Goal: Transaction & Acquisition: Subscribe to service/newsletter

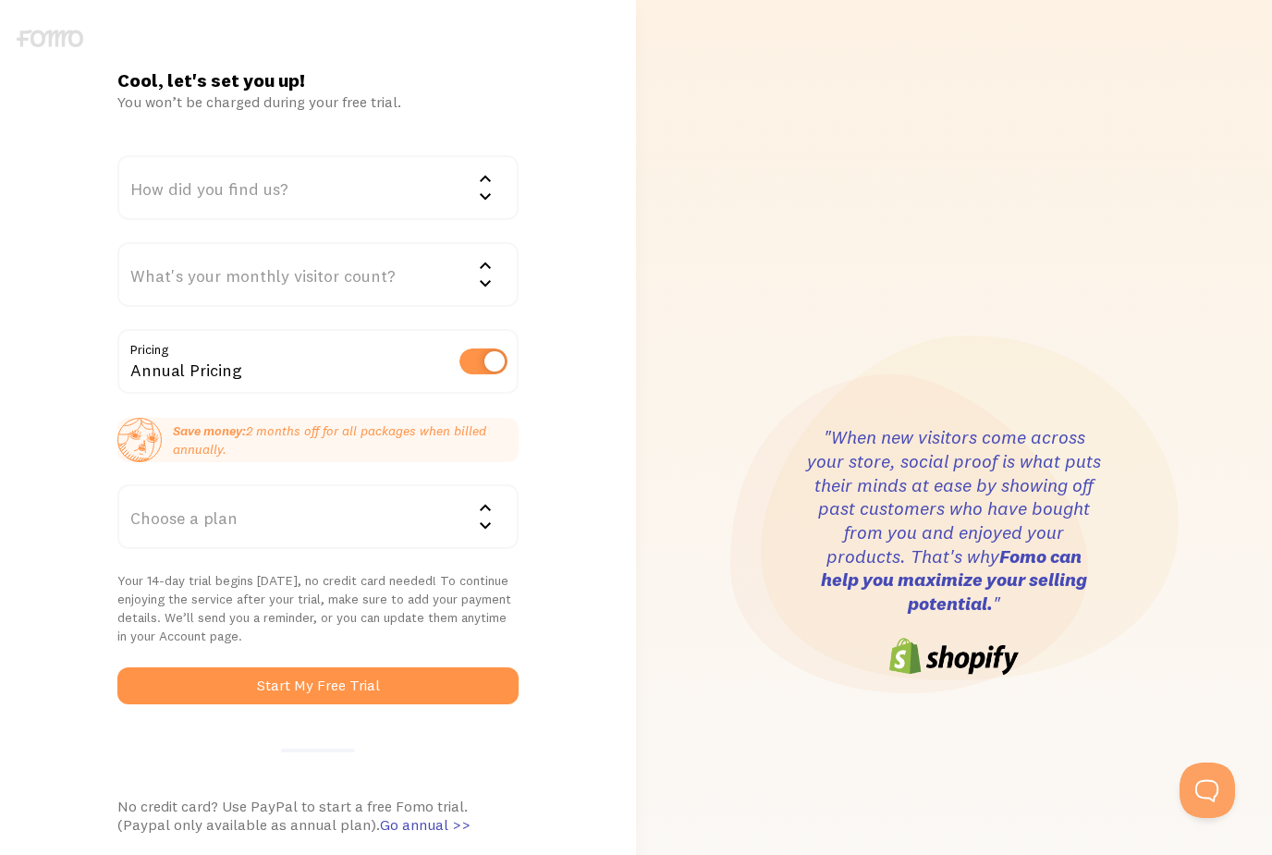
click at [335, 184] on div "How did you find us?" at bounding box center [318, 187] width 402 height 65
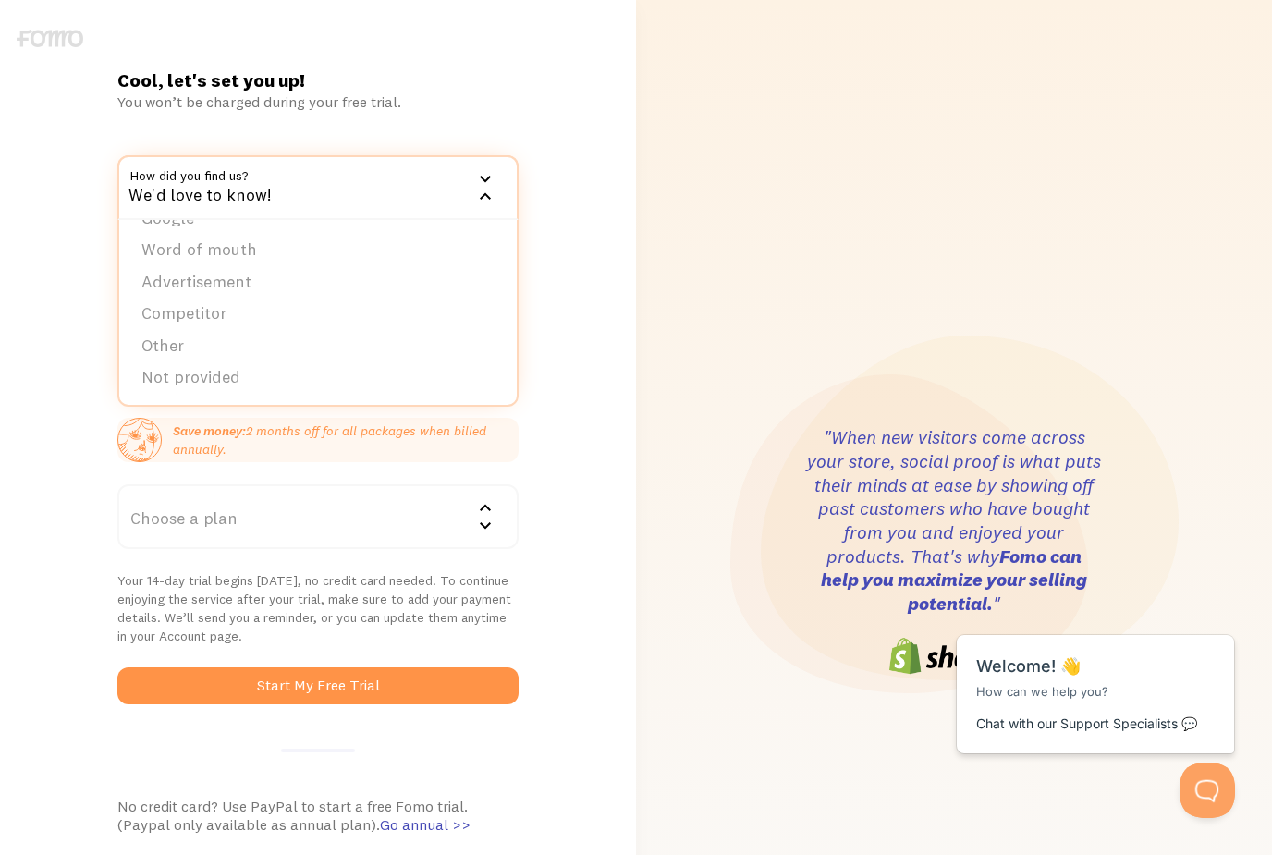
click at [166, 311] on li "Competitor" at bounding box center [318, 314] width 398 height 32
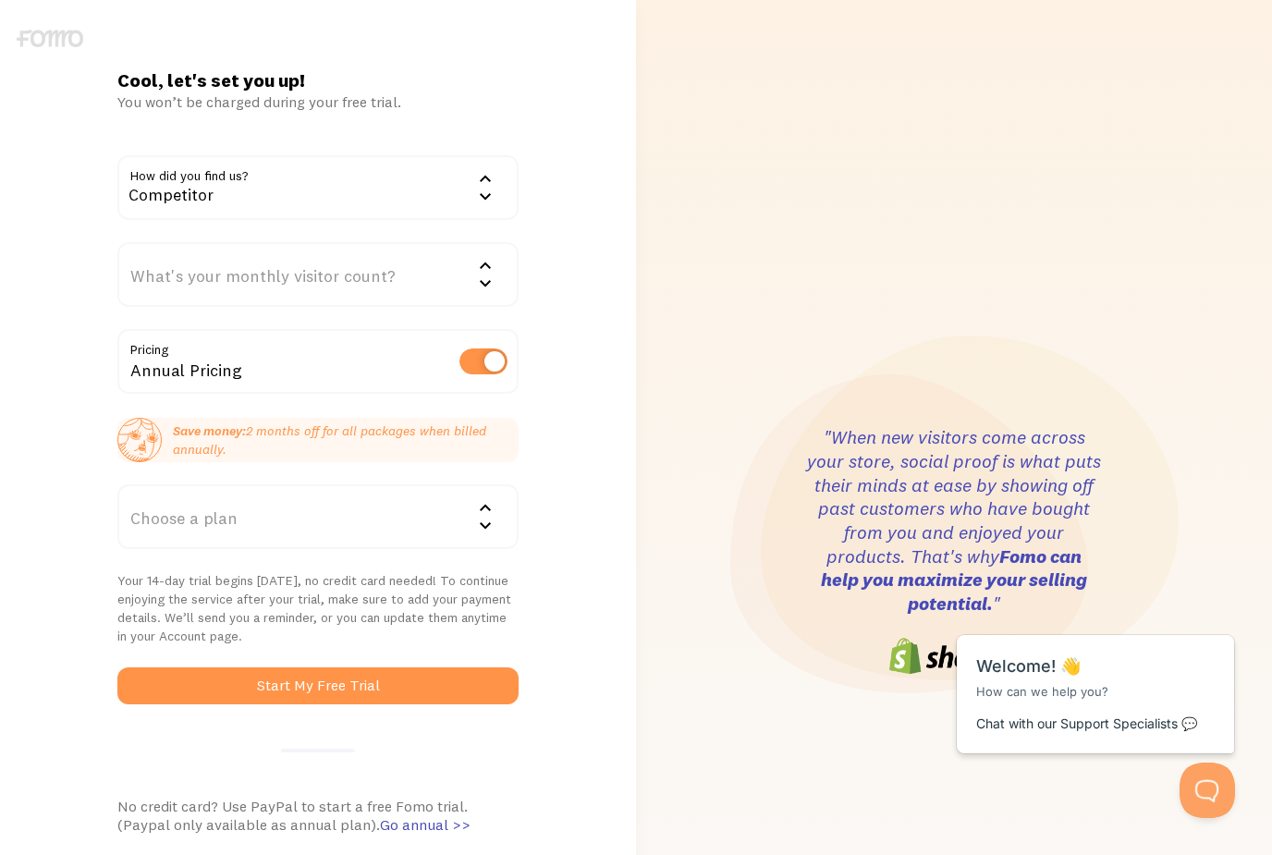
click at [221, 267] on div "What's your monthly visitor count?" at bounding box center [318, 274] width 402 height 65
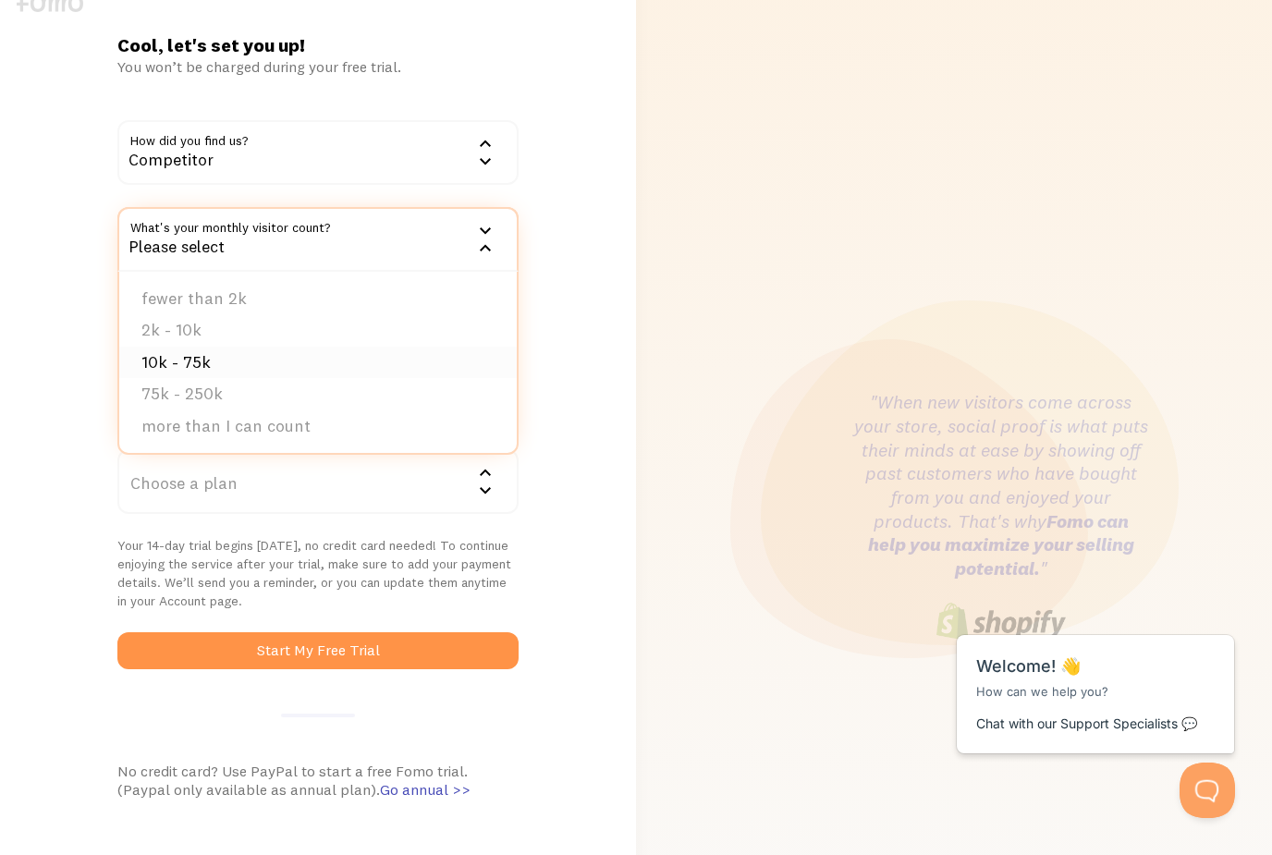
scroll to position [36, 0]
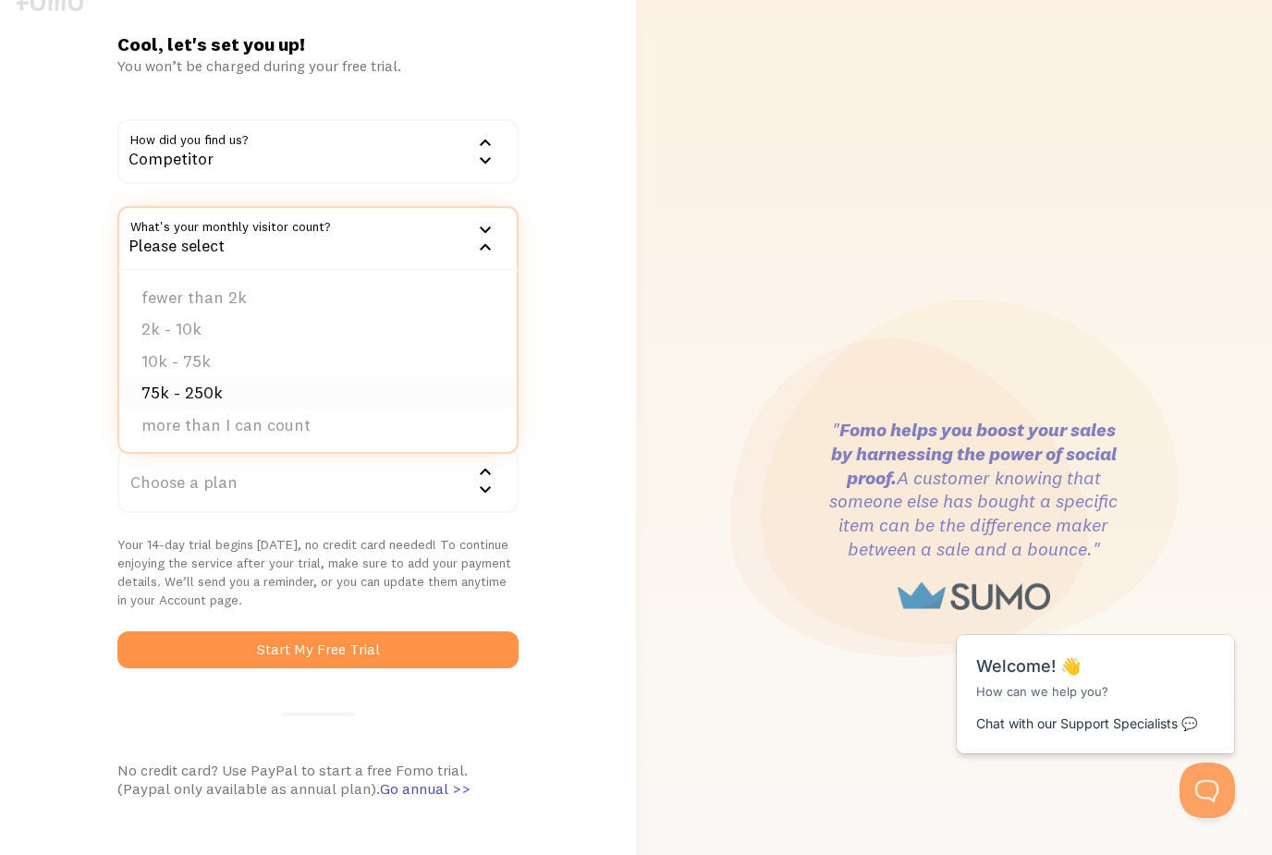
click at [274, 394] on li "75k - 250k" at bounding box center [318, 393] width 398 height 32
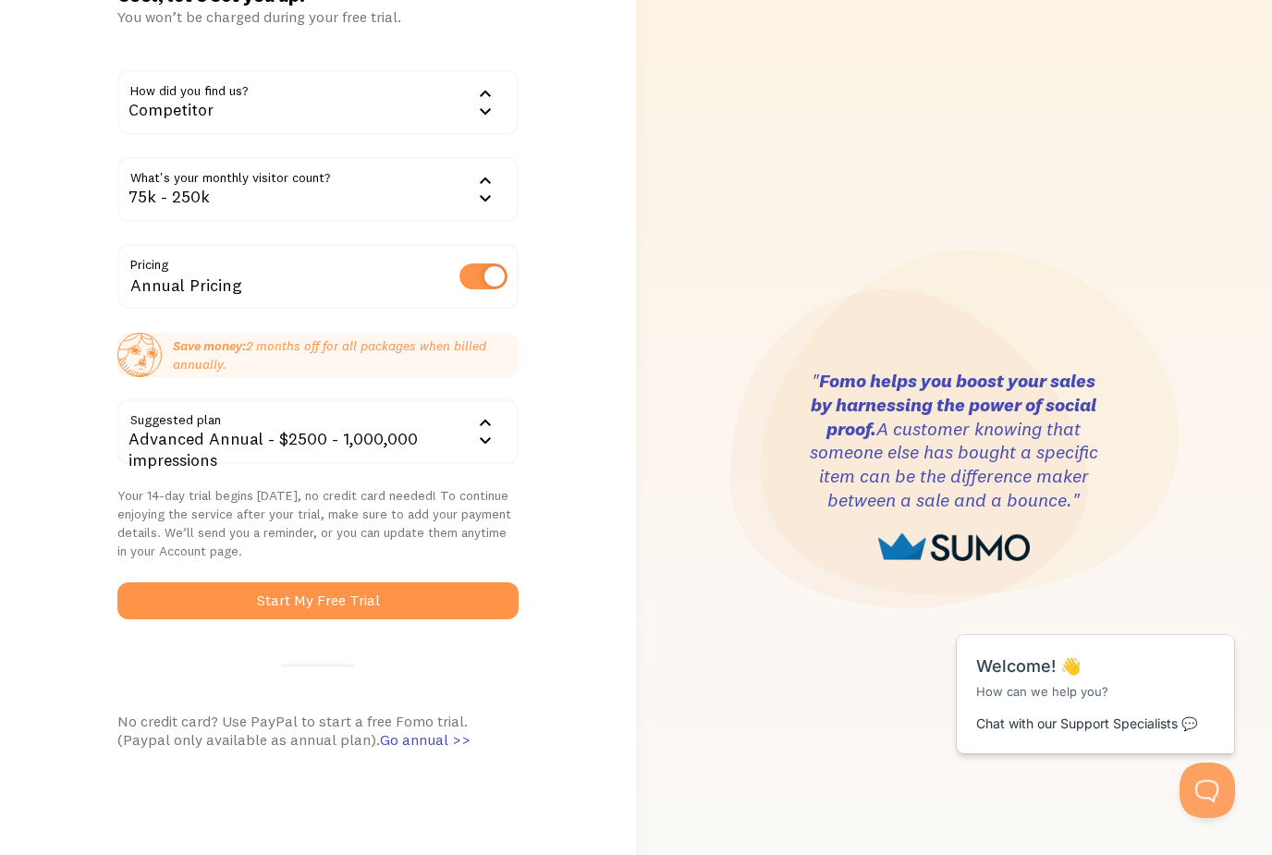
scroll to position [0, 0]
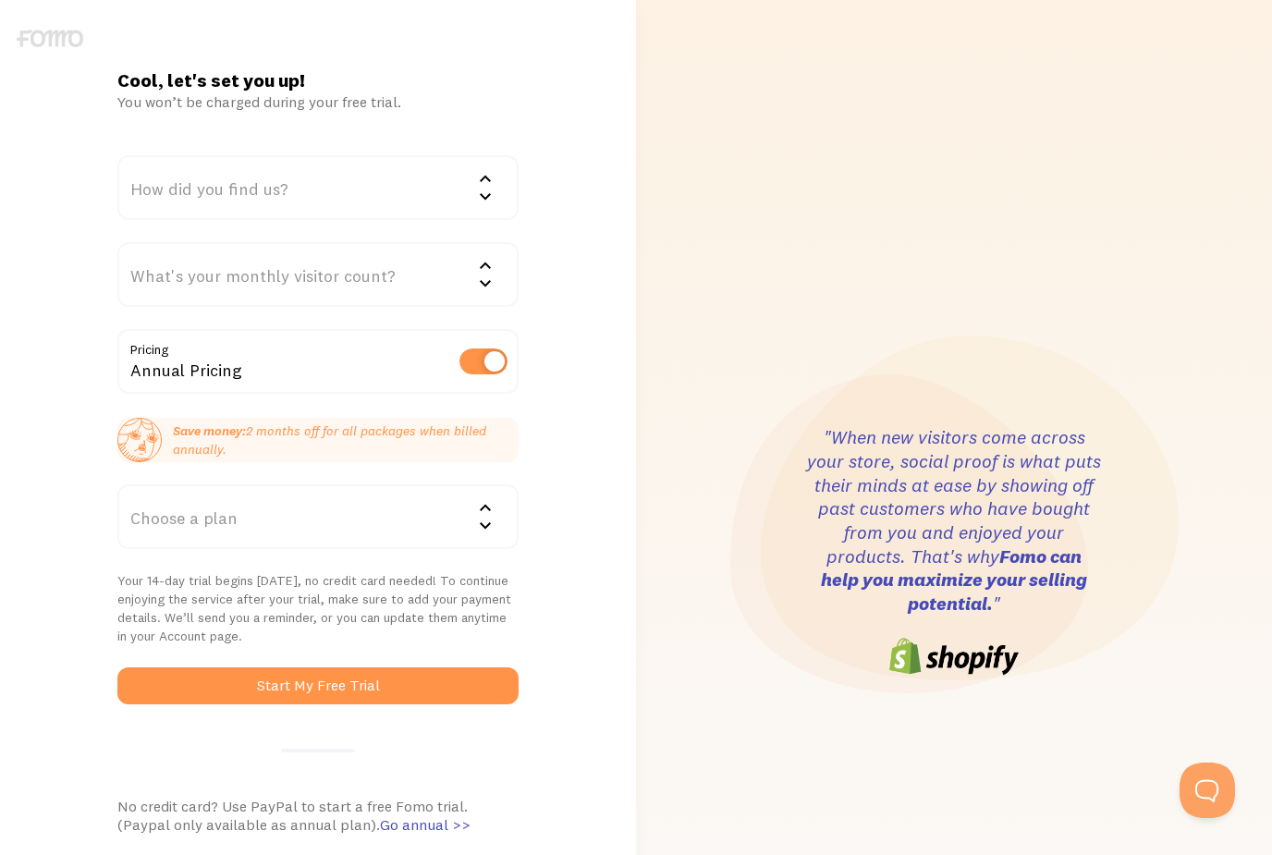
click at [303, 504] on div "Choose a plan" at bounding box center [318, 516] width 402 height 65
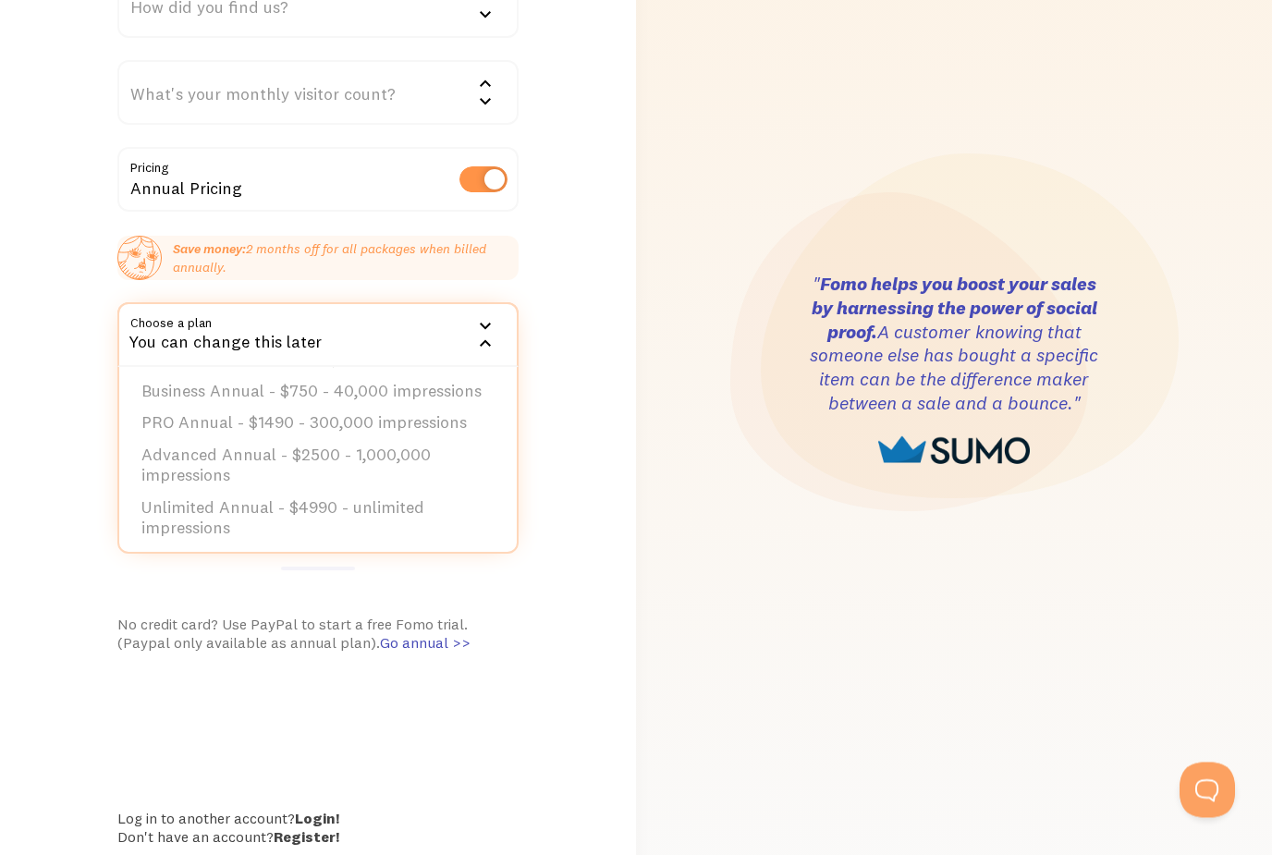
scroll to position [182, 0]
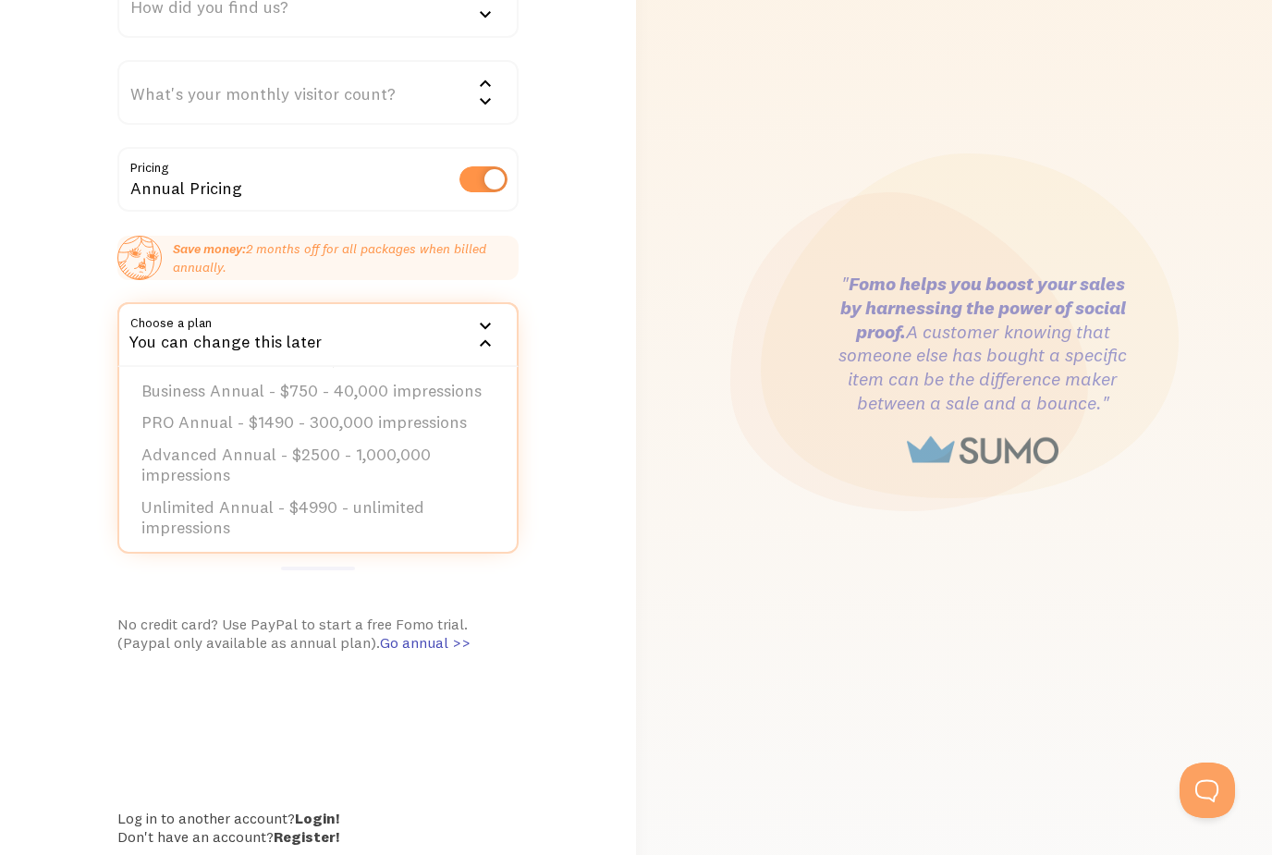
click at [342, 501] on li "Unlimited Annual - $4990 - unlimited impressions" at bounding box center [318, 518] width 398 height 53
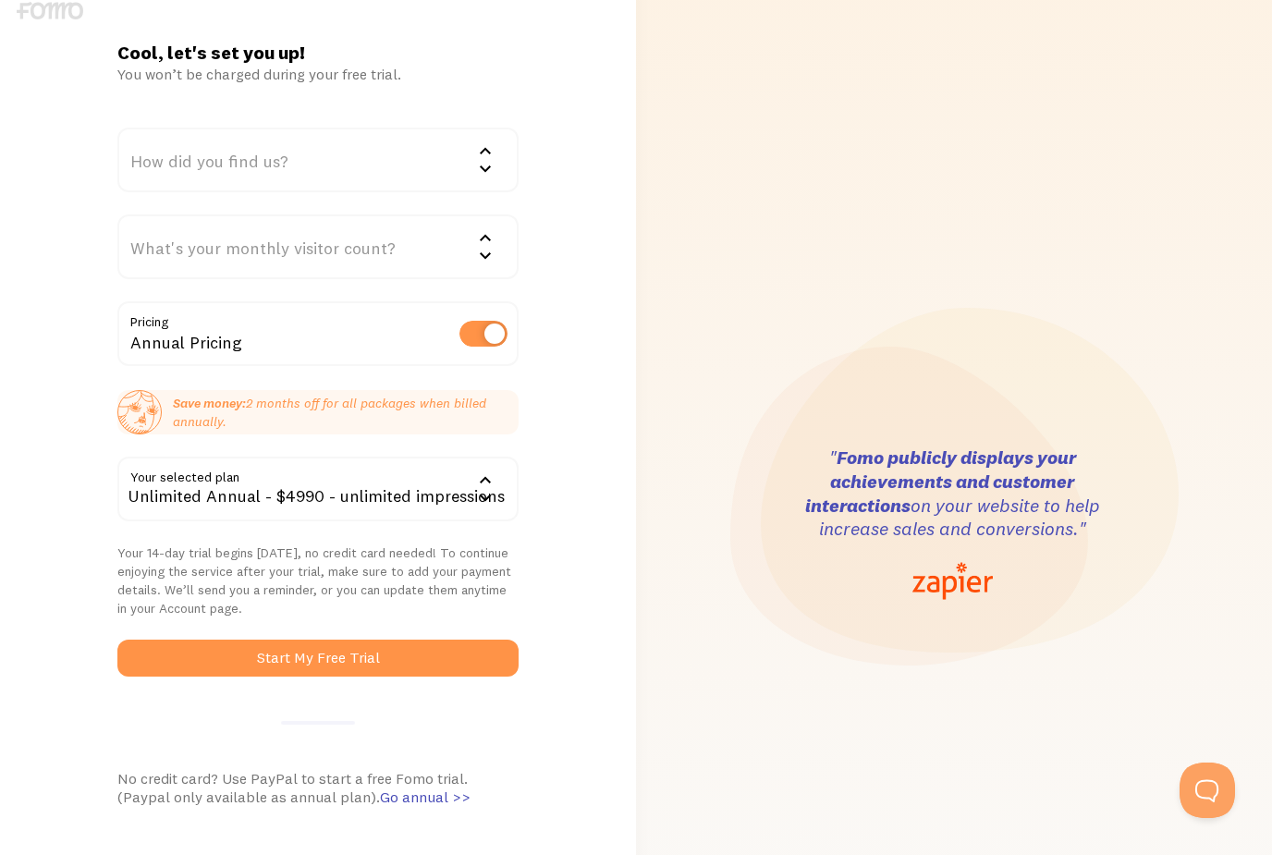
scroll to position [0, 0]
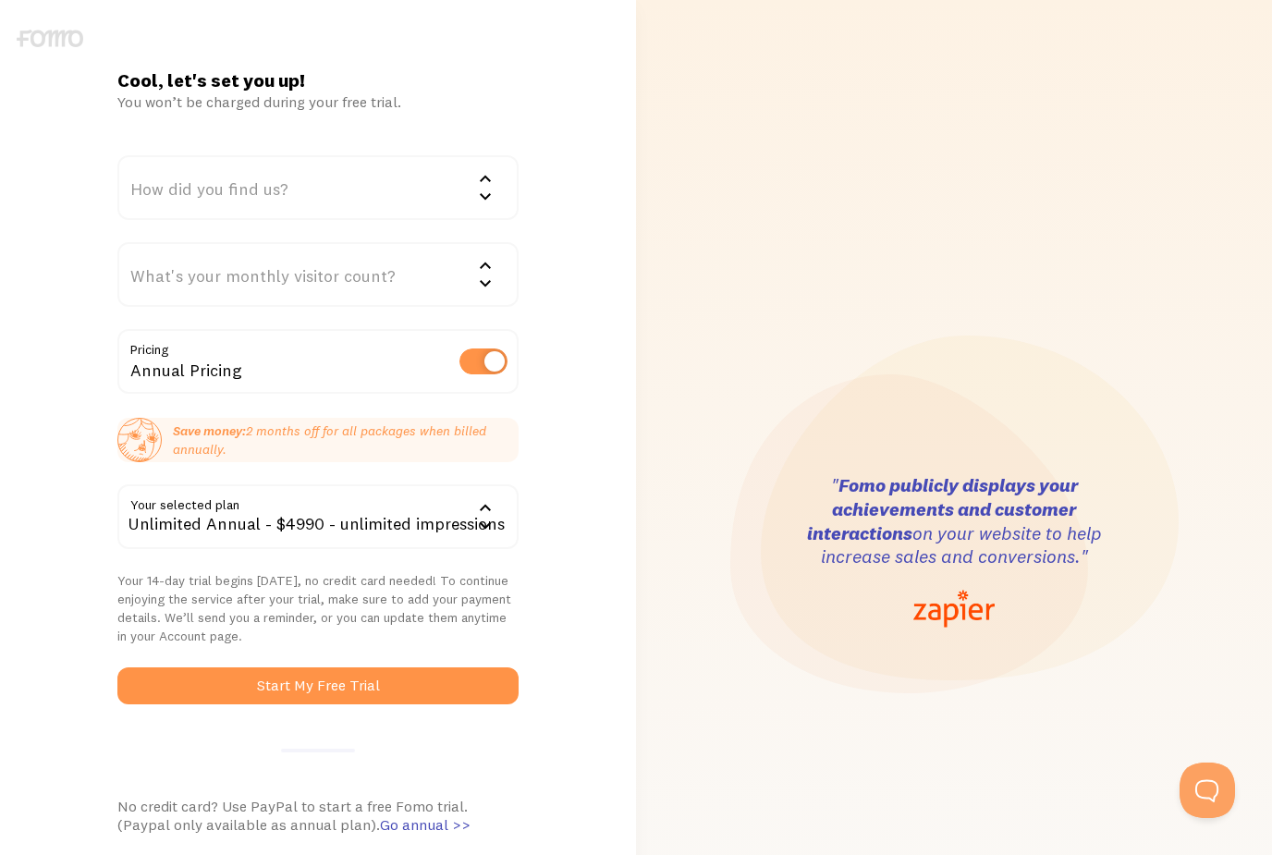
click at [419, 346] on div "Annual Pricing" at bounding box center [318, 362] width 402 height 67
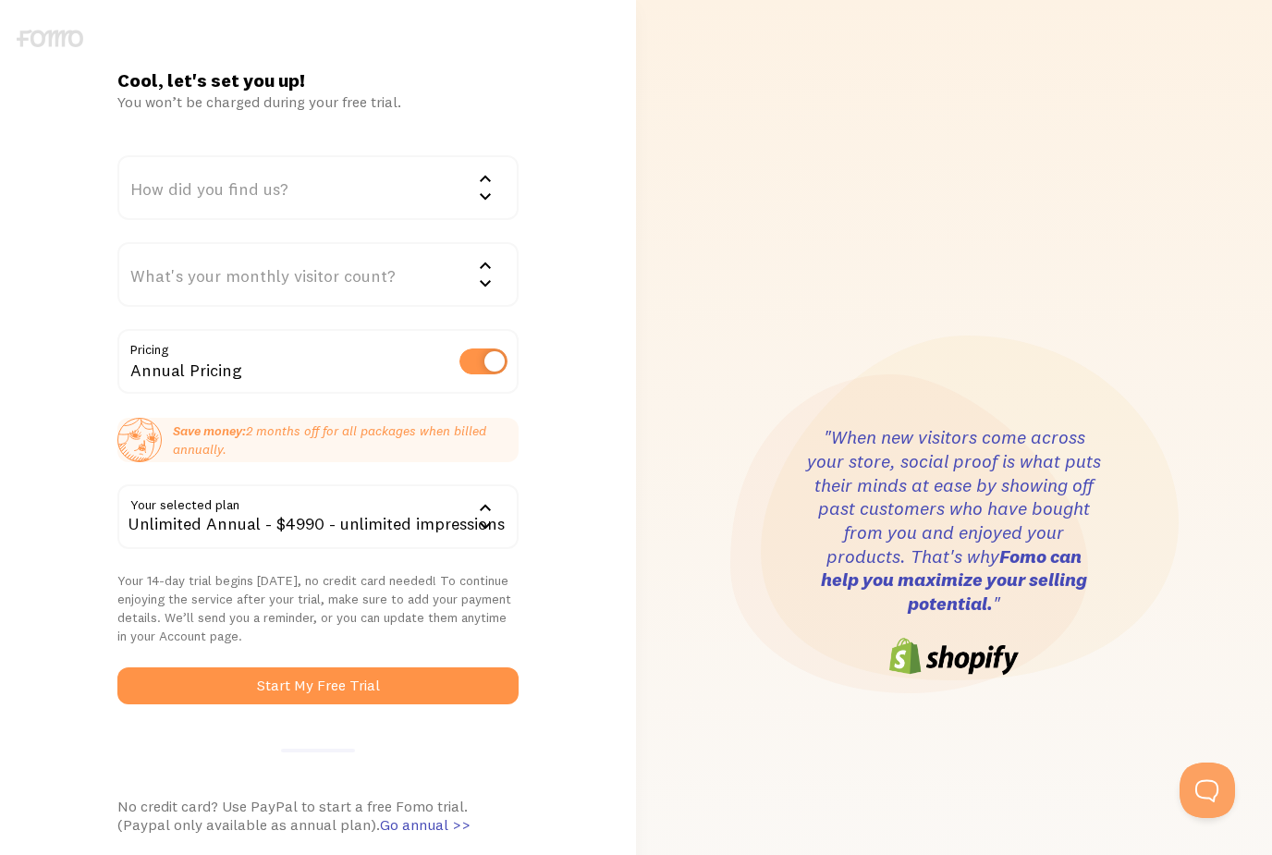
click at [344, 518] on div "Unlimited Annual - $4990 - unlimited impressions" at bounding box center [318, 516] width 402 height 65
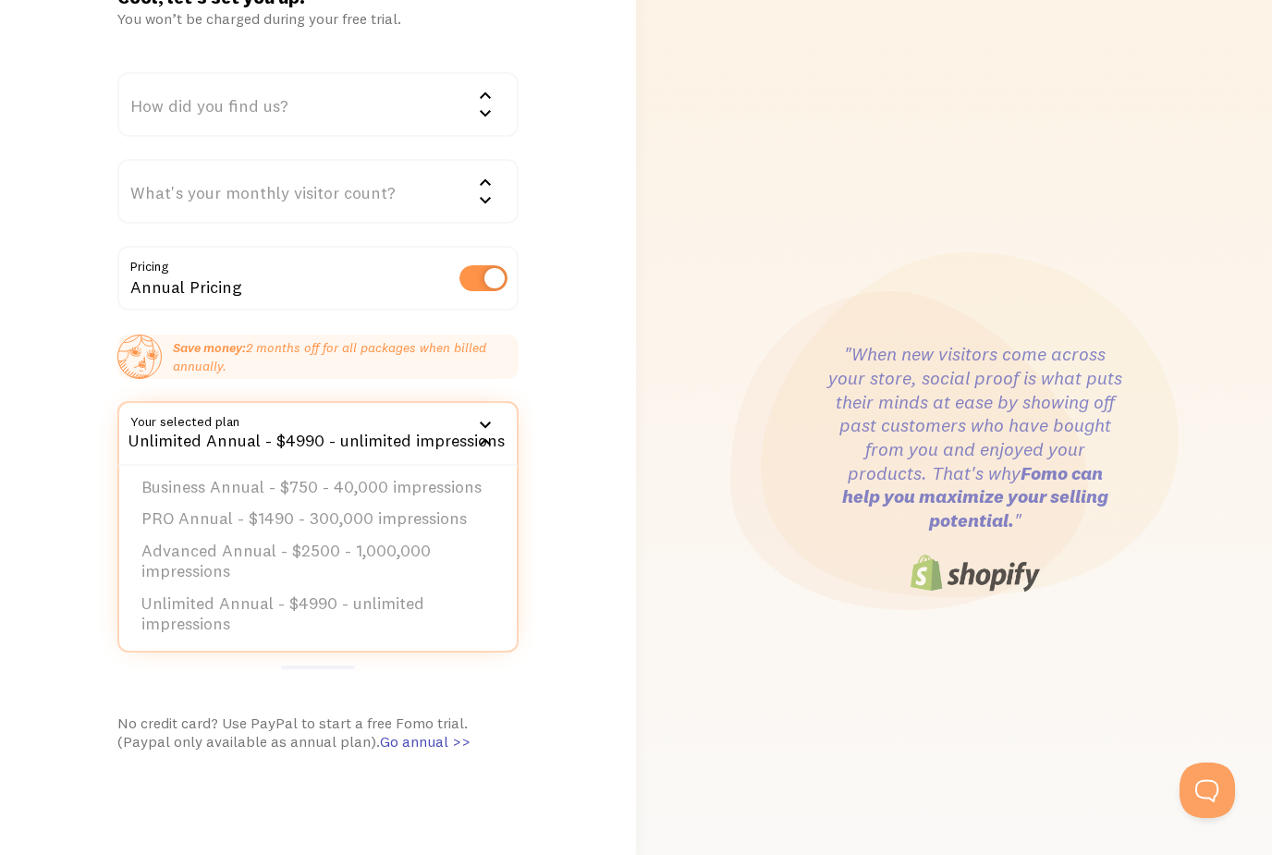
scroll to position [35, 0]
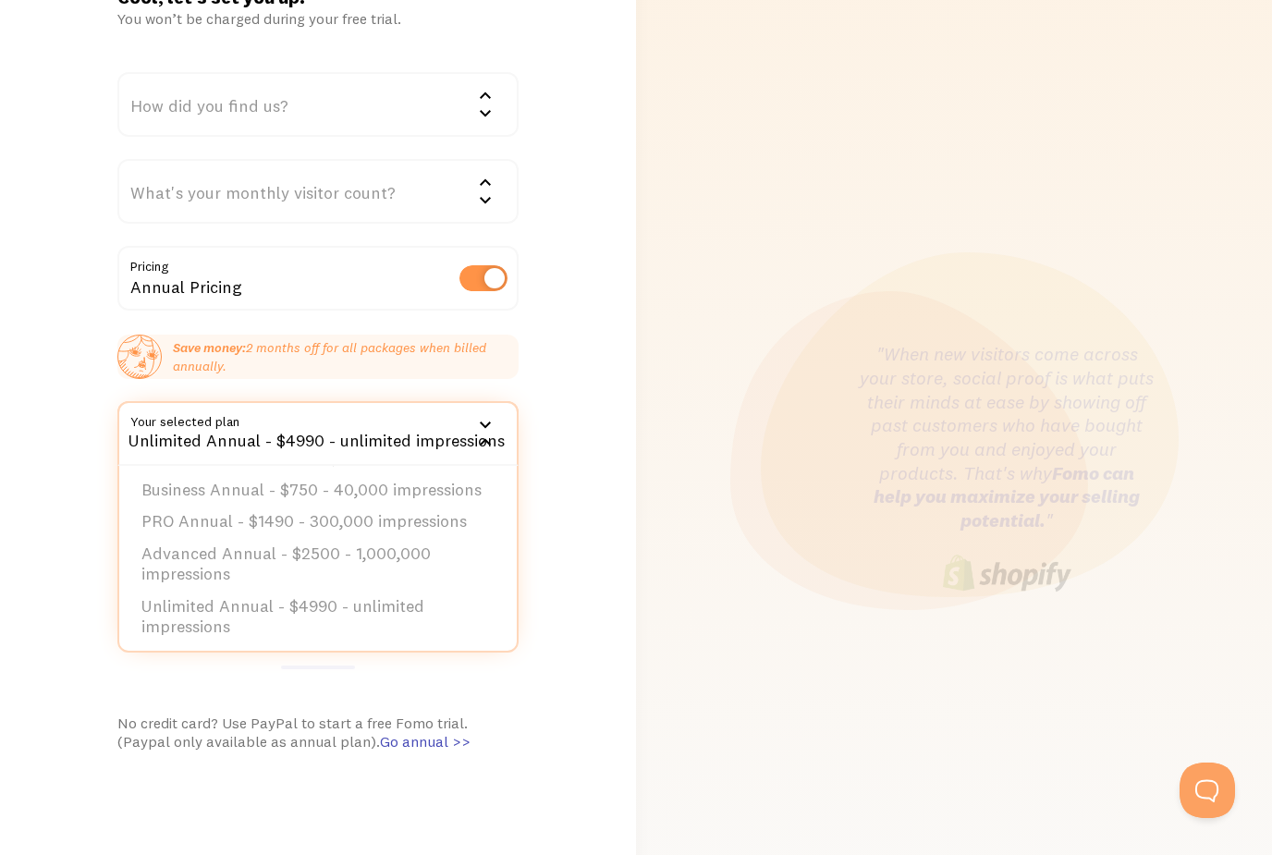
click at [376, 617] on li "Unlimited Annual - $4990 - unlimited impressions" at bounding box center [318, 617] width 398 height 53
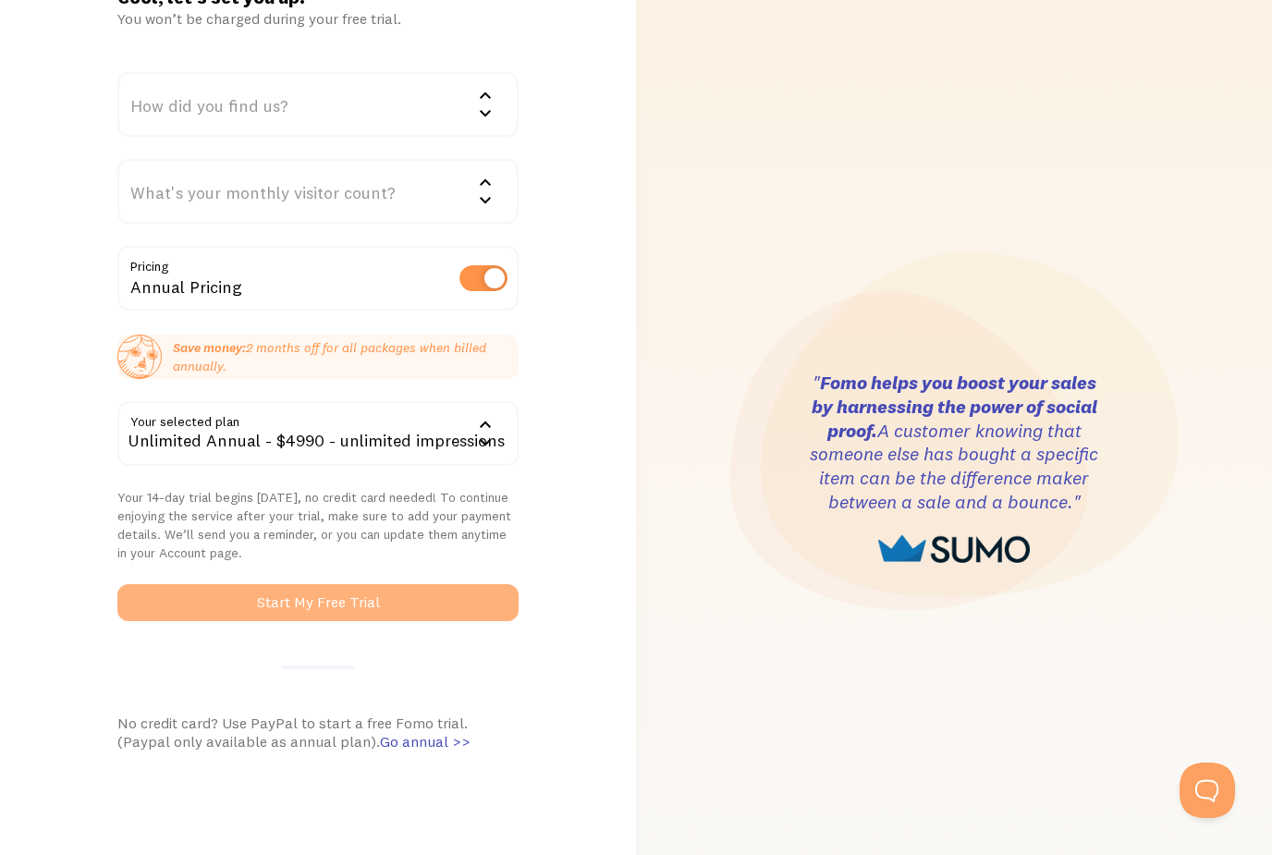
click at [385, 597] on button "Start My Free Trial" at bounding box center [318, 602] width 402 height 37
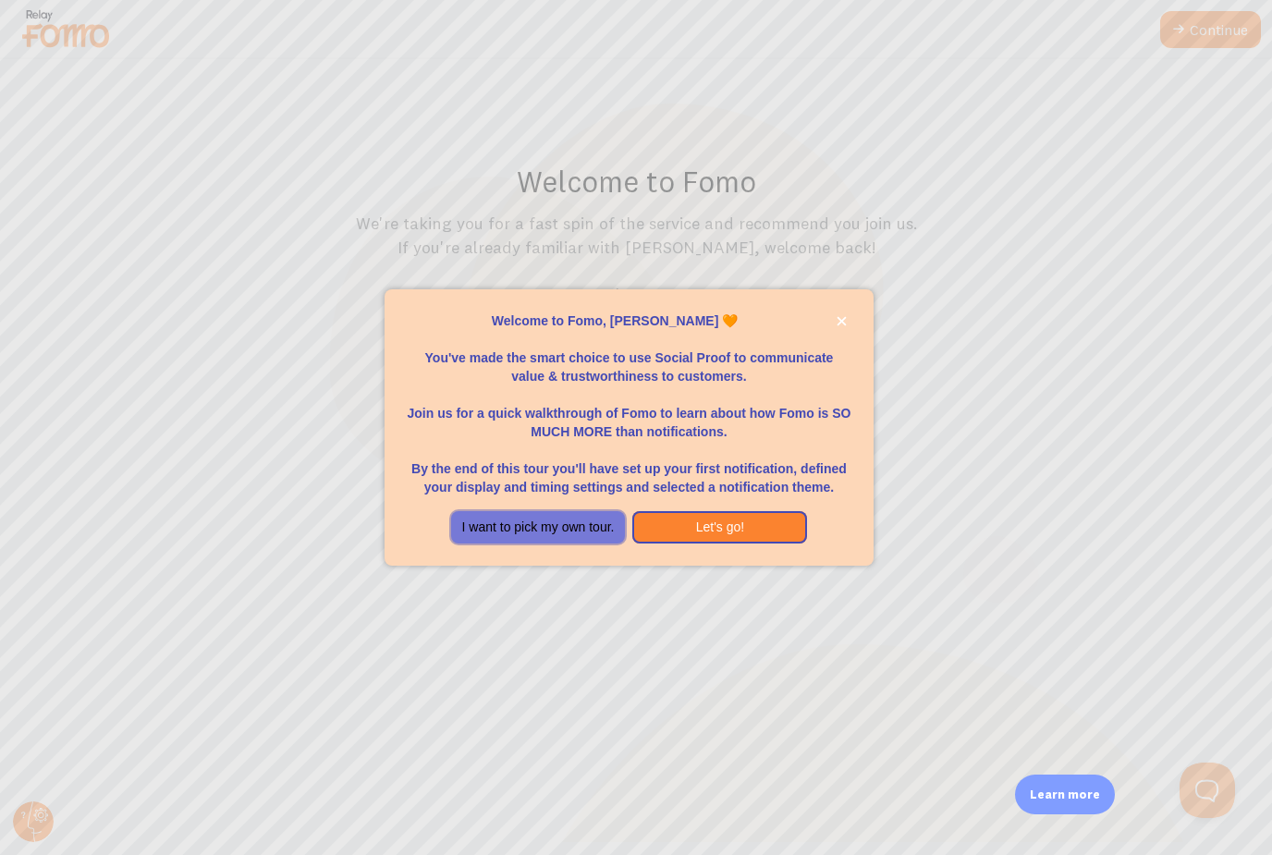
drag, startPoint x: 602, startPoint y: 558, endPoint x: 678, endPoint y: 622, distance: 99.8
click at [678, 622] on div "Welcome to [PERSON_NAME], [PERSON_NAME] 🧡 You've made the smart choice to use S…" at bounding box center [636, 427] width 1272 height 855
click at [706, 544] on button "Let's go!" at bounding box center [719, 527] width 175 height 33
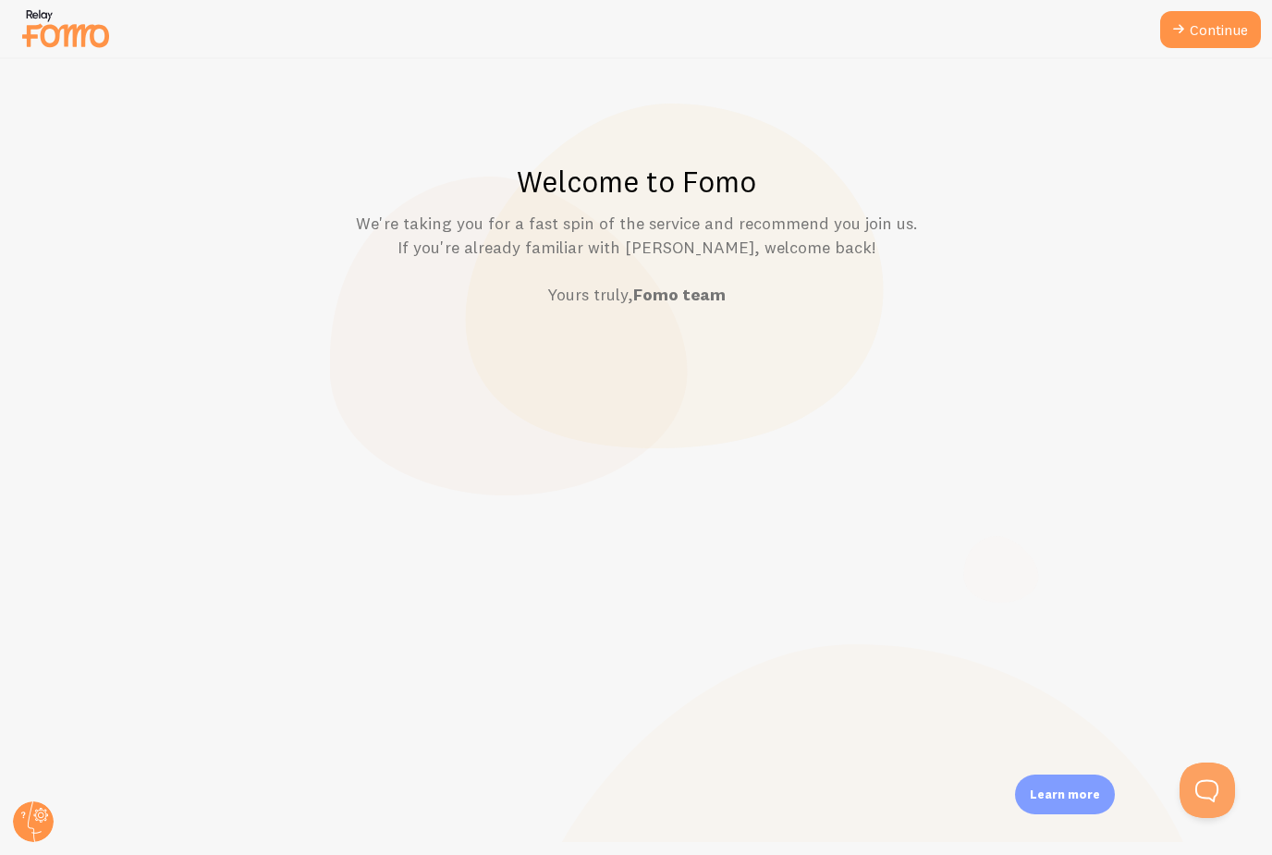
click at [706, 559] on div "Welcome to Fomo We're taking you for a fast spin of the service and recommend y…" at bounding box center [636, 457] width 1271 height 796
click at [1222, 34] on link "Continue" at bounding box center [1210, 29] width 101 height 37
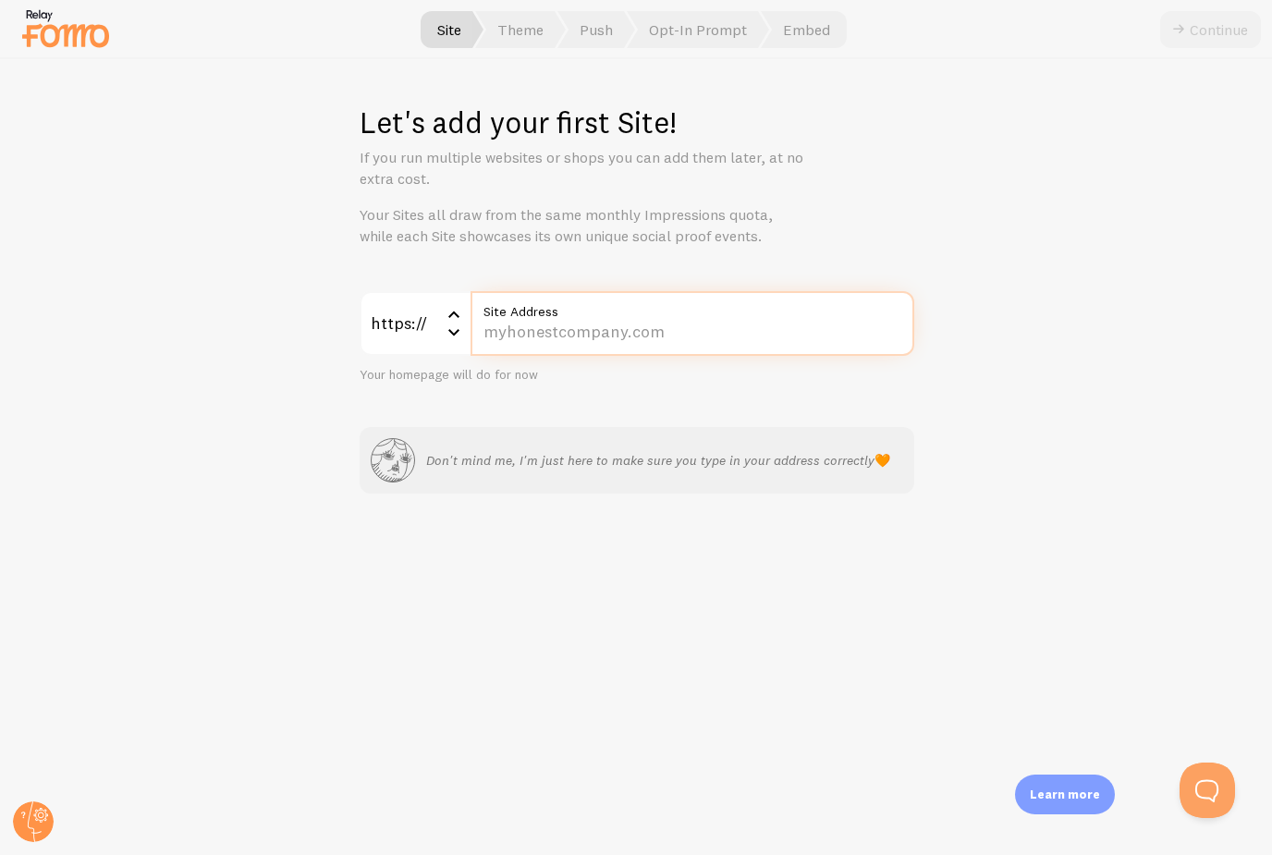
click at [690, 341] on input "Site Address" at bounding box center [692, 323] width 444 height 65
click at [797, 587] on div "Let's add your first Site! If you run multiple websites or shops you can add th…" at bounding box center [636, 457] width 1271 height 796
click at [842, 412] on div "https:// https:// https:// http:// Amyywoahh.com Site Address Your homepage wil…" at bounding box center [637, 392] width 555 height 203
click at [635, 286] on div "Let's add your first Site! If you run multiple websites or shops you can add th…" at bounding box center [636, 457] width 1271 height 796
click at [975, 511] on div "Let's add your first Site! If you run multiple websites or shops you can add th…" at bounding box center [636, 457] width 1271 height 796
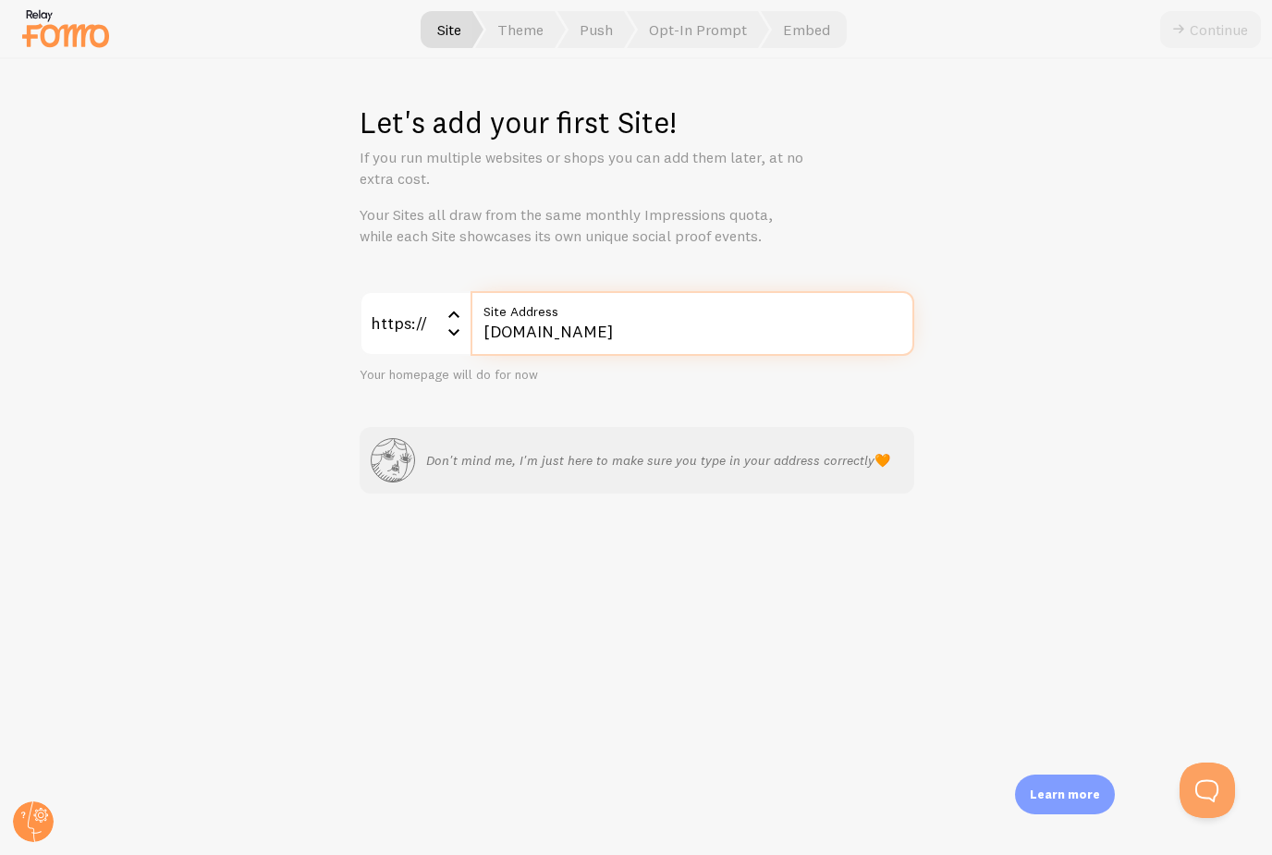
click at [652, 348] on input "Amyywoahh.com" at bounding box center [692, 323] width 444 height 65
click at [640, 321] on input "Amyywoahh.com" at bounding box center [692, 323] width 444 height 65
click at [484, 335] on input "Amyywoahh.com" at bounding box center [692, 323] width 444 height 65
click at [484, 323] on input "Amyywoahh.com" at bounding box center [692, 323] width 444 height 65
type input "Www.Amyywoahh.com"
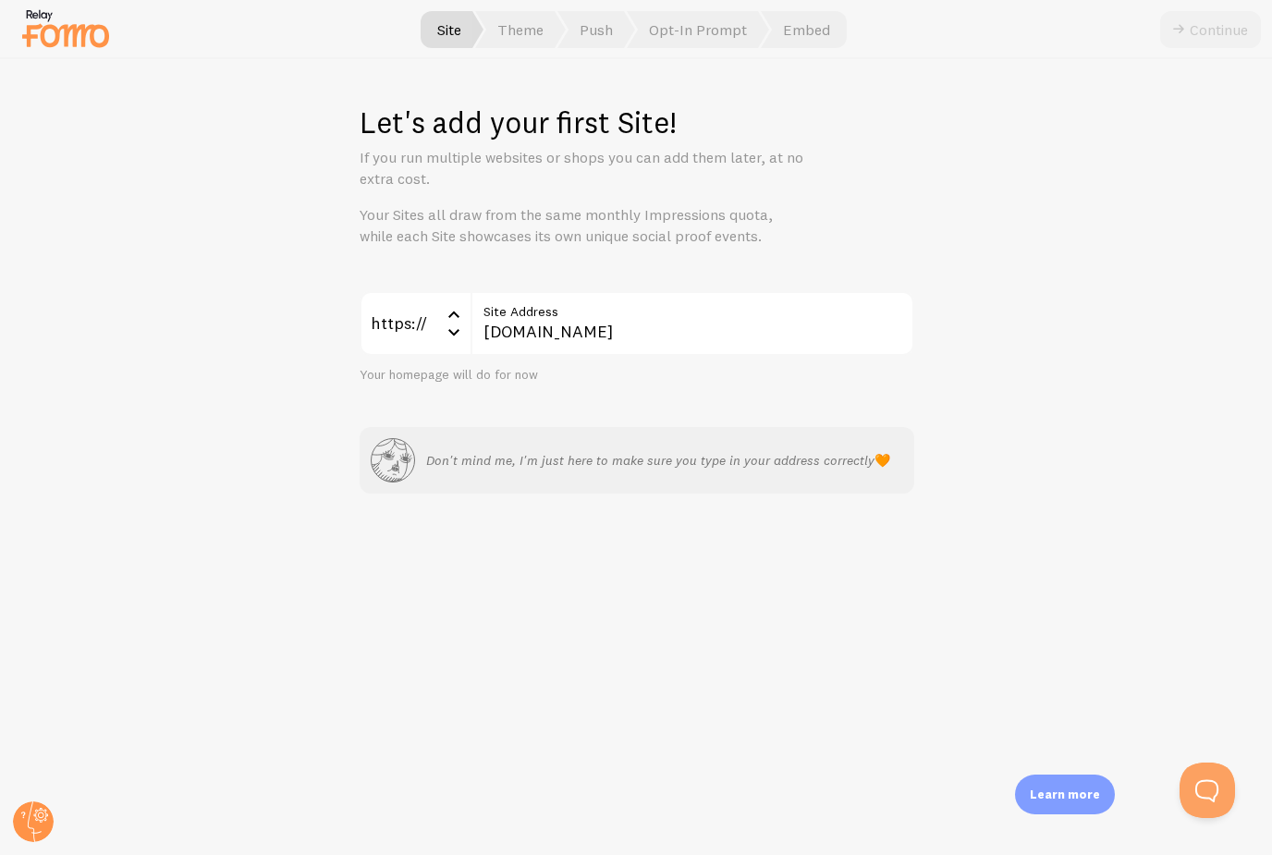
click at [993, 211] on div "Let's add your first Site! If you run multiple websites or shops you can add th…" at bounding box center [636, 457] width 1271 height 796
click at [1213, 30] on div "Continue" at bounding box center [1210, 29] width 101 height 37
click at [759, 237] on p "Your Sites all draw from the same monthly Impressions quota, while each Site sh…" at bounding box center [582, 225] width 444 height 43
click at [759, 233] on p "Your Sites all draw from the same monthly Impressions quota, while each Site sh…" at bounding box center [582, 225] width 444 height 43
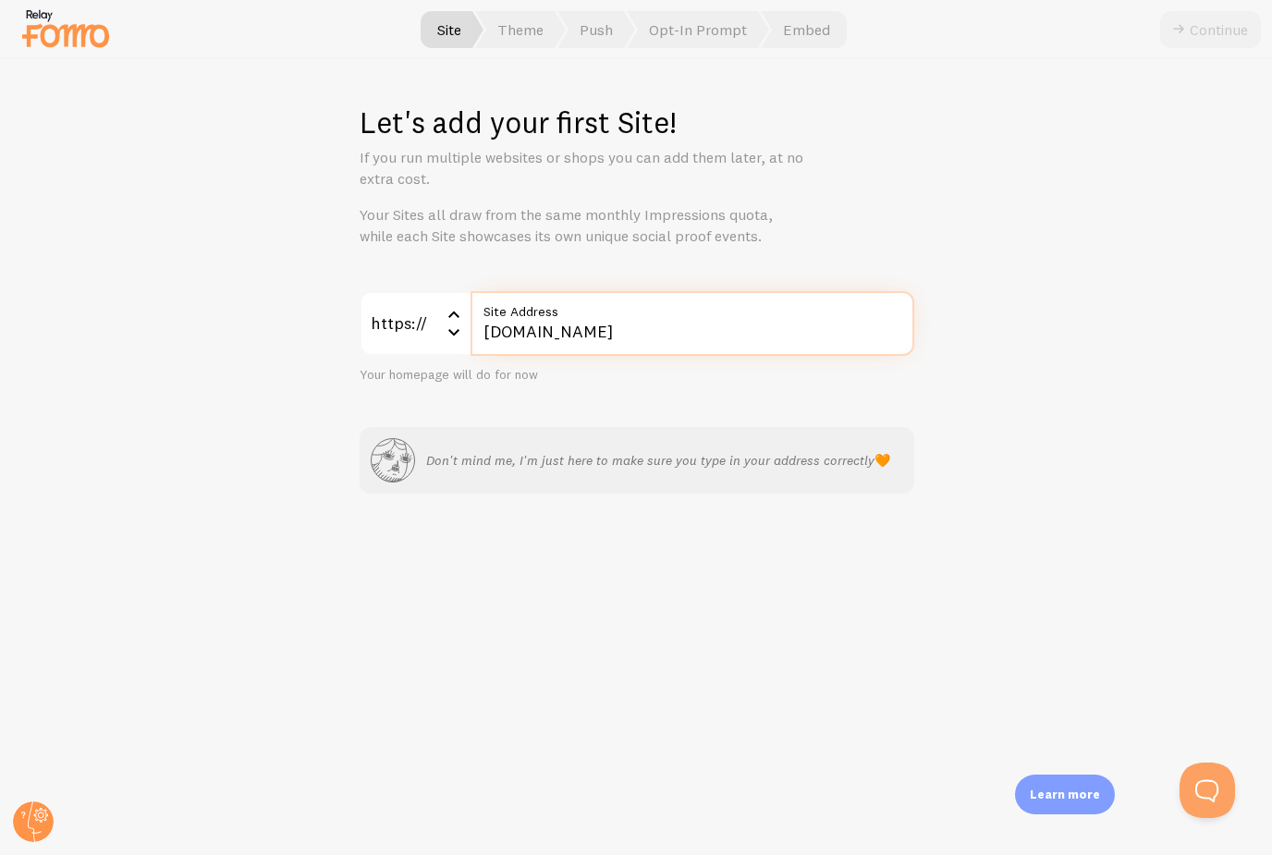
drag, startPoint x: 660, startPoint y: 330, endPoint x: 469, endPoint y: 338, distance: 190.6
click at [469, 338] on div "https:// https:// https:// http:// Www.Amyywoahh.com Site Address" at bounding box center [637, 323] width 555 height 65
drag, startPoint x: 481, startPoint y: 331, endPoint x: 790, endPoint y: 338, distance: 308.8
click at [791, 338] on input "Www.Amyywoahh.com" at bounding box center [692, 323] width 444 height 65
paste input "amyywoahh.com/"
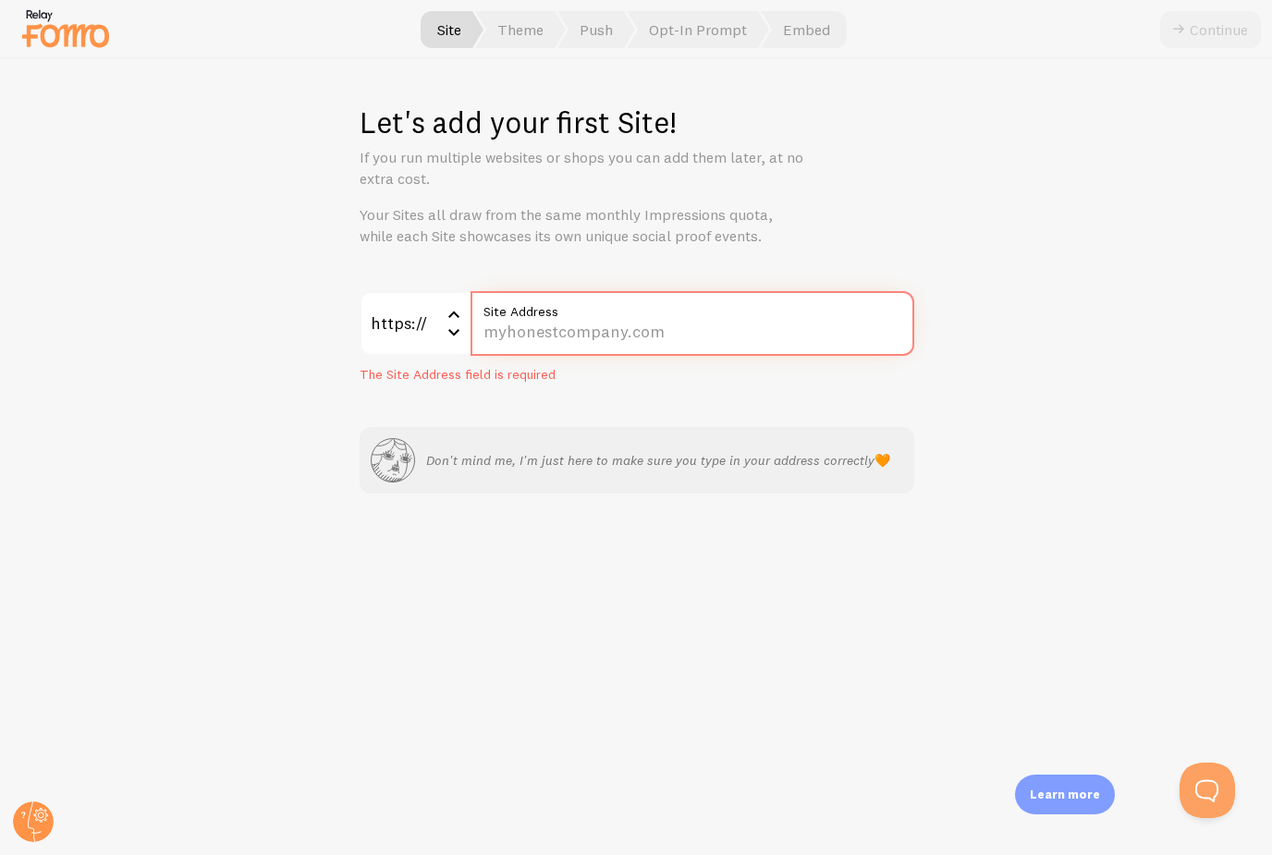
type input "amyywoahh.com/"
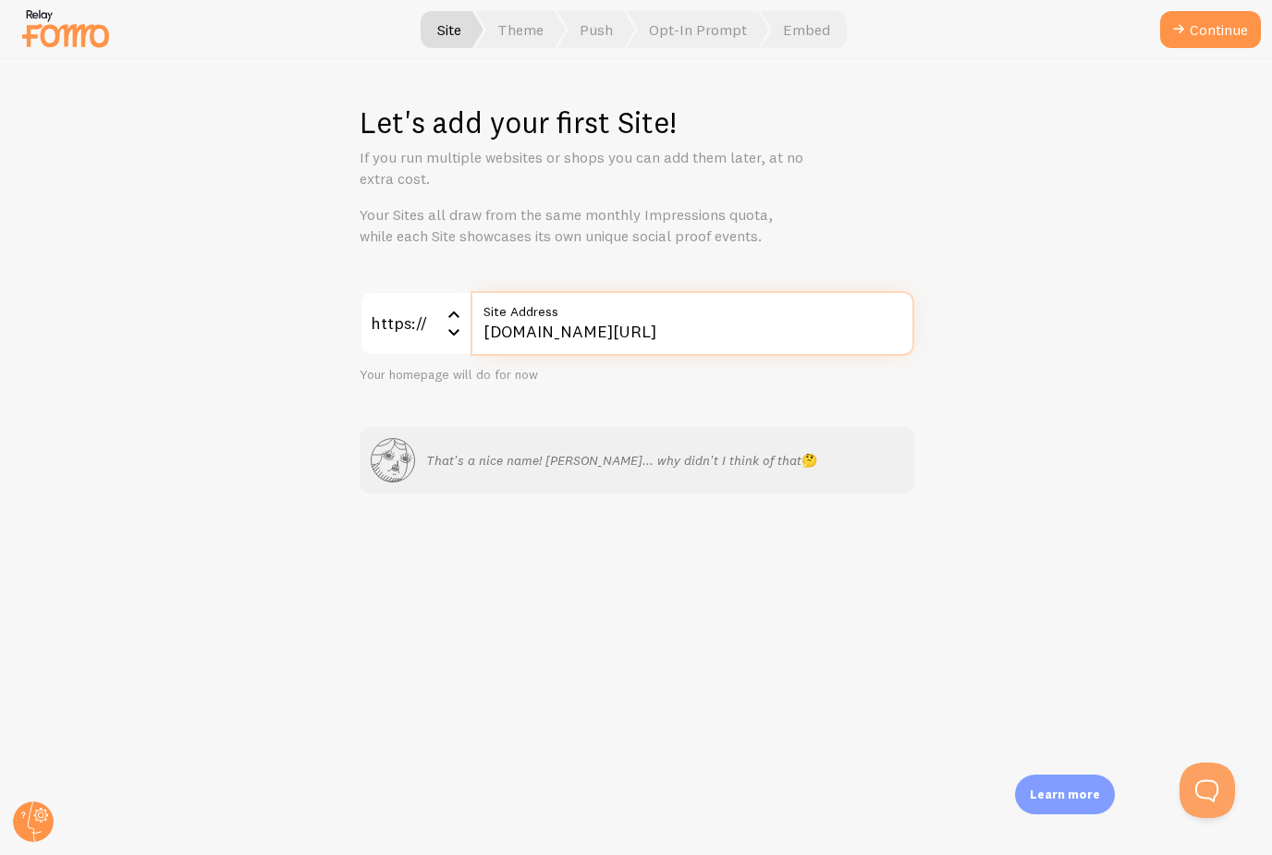
click at [1209, 30] on button "Continue" at bounding box center [1210, 29] width 101 height 37
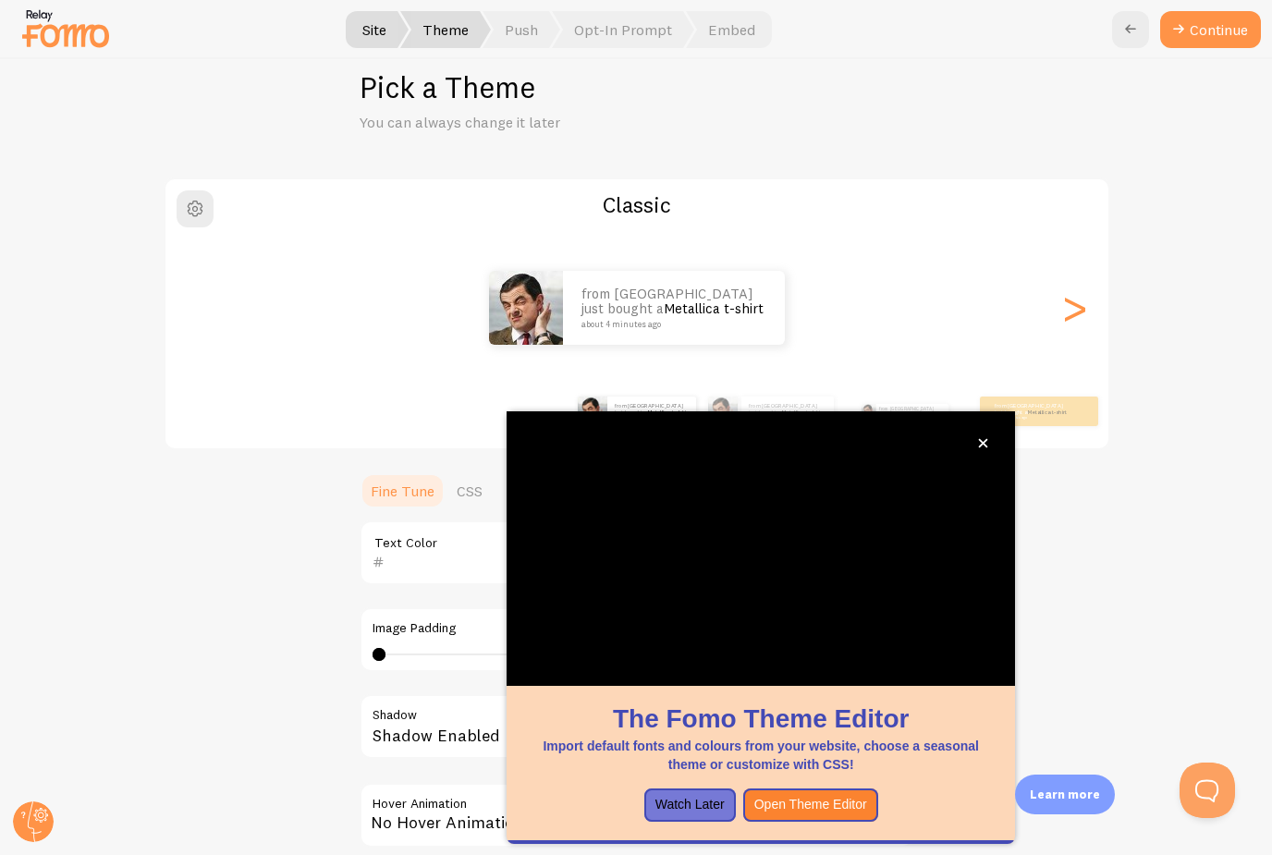
scroll to position [37, 0]
click at [984, 438] on icon "close," at bounding box center [983, 443] width 10 height 10
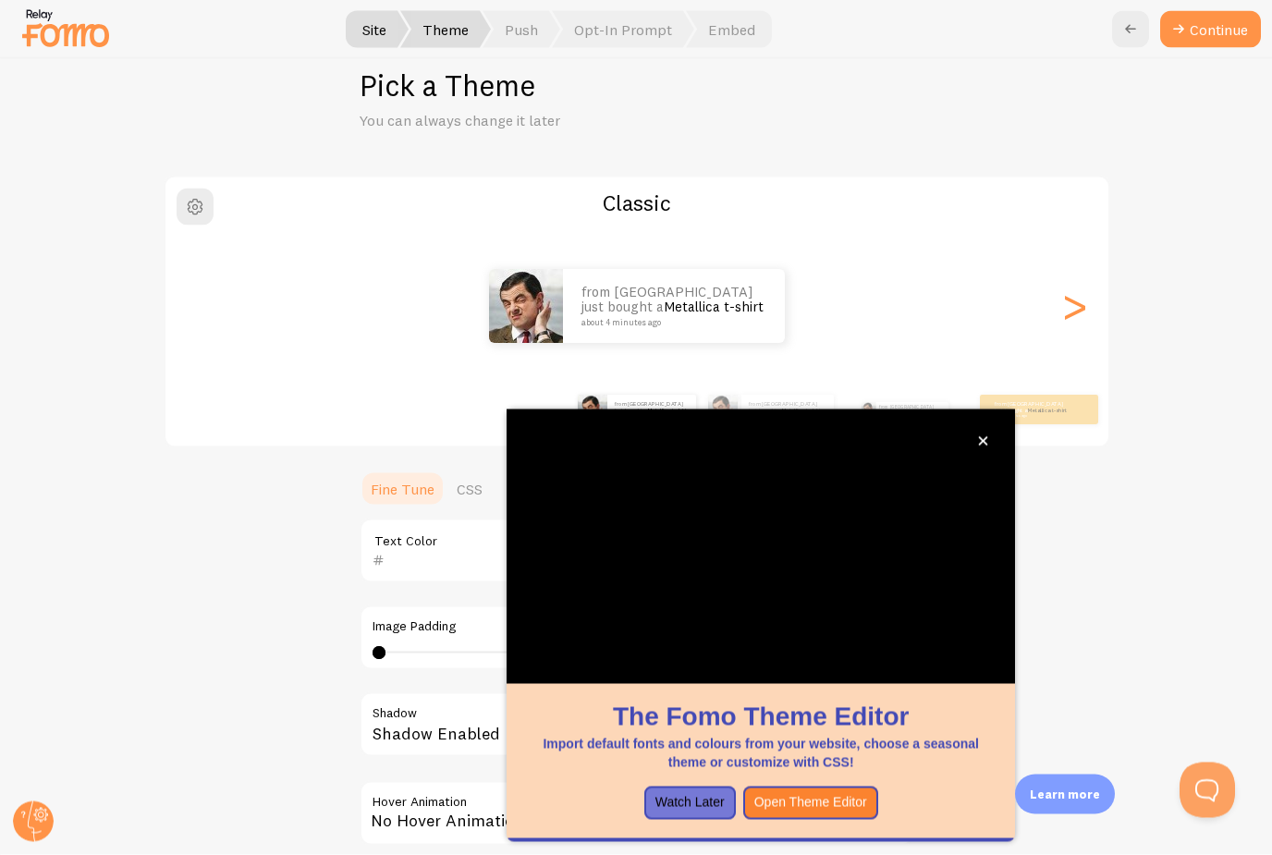
scroll to position [0, 0]
click at [1038, 411] on link "Metallica t-shirt" at bounding box center [1048, 409] width 40 height 7
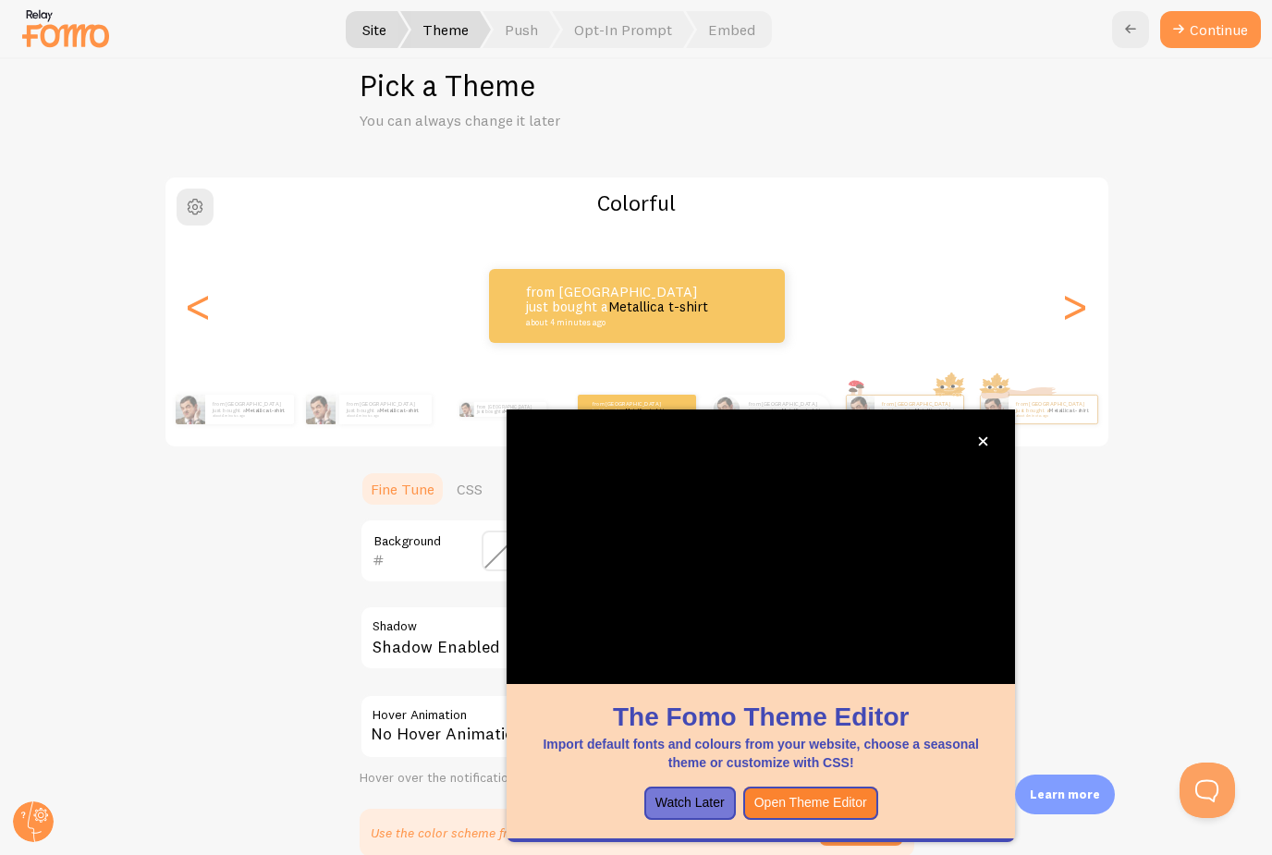
click at [988, 443] on icon "close," at bounding box center [983, 441] width 10 height 10
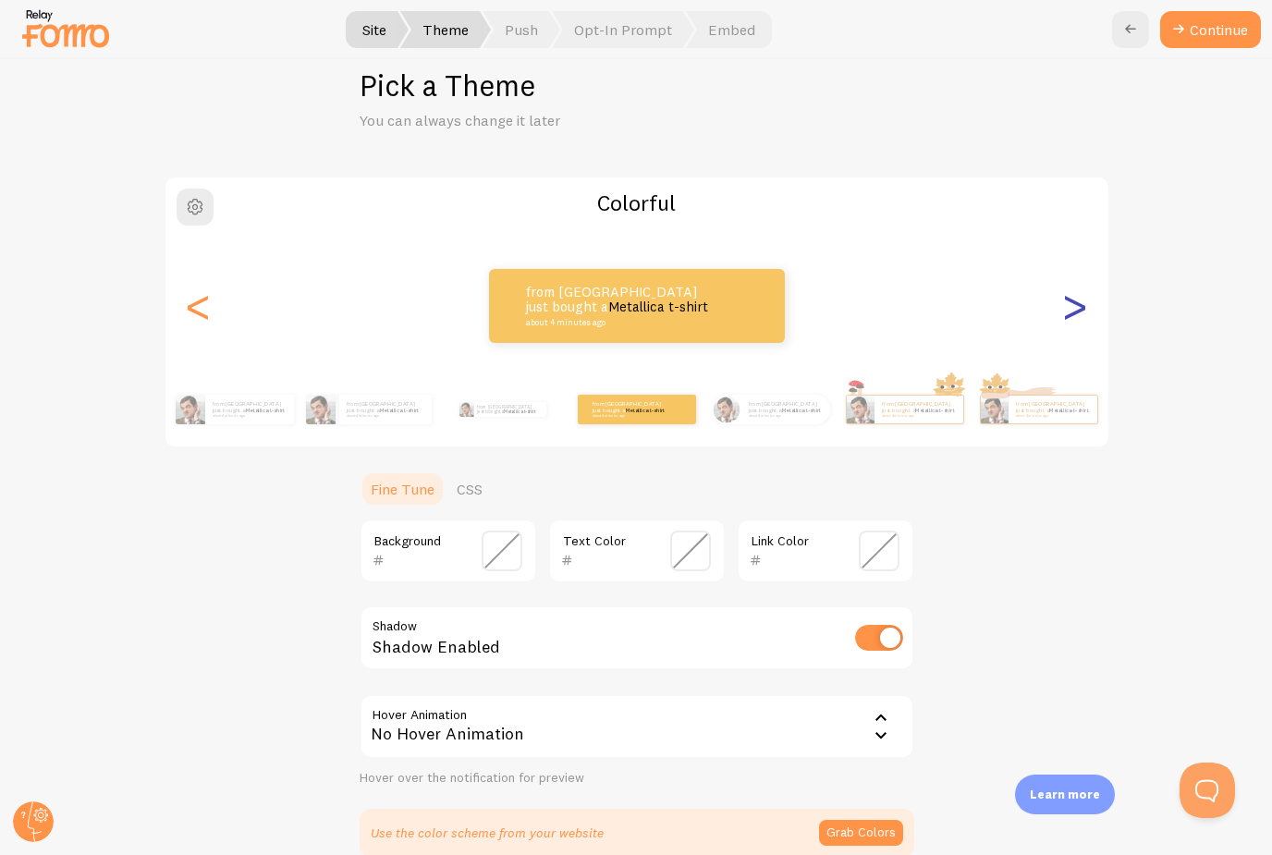
click at [1084, 310] on div ">" at bounding box center [1075, 305] width 22 height 133
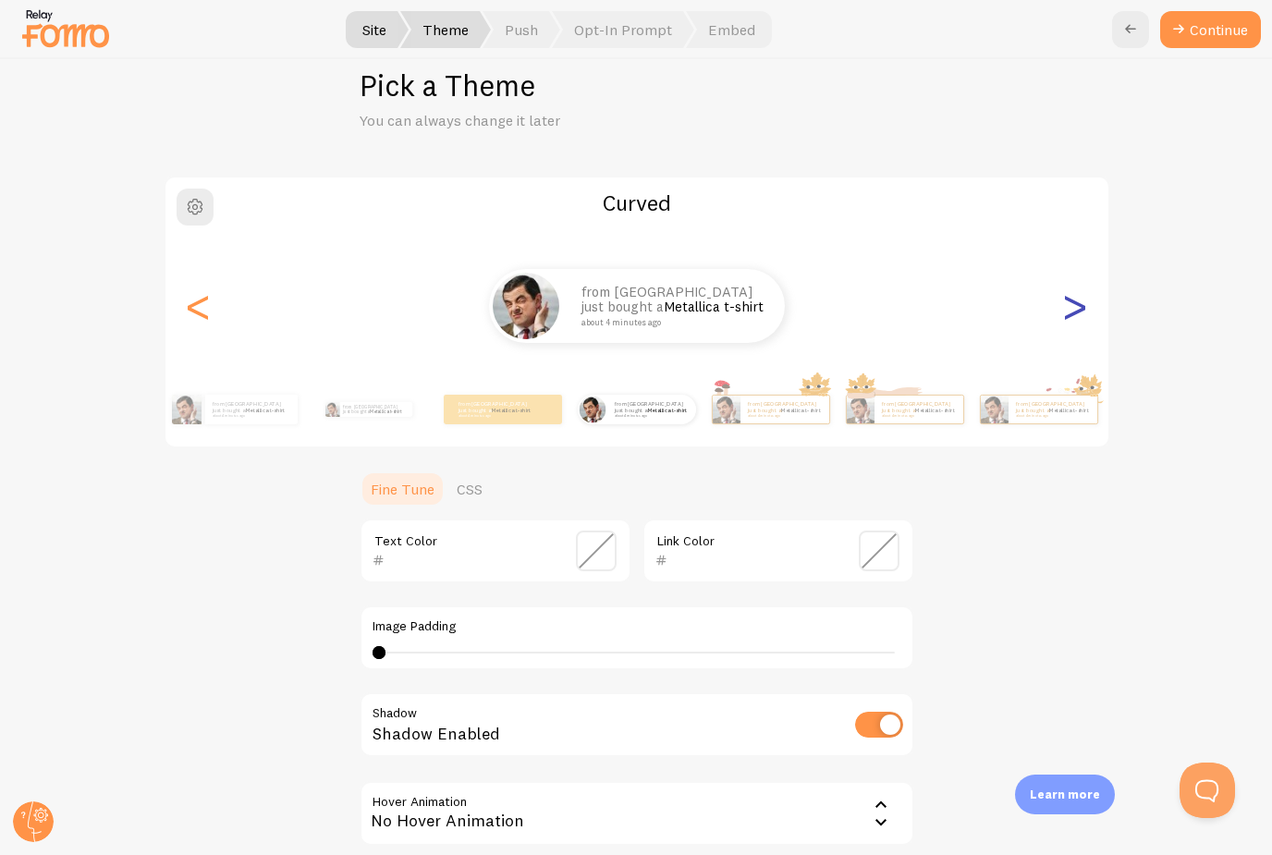
click at [1077, 307] on div ">" at bounding box center [1075, 305] width 22 height 133
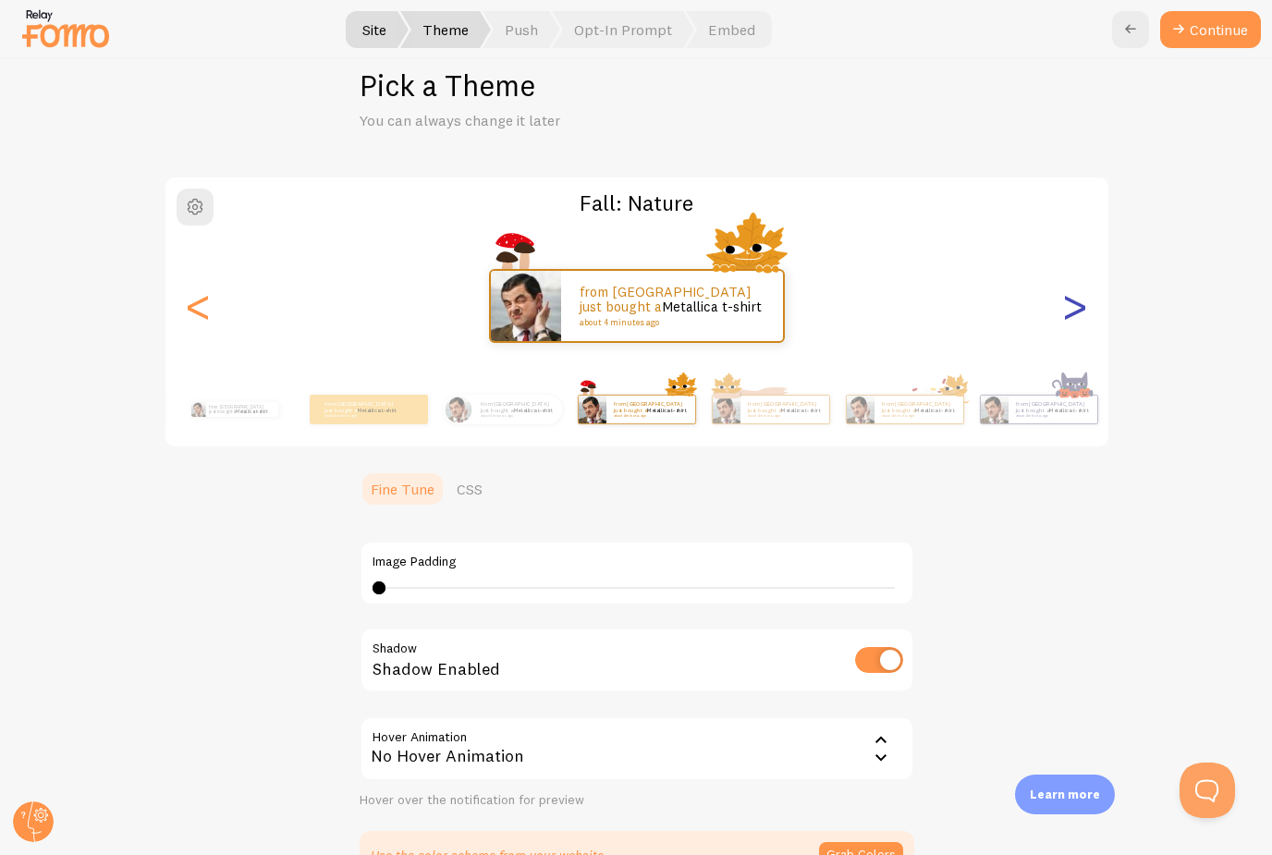
type input "0"
click at [1077, 307] on div ">" at bounding box center [1075, 305] width 22 height 133
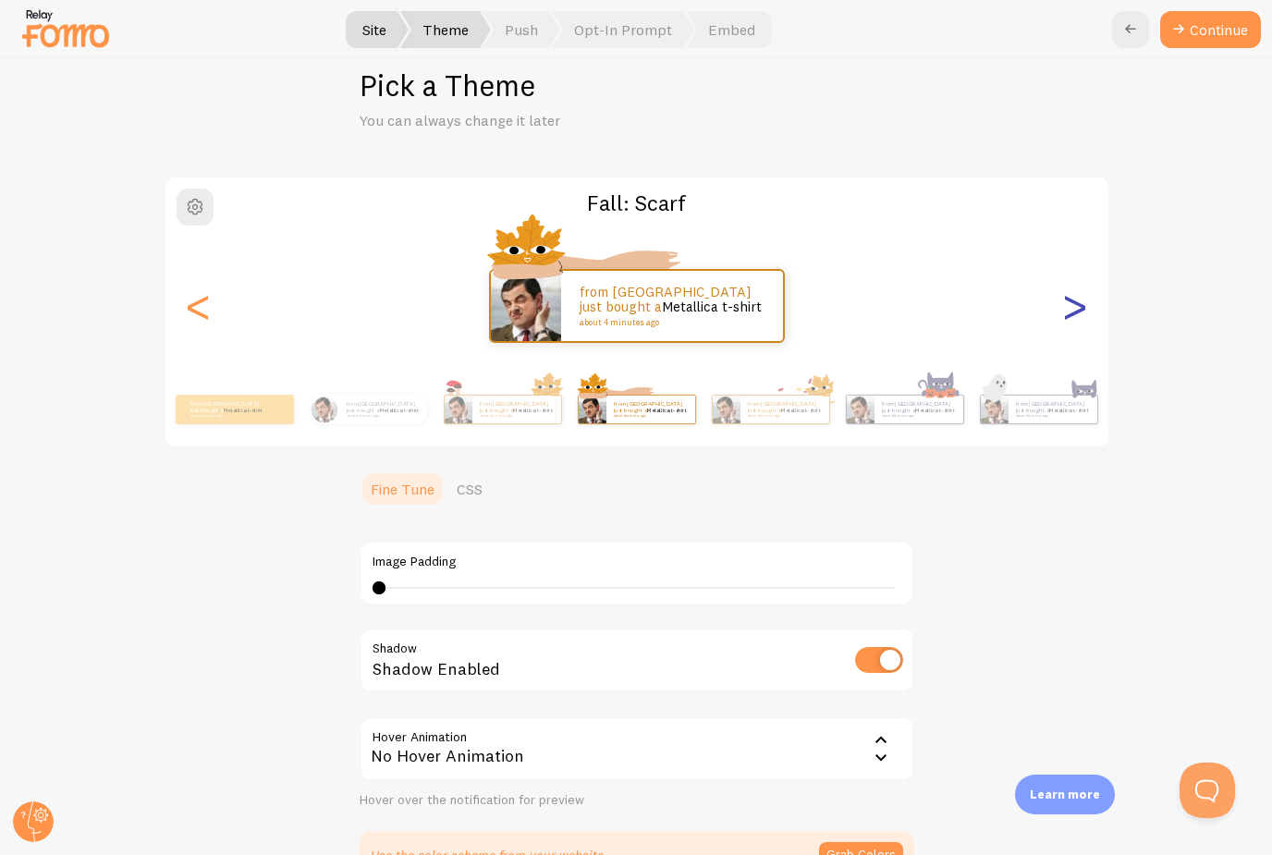
click at [1077, 307] on div ">" at bounding box center [1075, 305] width 22 height 133
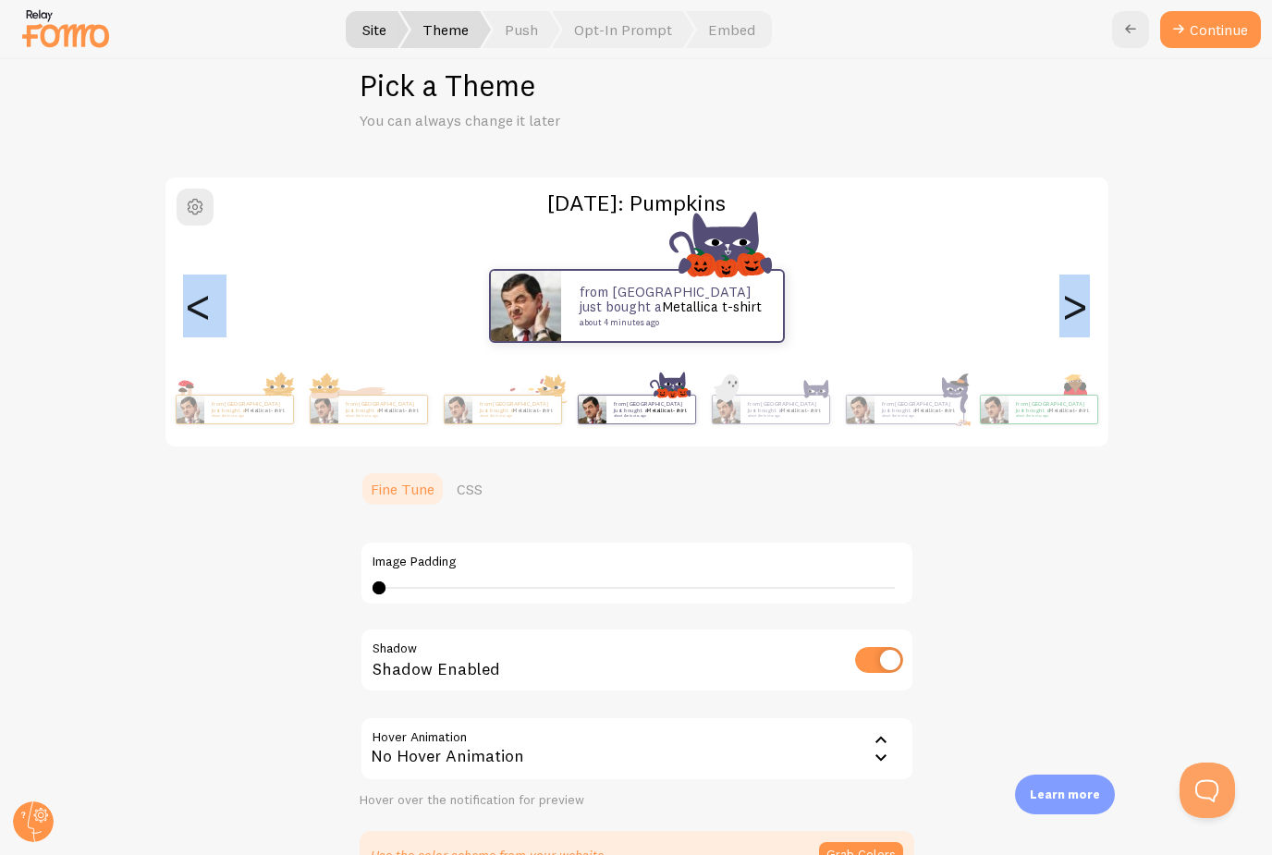
click at [1077, 307] on div ">" at bounding box center [1075, 305] width 22 height 133
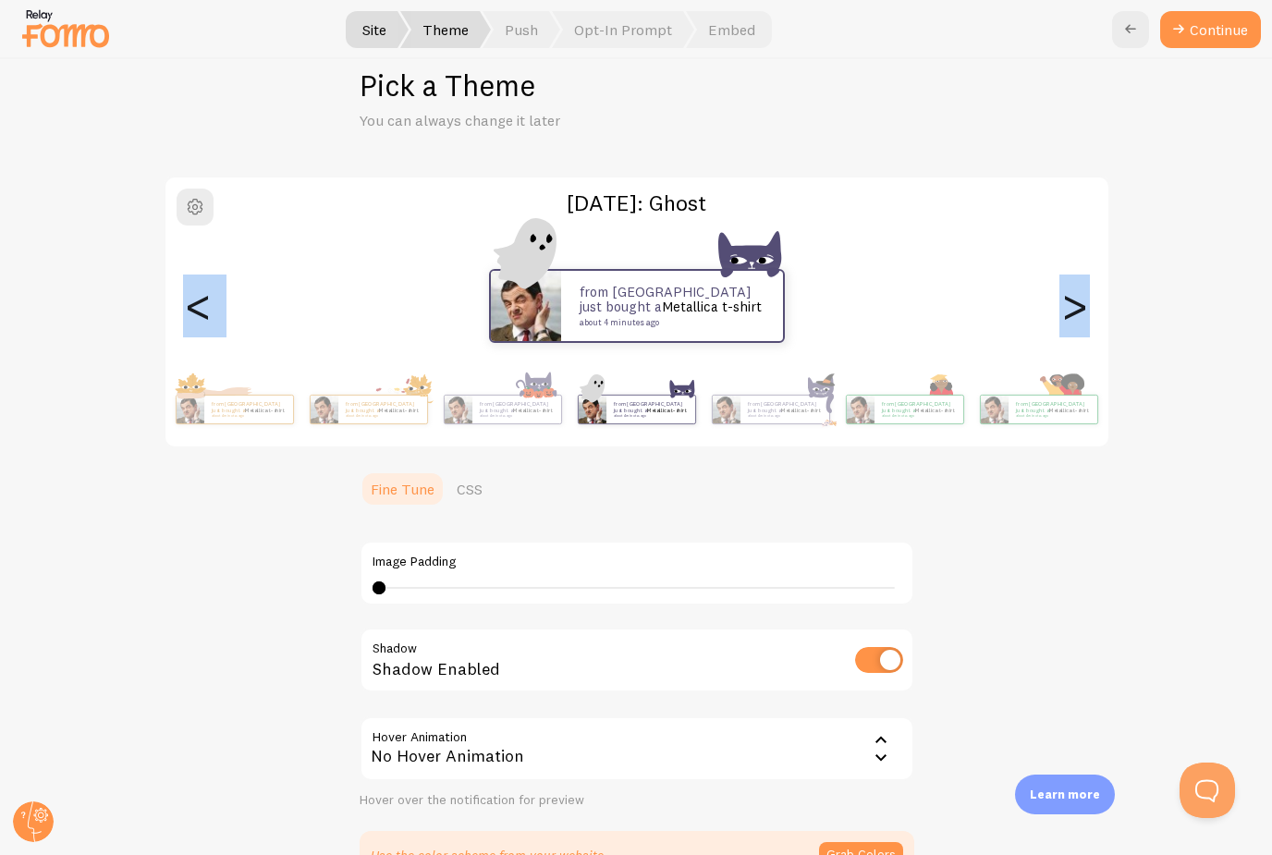
click at [1077, 307] on div ">" at bounding box center [1075, 305] width 22 height 133
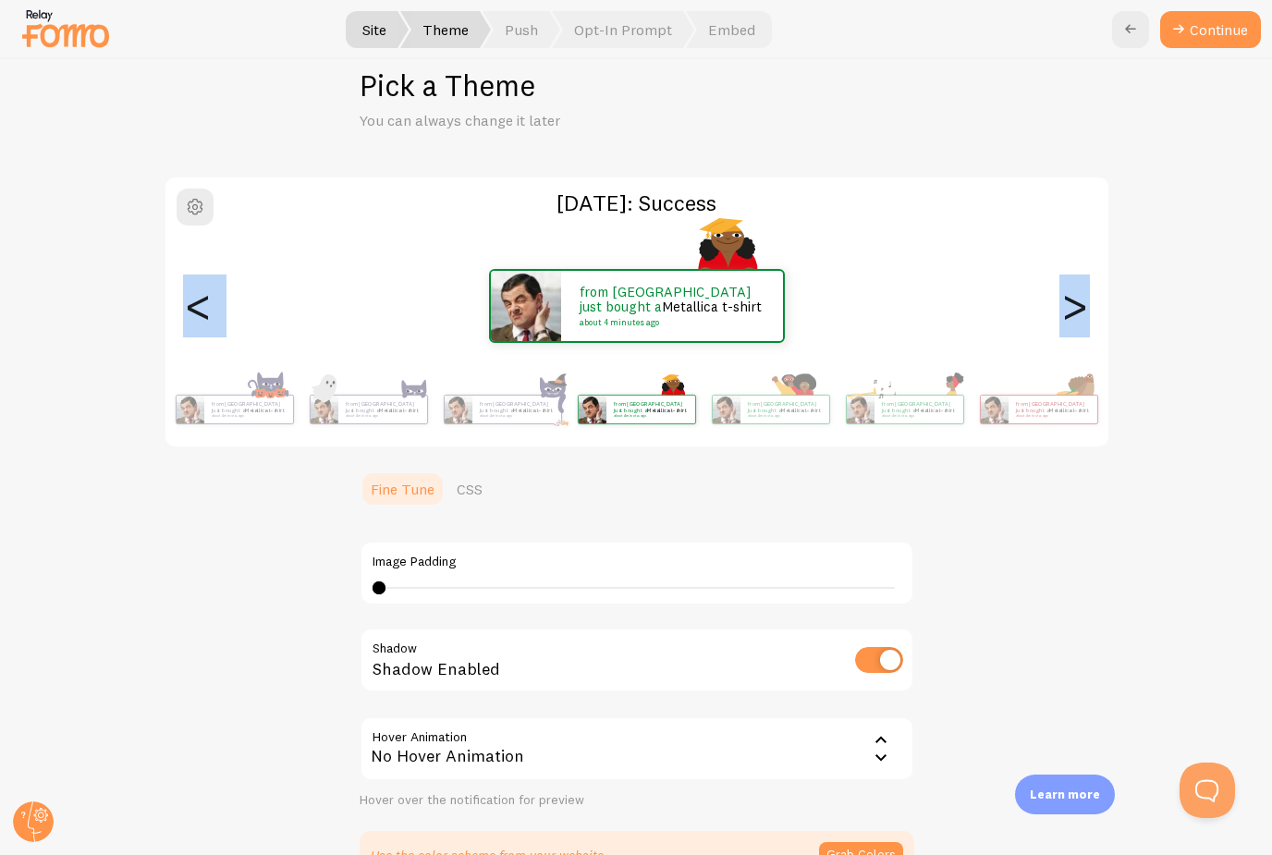
click at [1077, 307] on div ">" at bounding box center [1075, 305] width 22 height 133
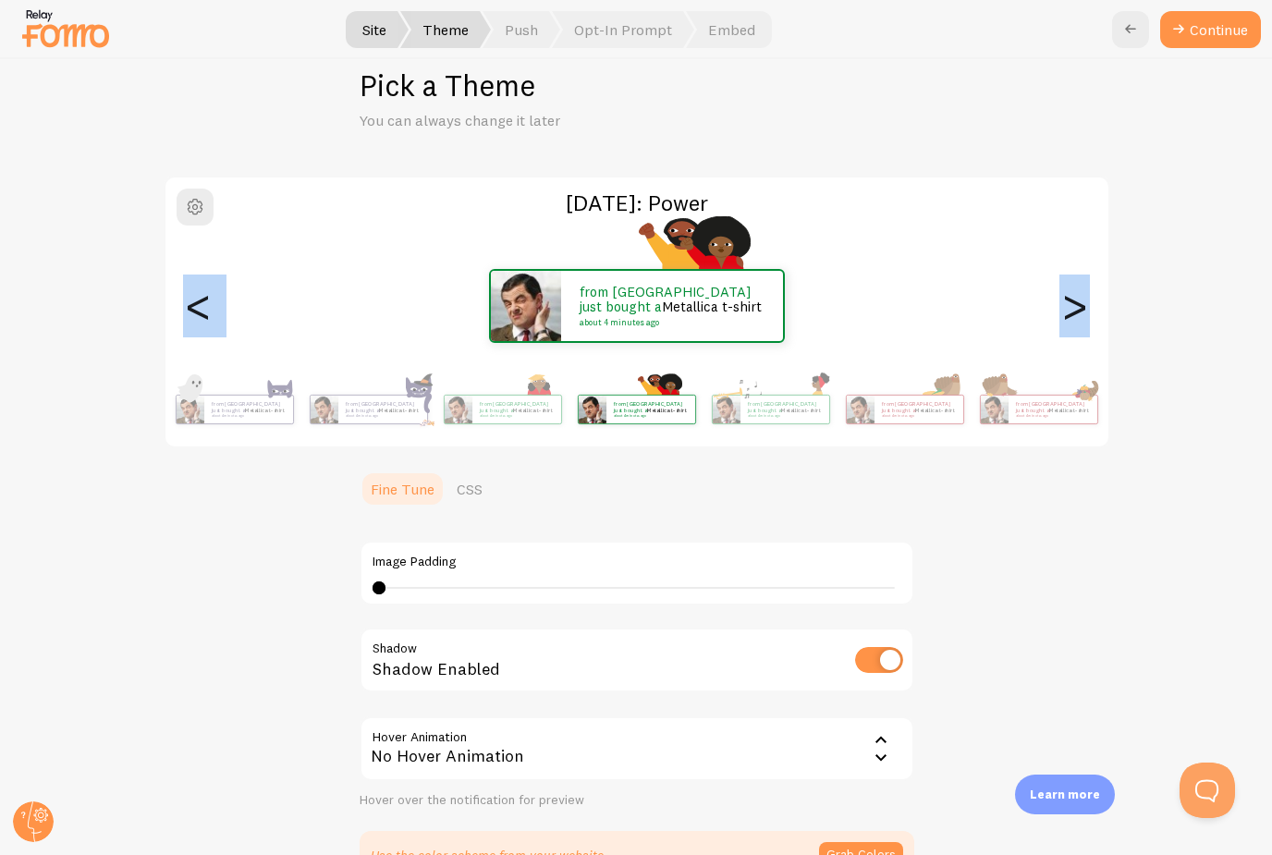
click at [1077, 307] on div ">" at bounding box center [1075, 305] width 22 height 133
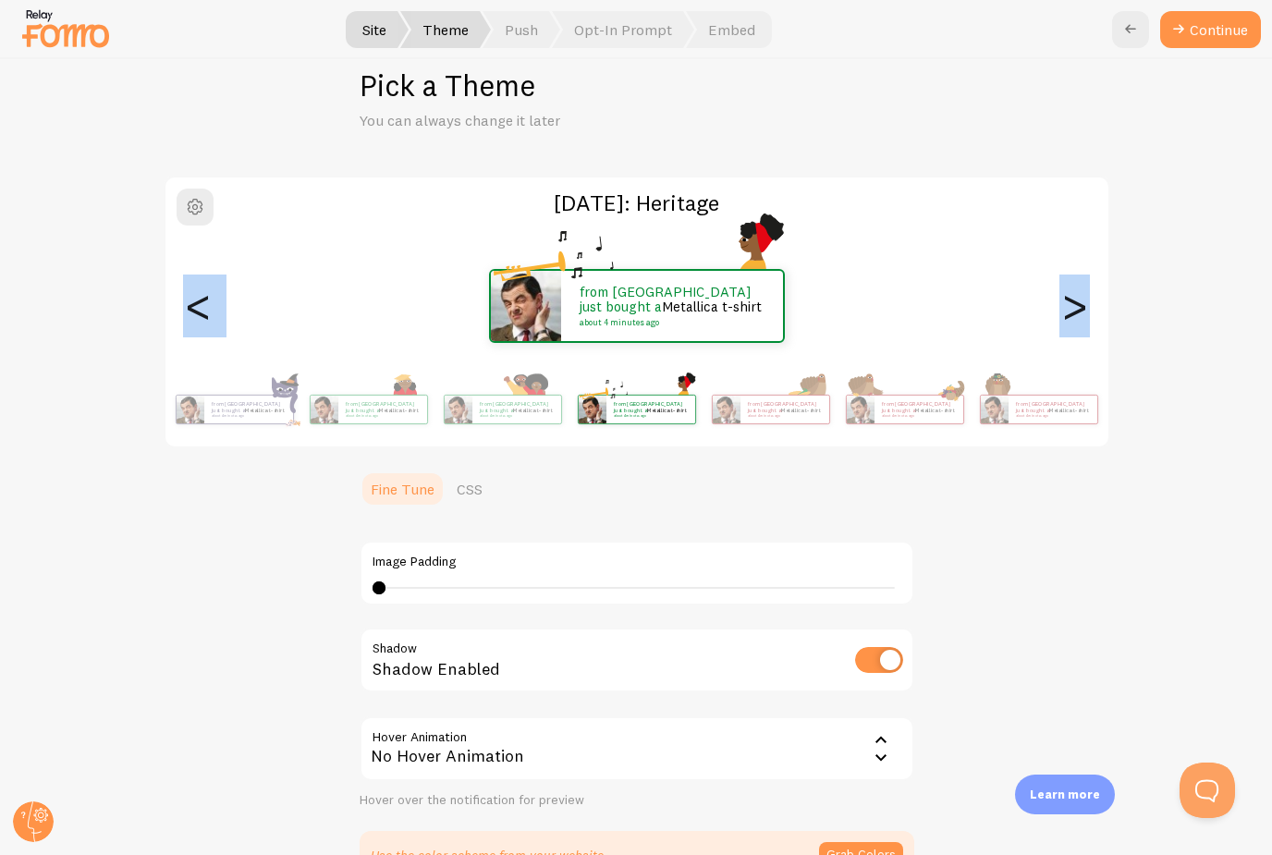
click at [1077, 307] on div ">" at bounding box center [1075, 305] width 22 height 133
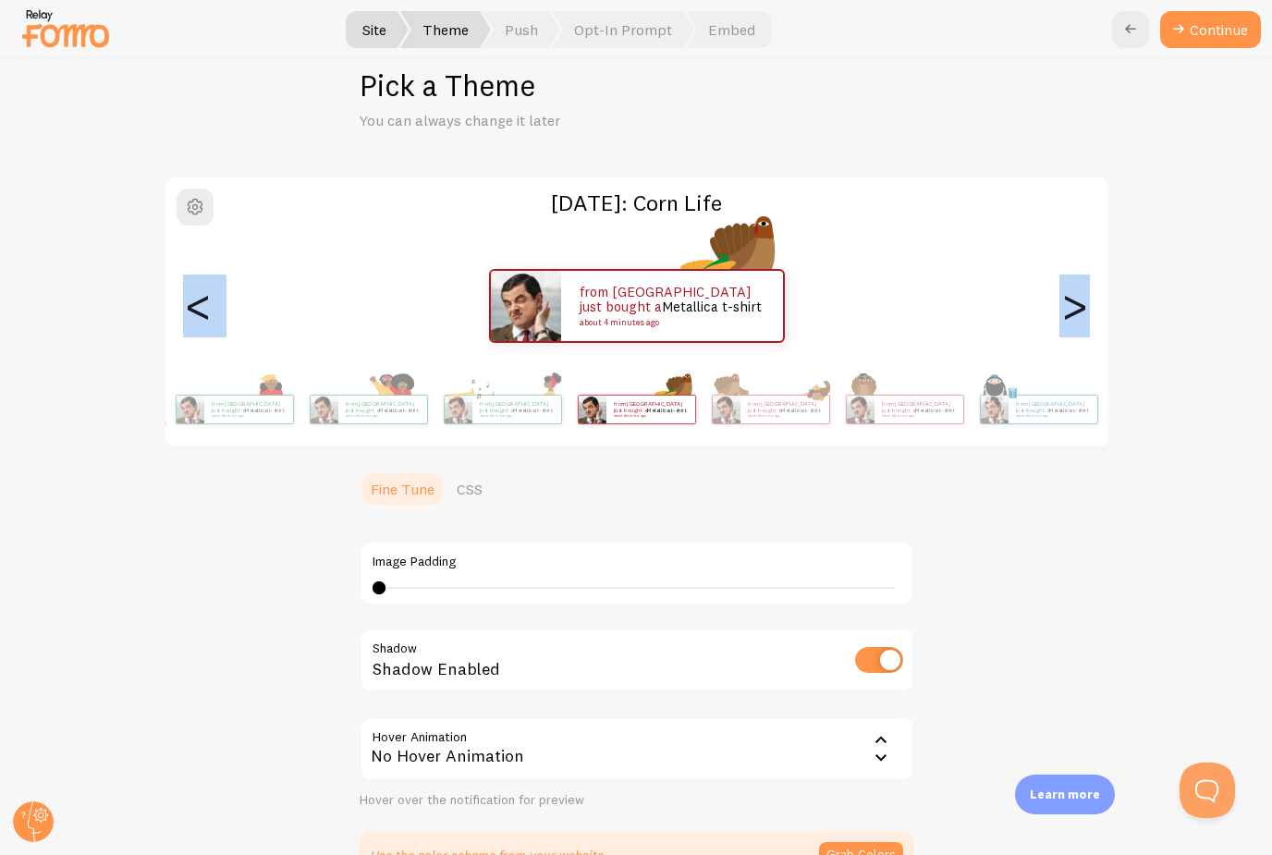
click at [1077, 307] on div ">" at bounding box center [1075, 305] width 22 height 133
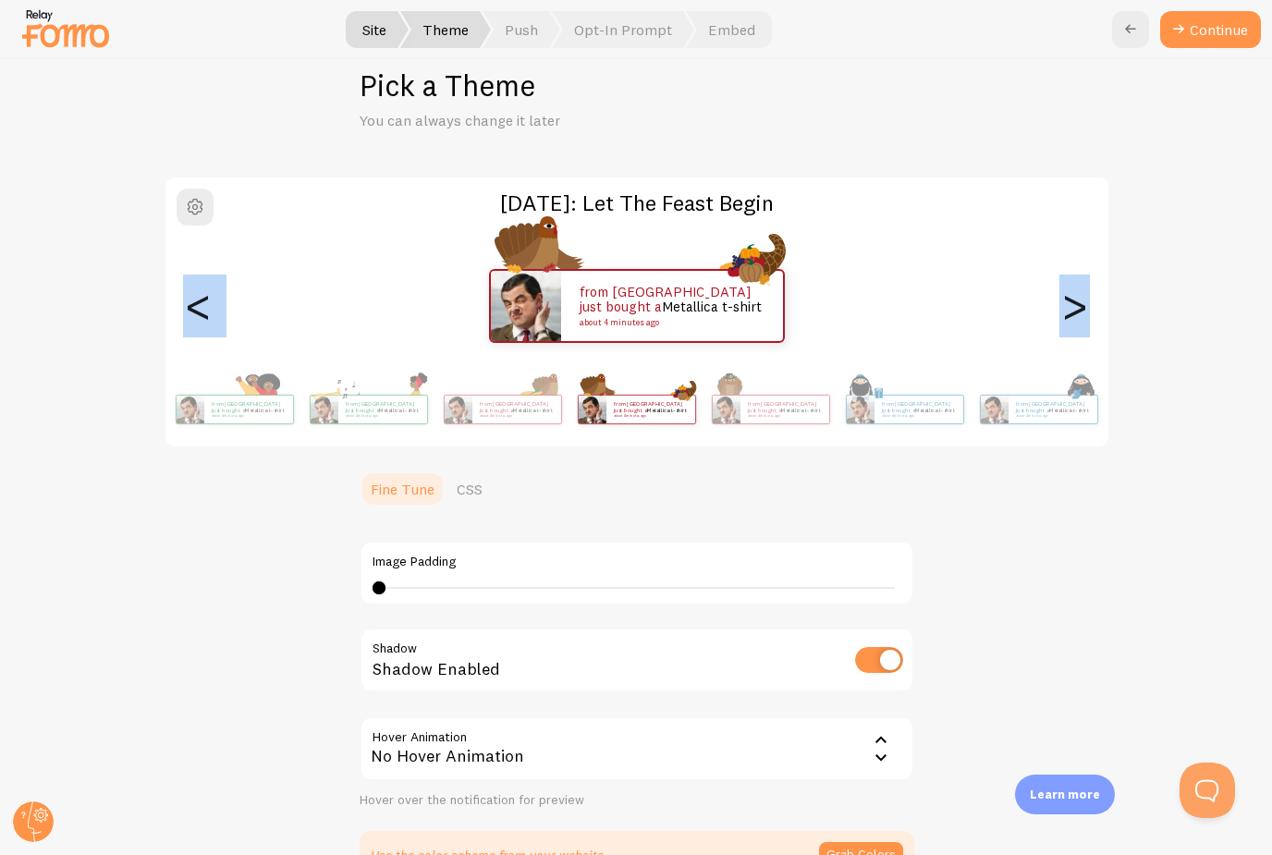
click at [1077, 307] on div ">" at bounding box center [1075, 305] width 22 height 133
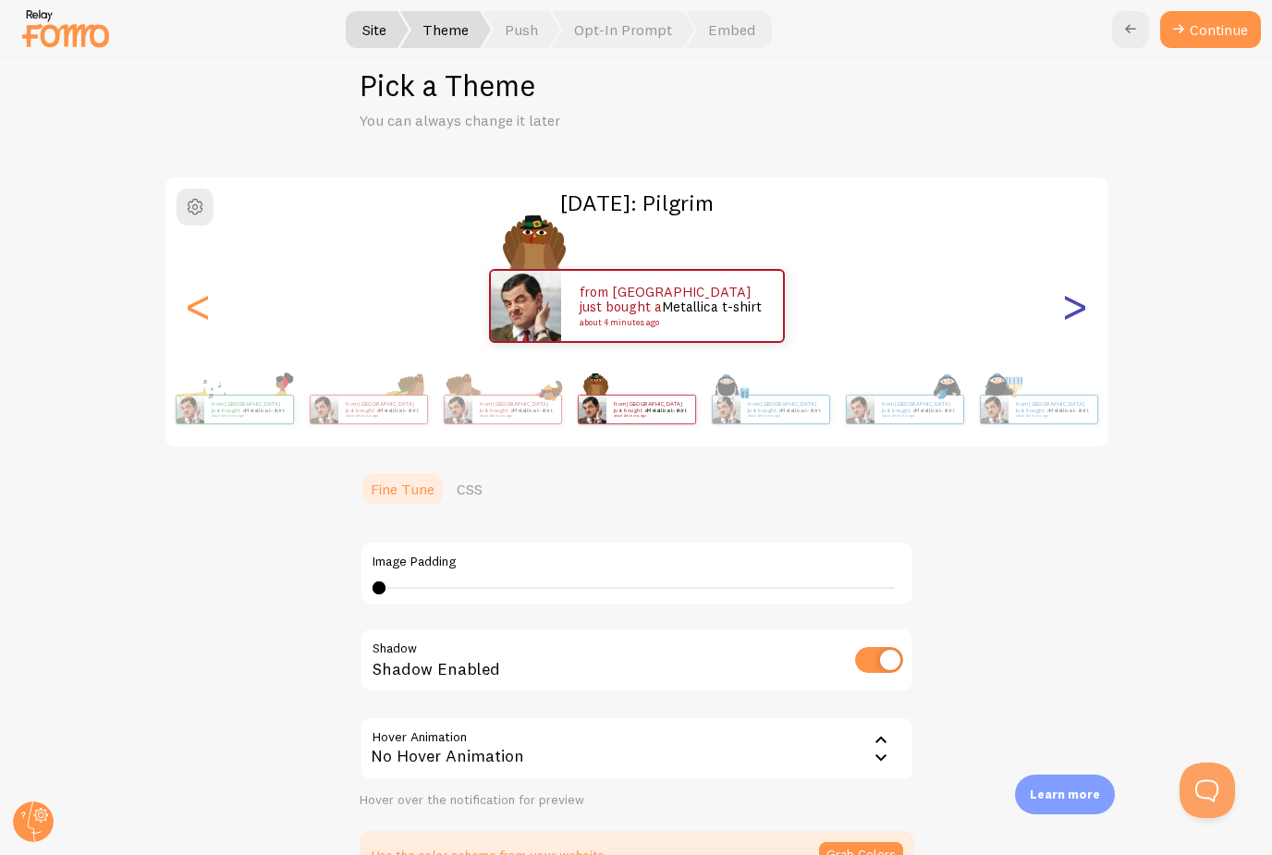
click at [1077, 307] on div ">" at bounding box center [1075, 305] width 22 height 133
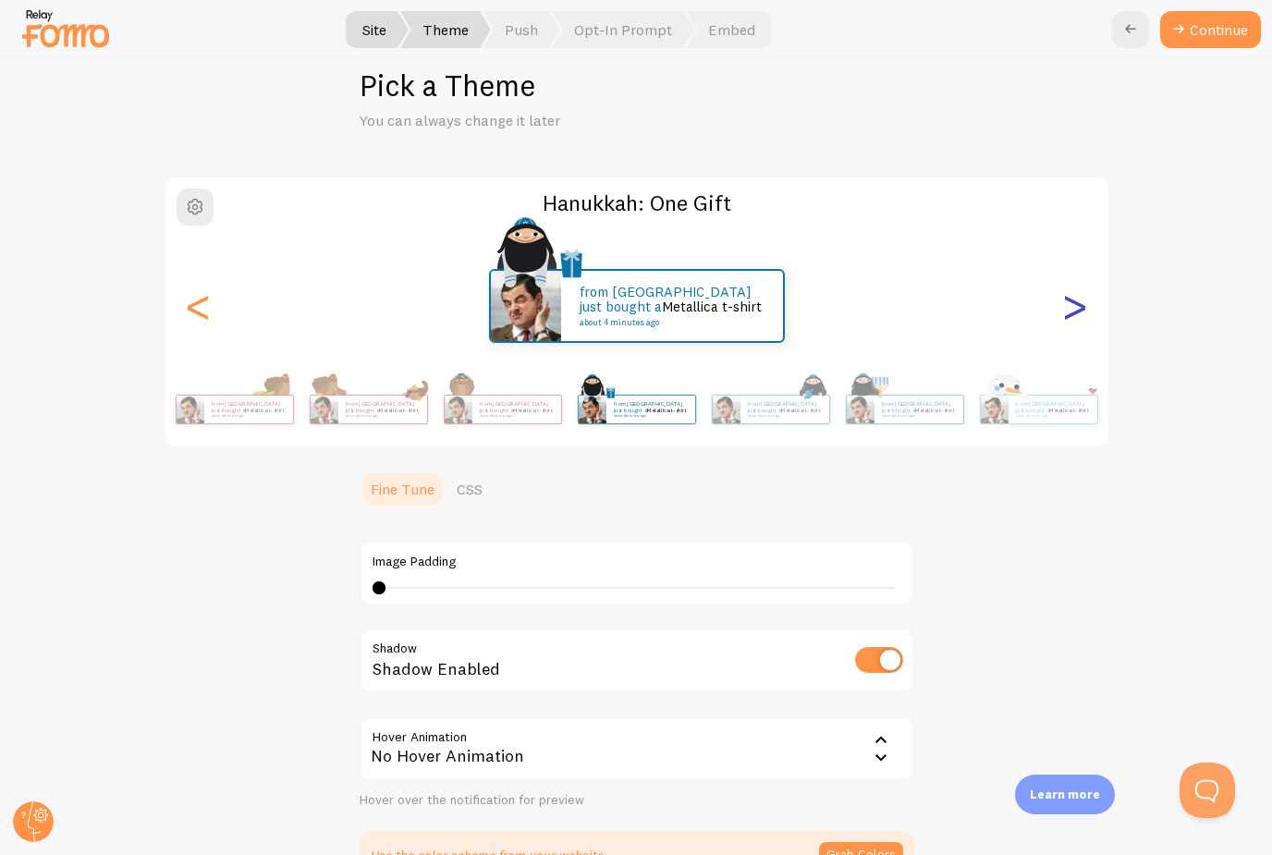
click at [1077, 307] on div ">" at bounding box center [1075, 305] width 22 height 133
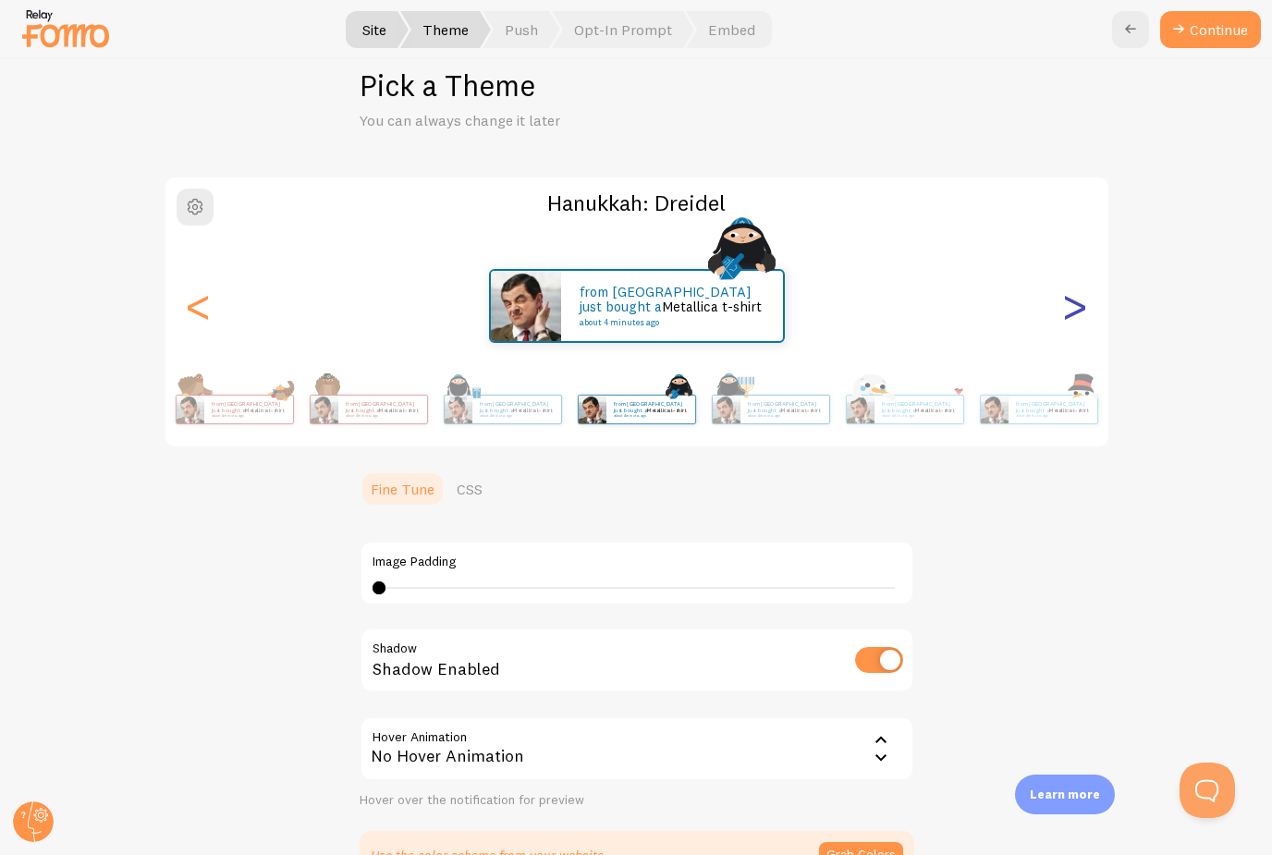
click at [1073, 343] on div ">" at bounding box center [1075, 305] width 22 height 133
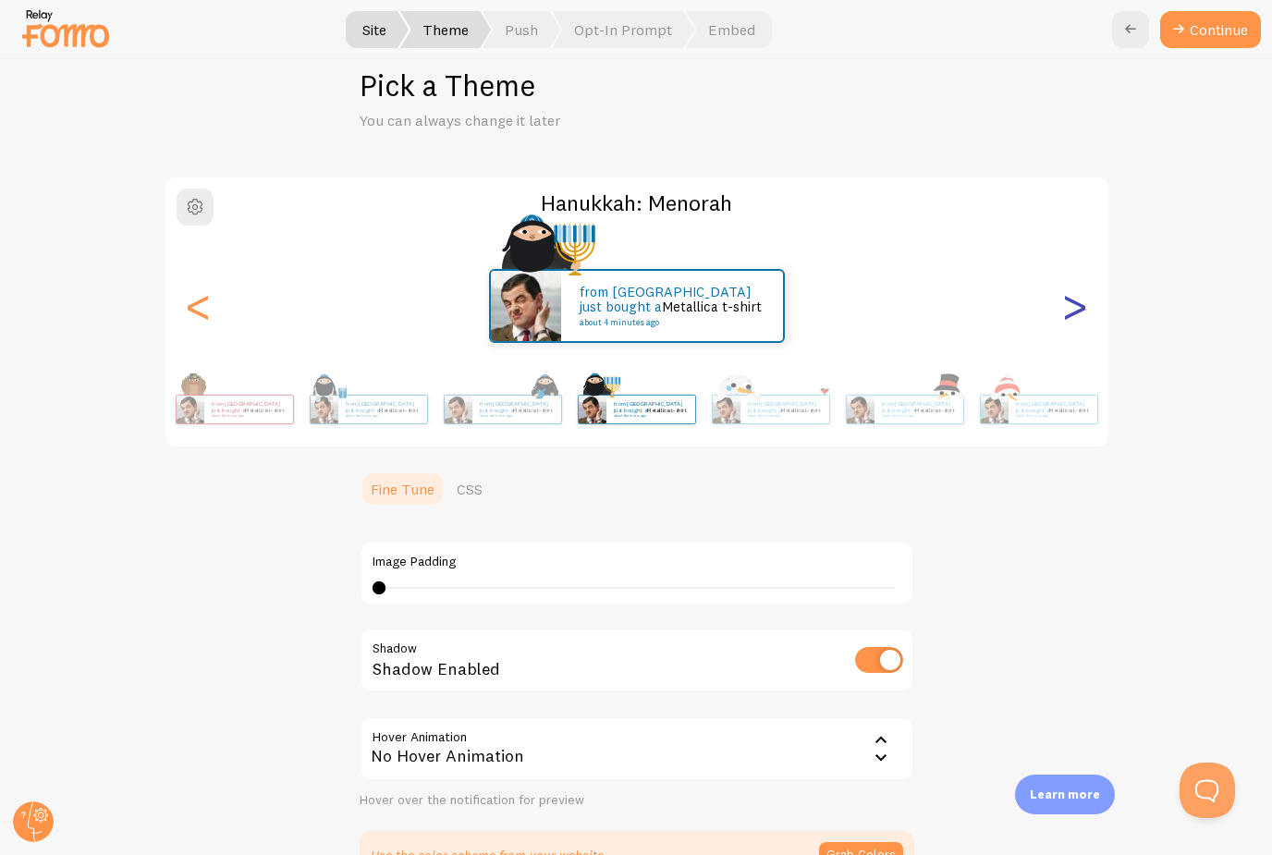
click at [1071, 302] on div ">" at bounding box center [1075, 305] width 22 height 133
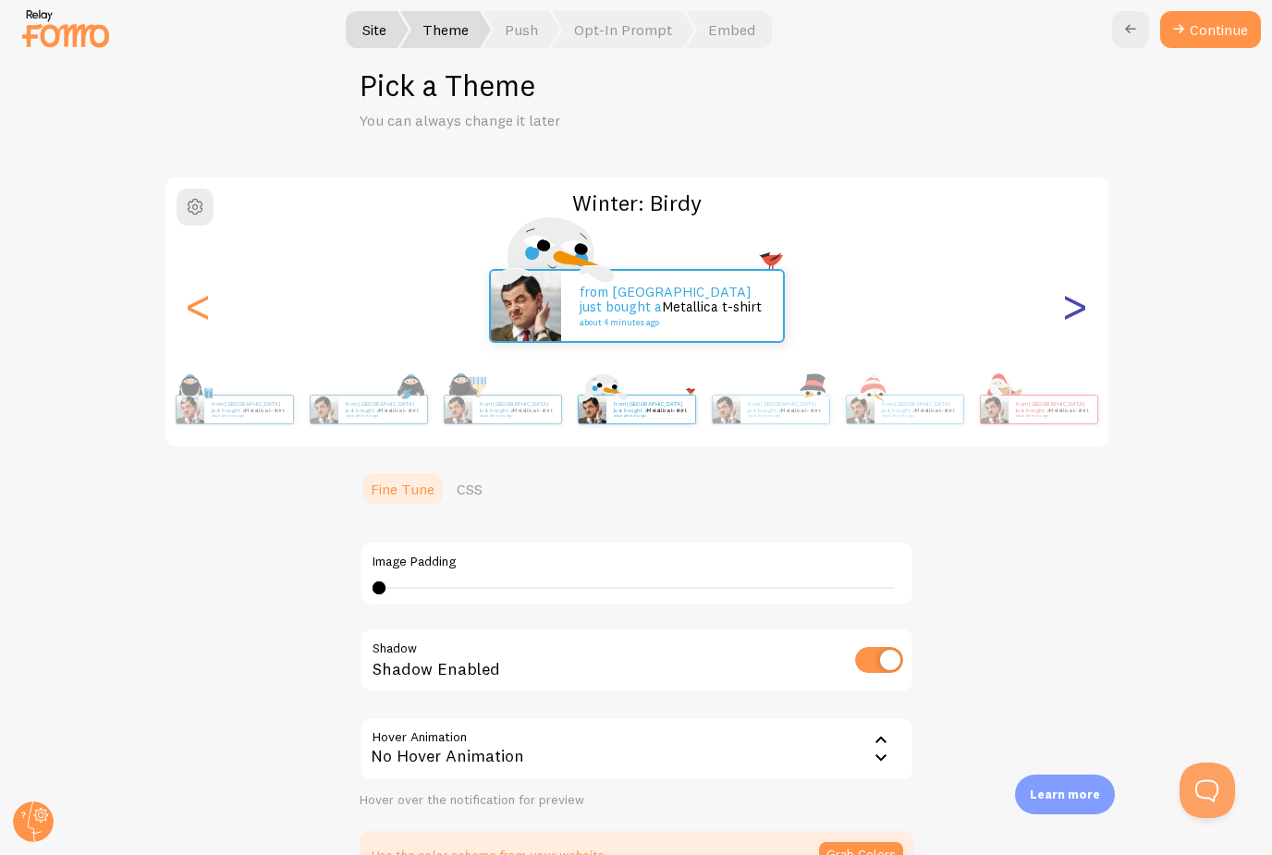
click at [1071, 302] on div ">" at bounding box center [1075, 305] width 22 height 133
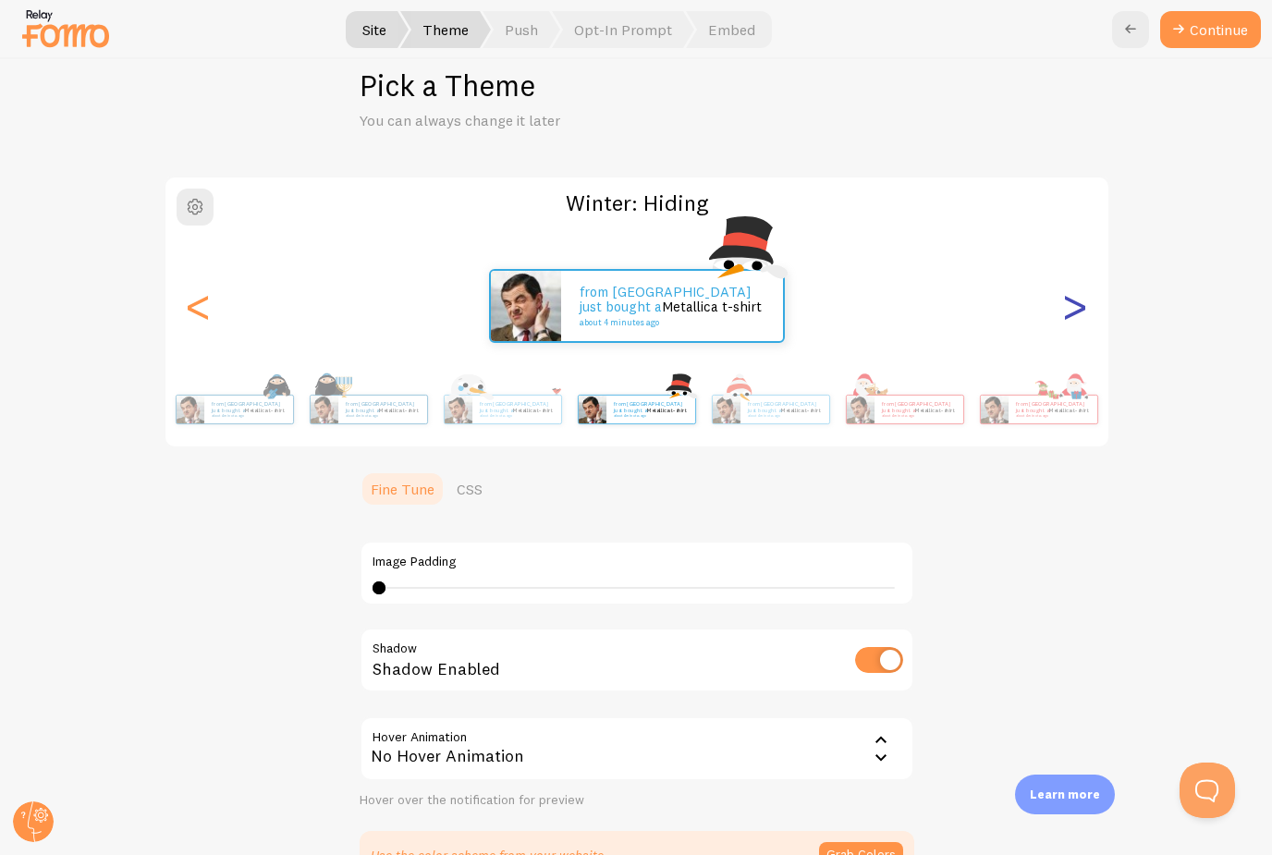
click at [1071, 302] on div ">" at bounding box center [1075, 305] width 22 height 133
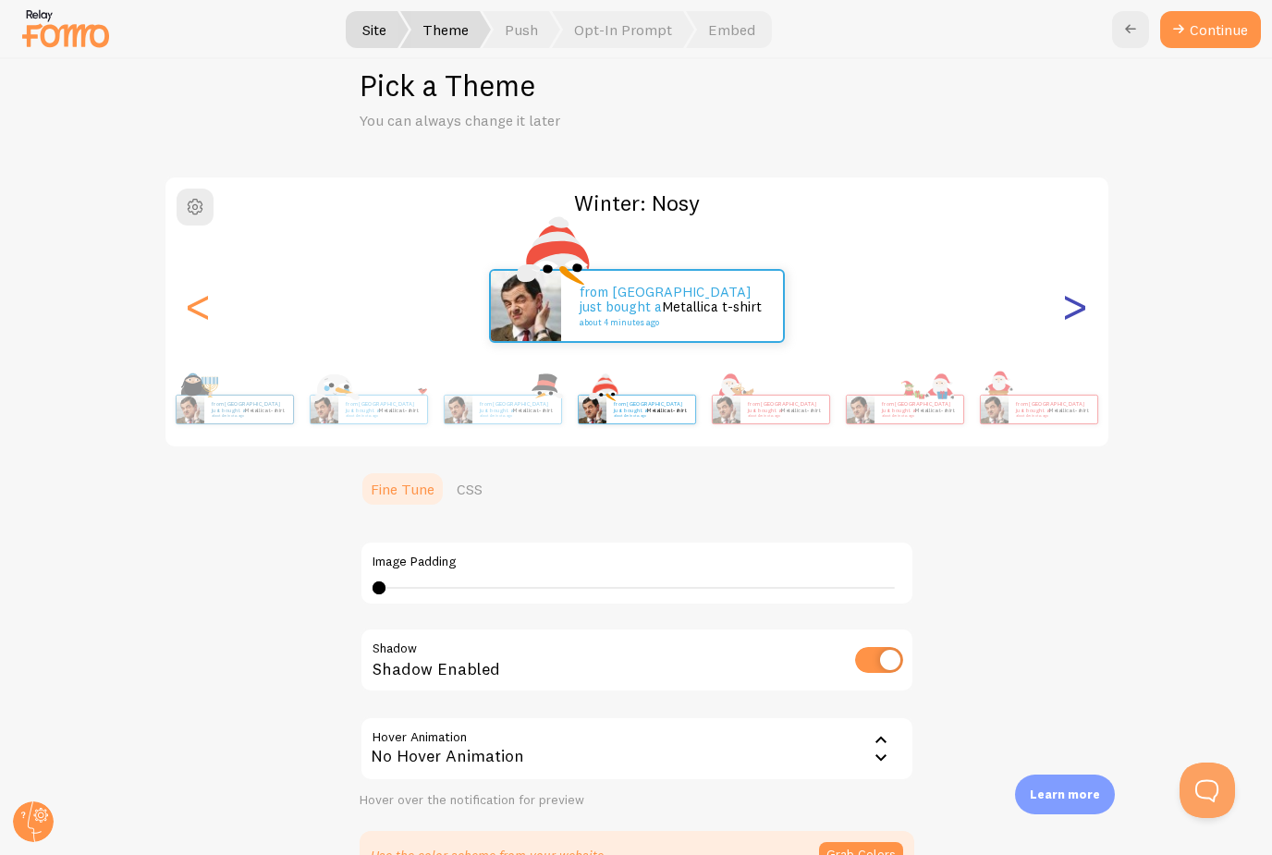
click at [1071, 302] on div ">" at bounding box center [1075, 305] width 22 height 133
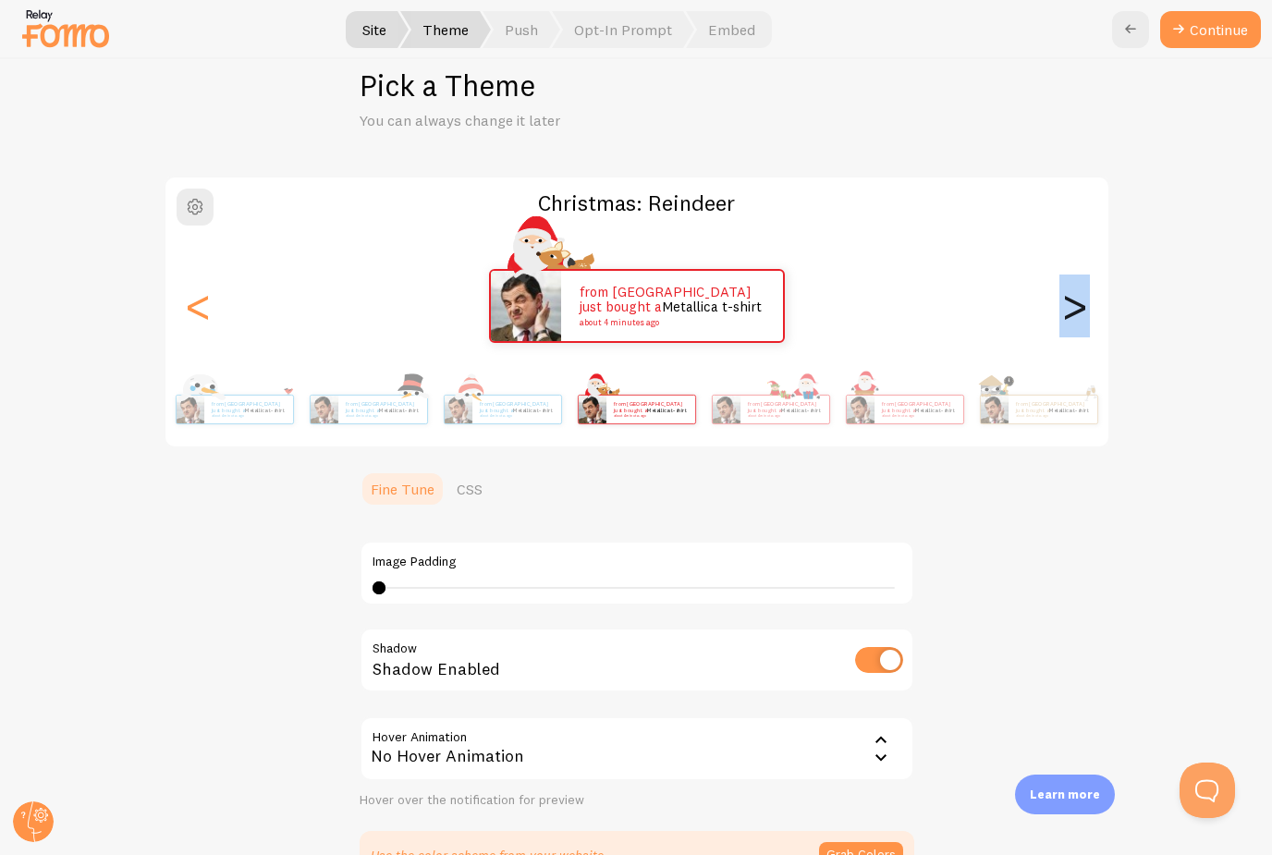
click at [1071, 302] on div ">" at bounding box center [1075, 305] width 22 height 133
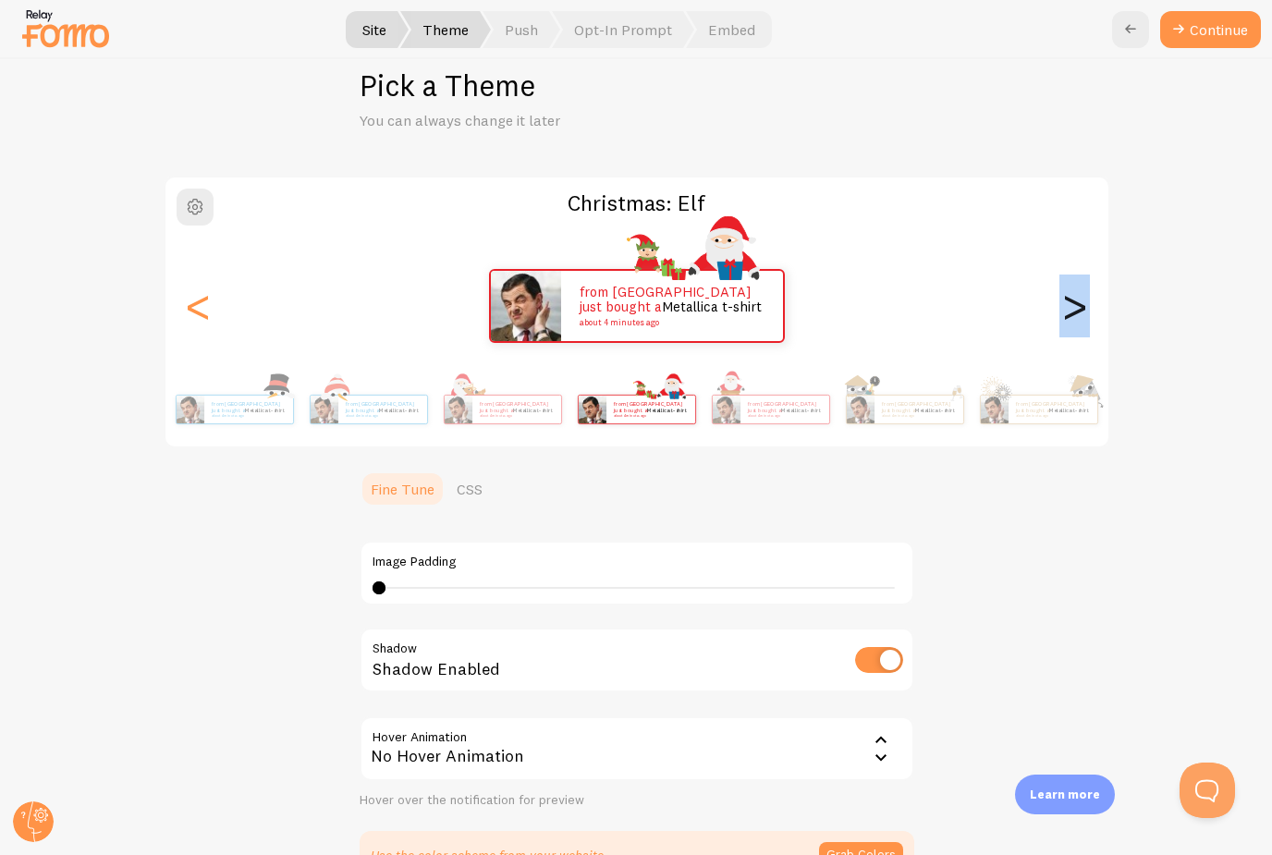
click at [1071, 302] on div ">" at bounding box center [1075, 305] width 22 height 133
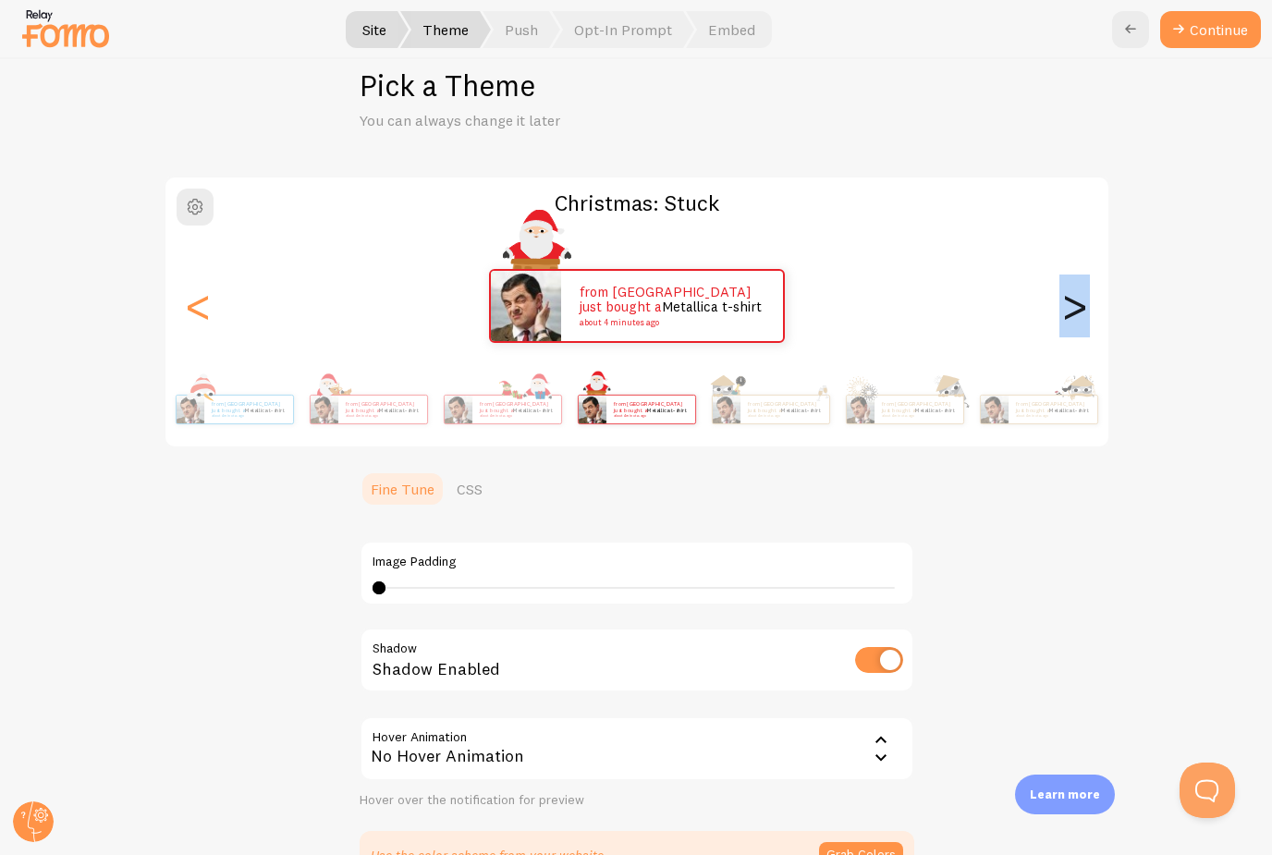
click at [1071, 302] on div ">" at bounding box center [1075, 305] width 22 height 133
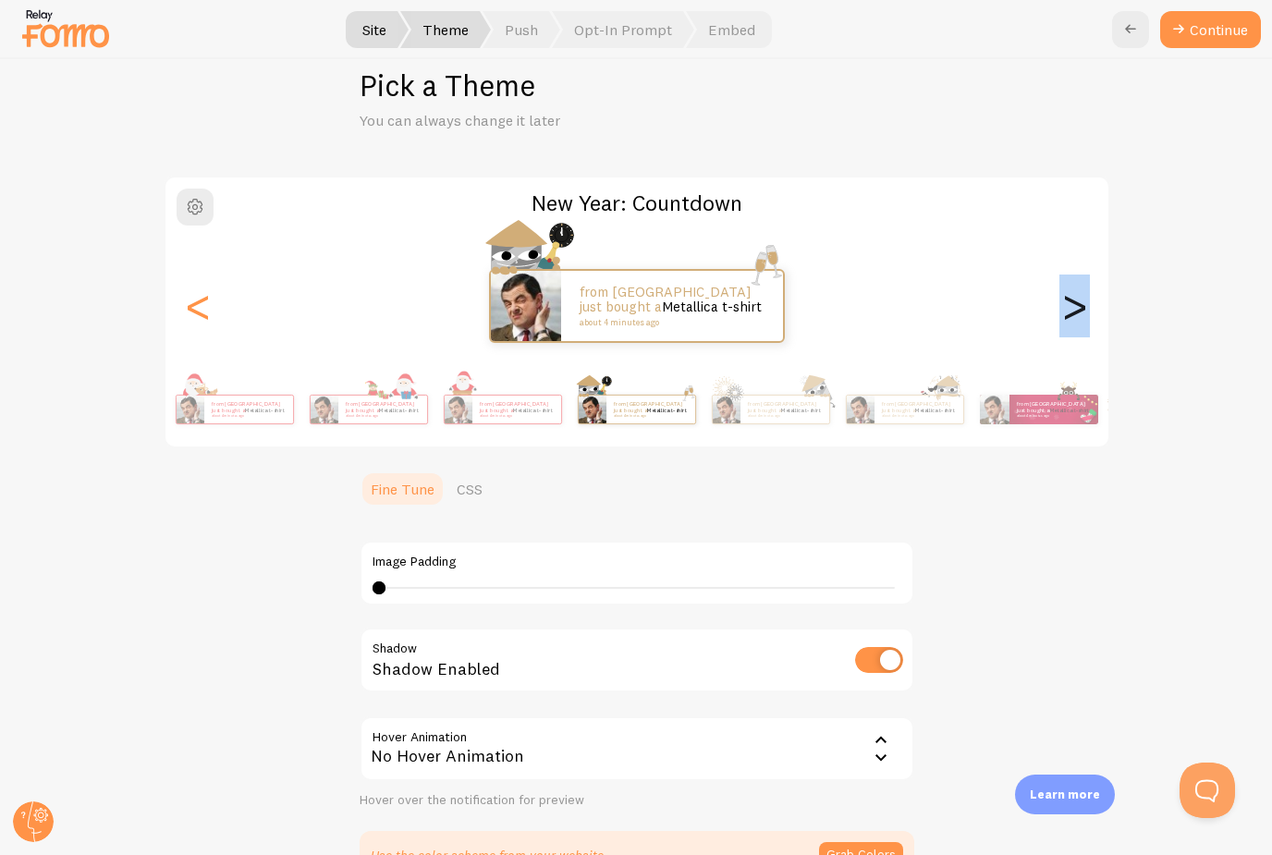
click at [1070, 302] on div ">" at bounding box center [1075, 305] width 22 height 133
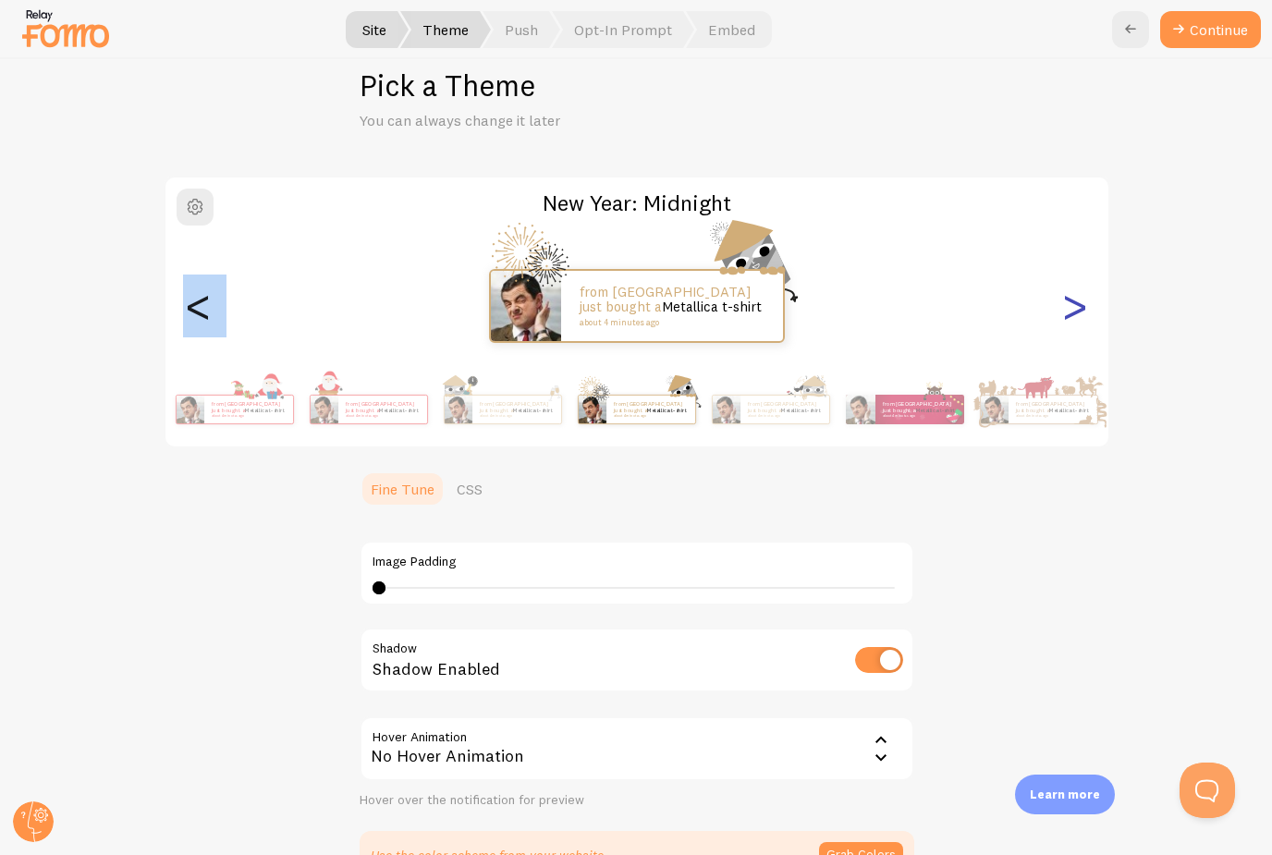
click at [1070, 302] on div ">" at bounding box center [1075, 305] width 22 height 133
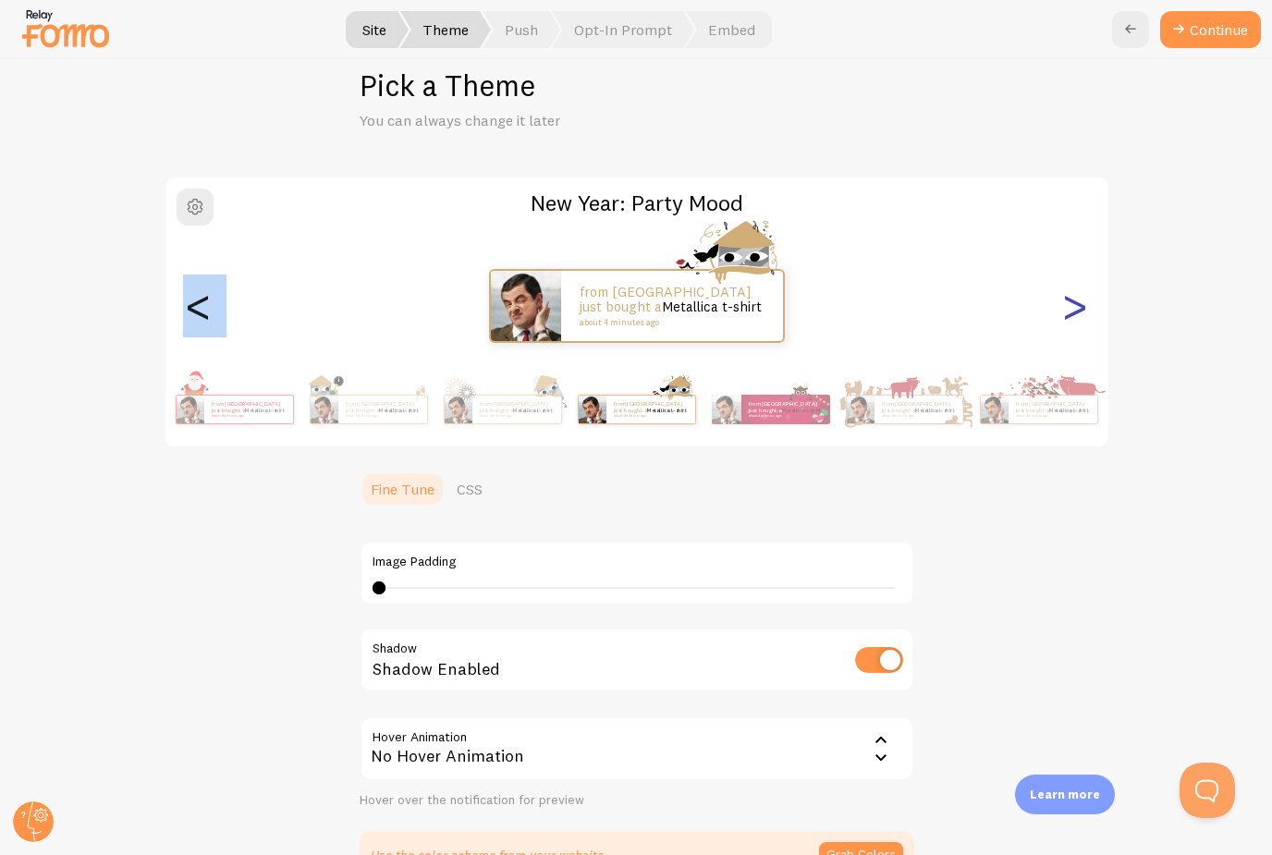
click at [1070, 302] on div ">" at bounding box center [1075, 305] width 22 height 133
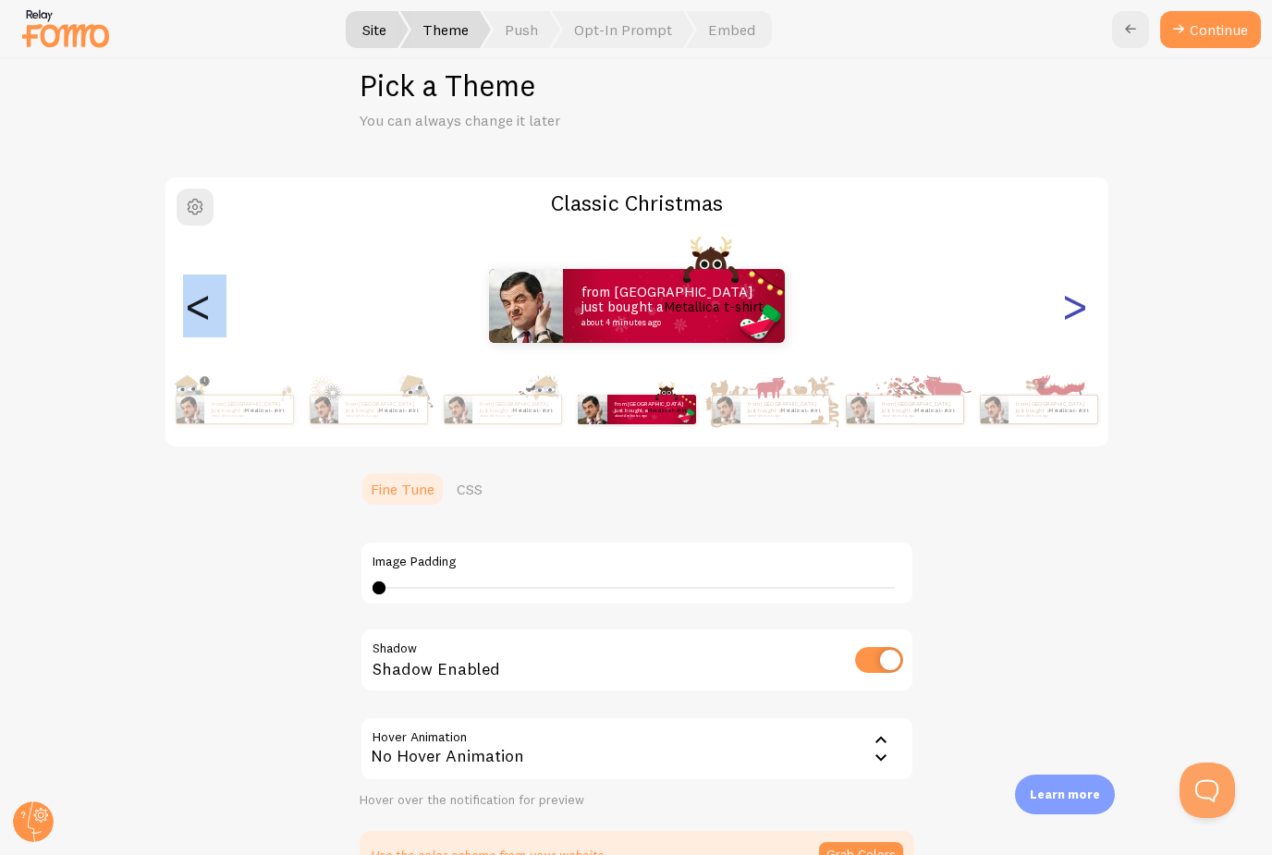
click at [1070, 302] on div ">" at bounding box center [1075, 305] width 22 height 133
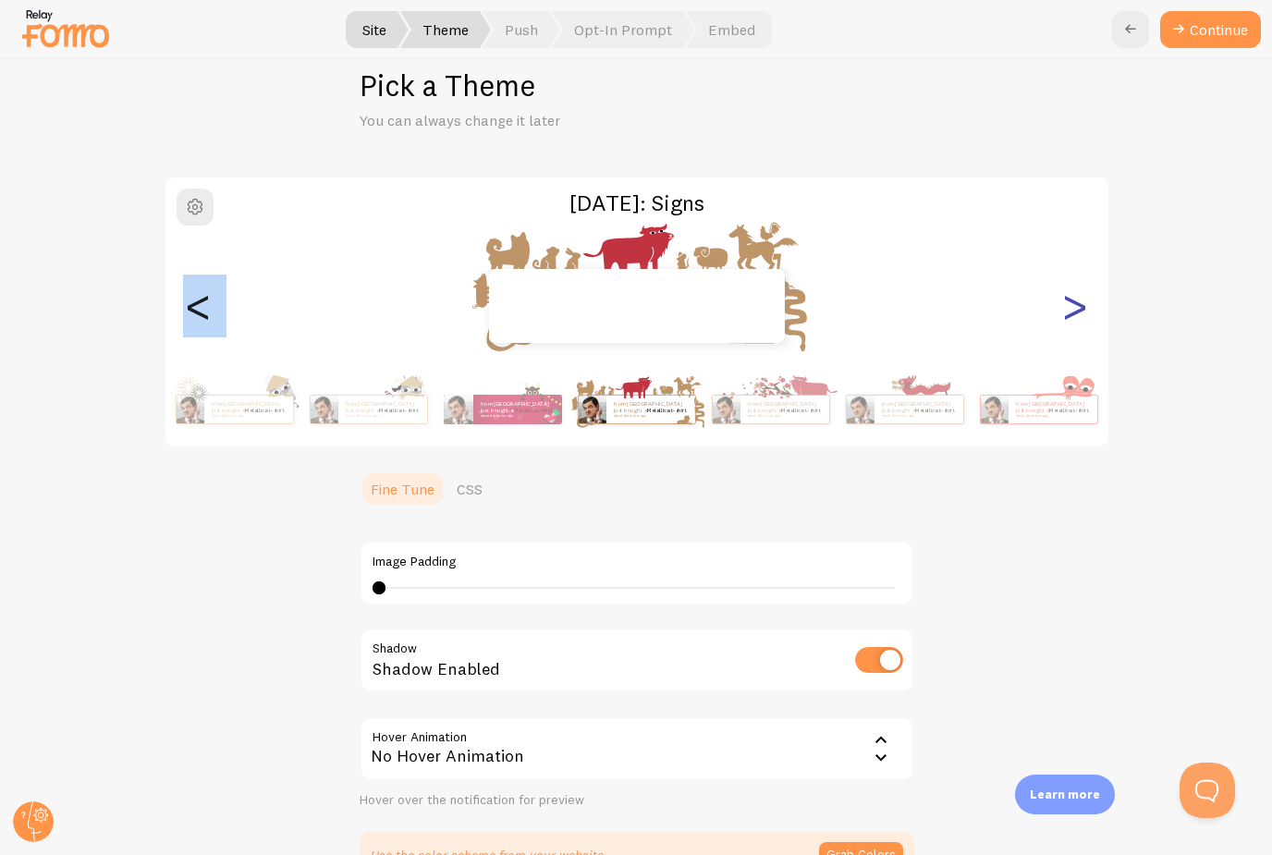
click at [1070, 302] on div ">" at bounding box center [1075, 305] width 22 height 133
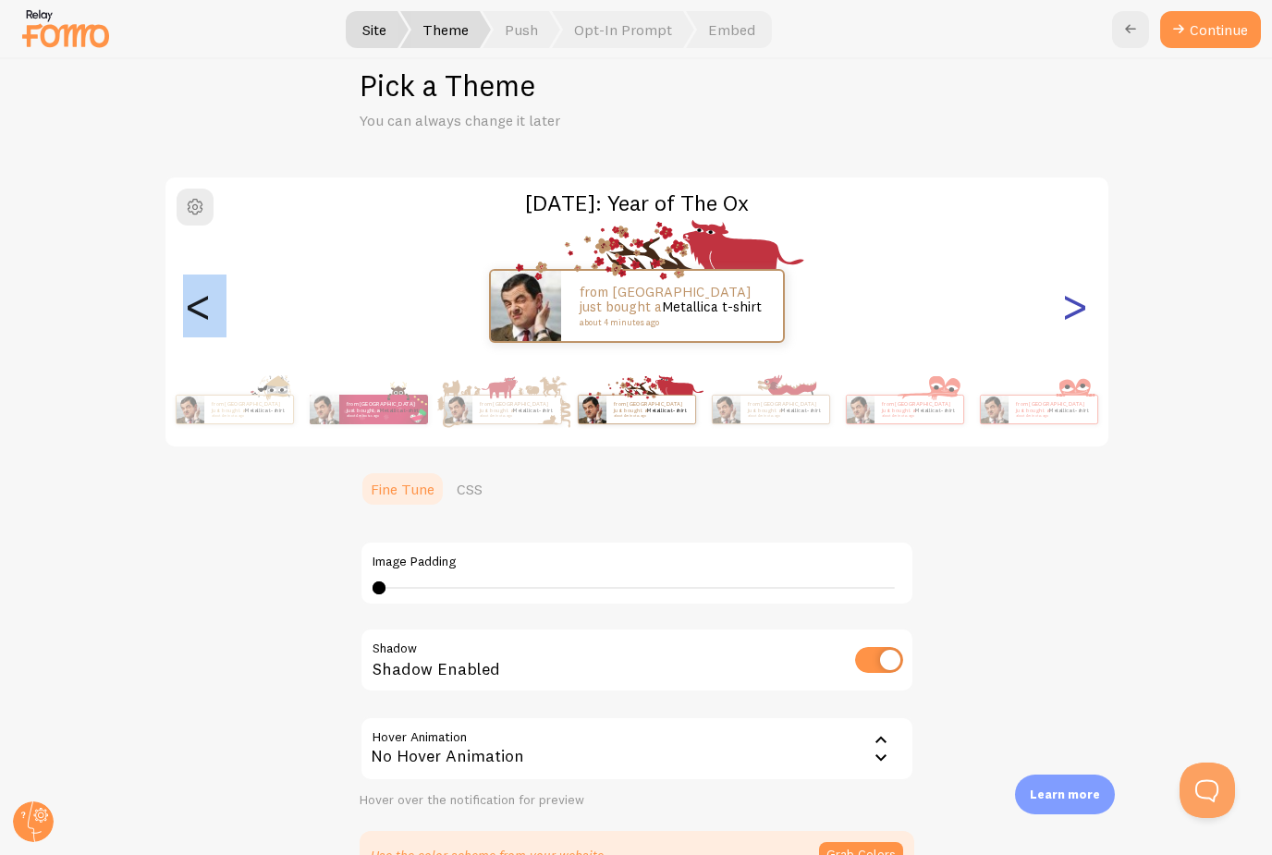
click at [1070, 302] on div ">" at bounding box center [1075, 305] width 22 height 133
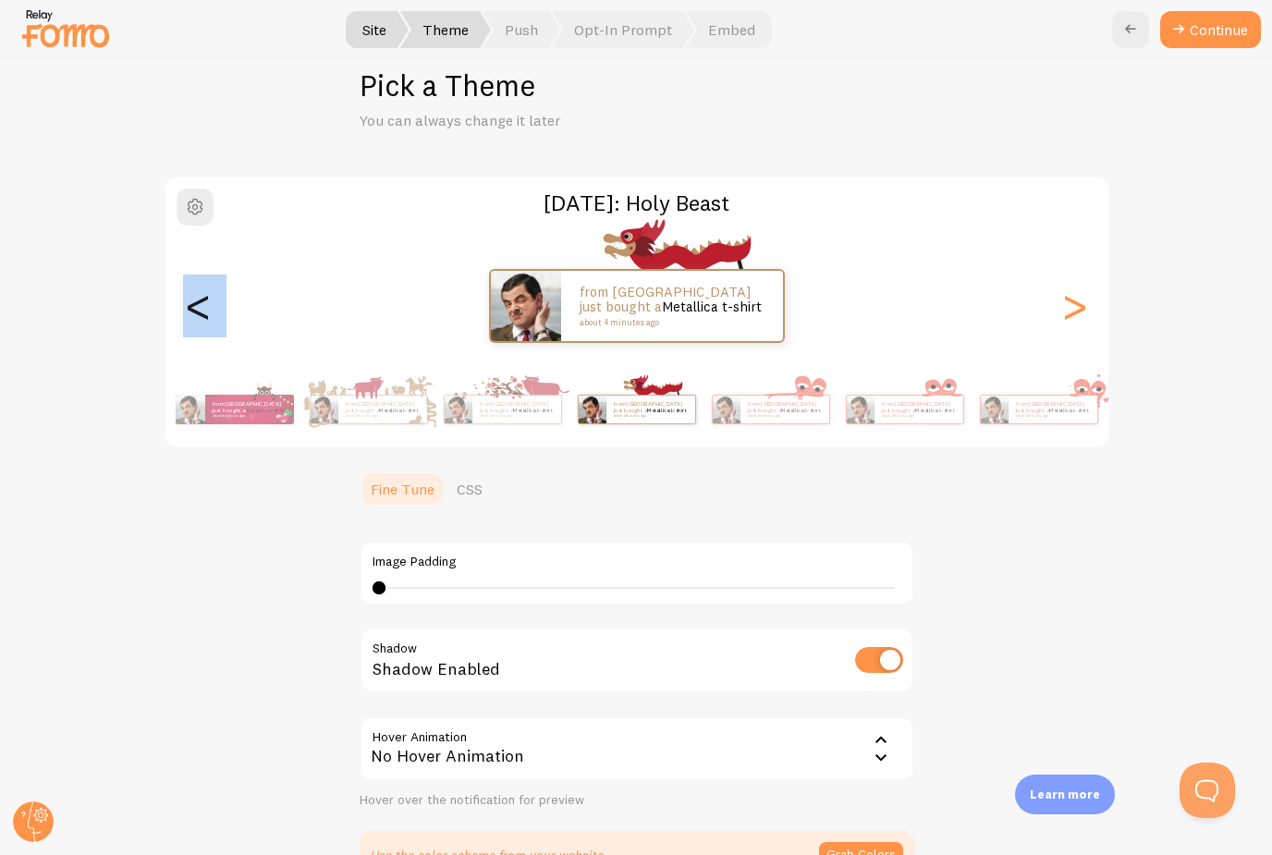
click at [194, 310] on div "<" at bounding box center [199, 305] width 22 height 133
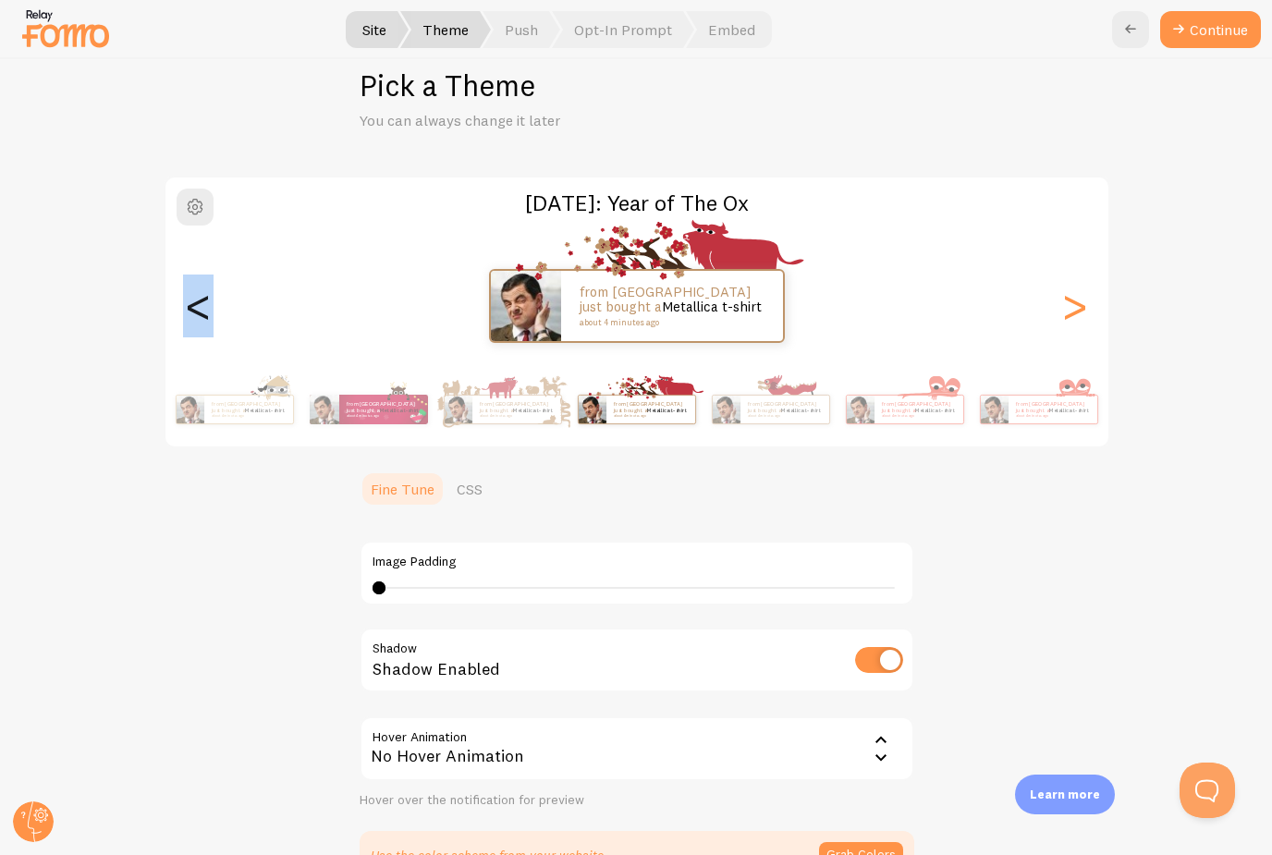
click at [194, 310] on div "<" at bounding box center [199, 305] width 22 height 133
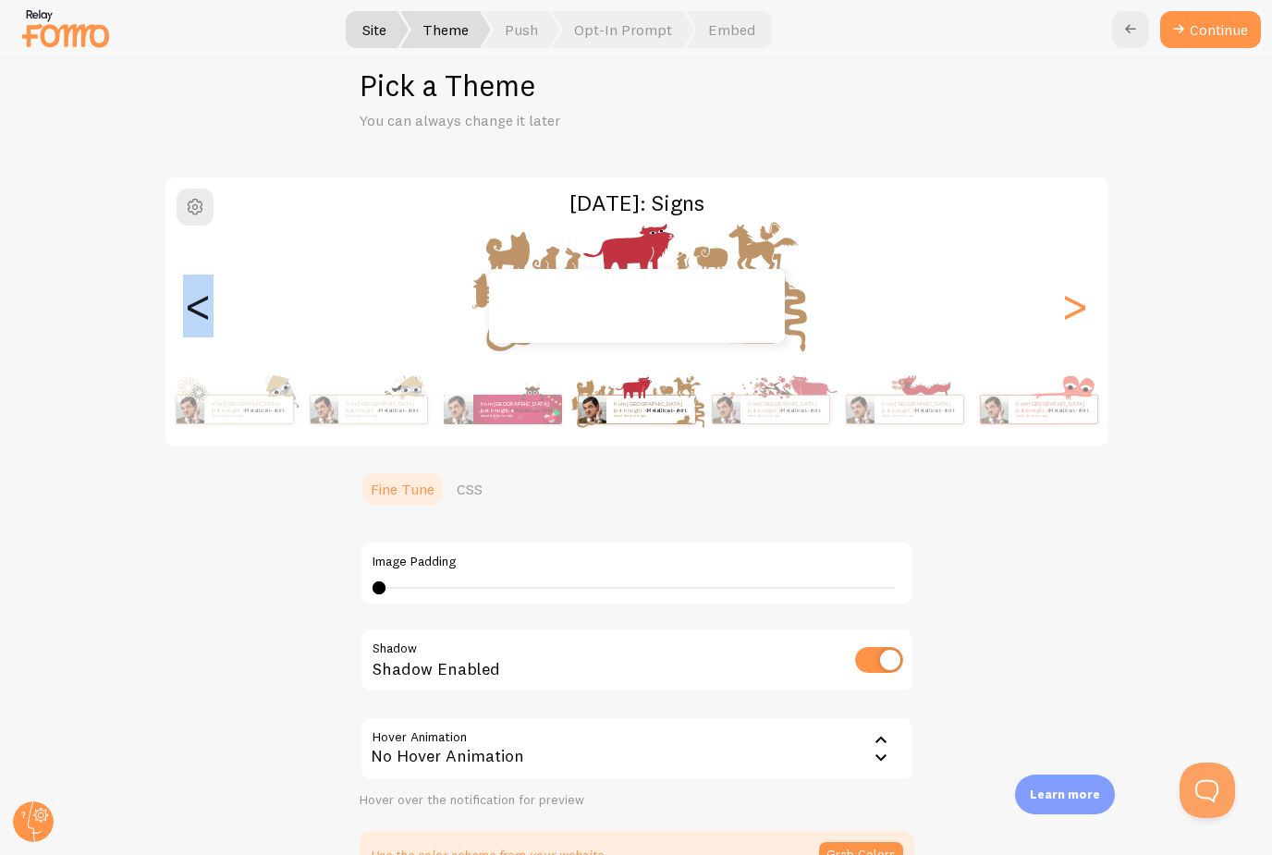
click at [194, 310] on div "<" at bounding box center [199, 305] width 22 height 133
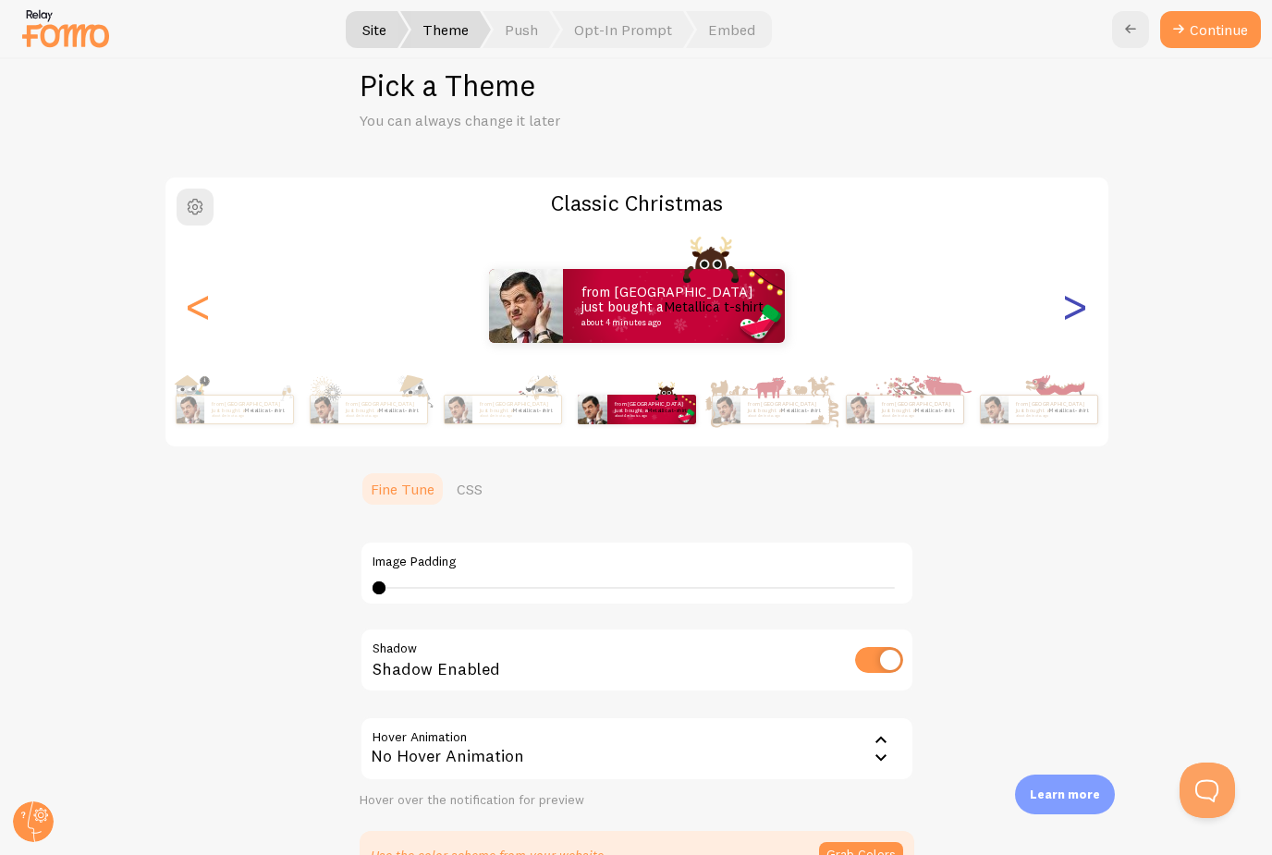
click at [1079, 312] on div ">" at bounding box center [1075, 305] width 22 height 133
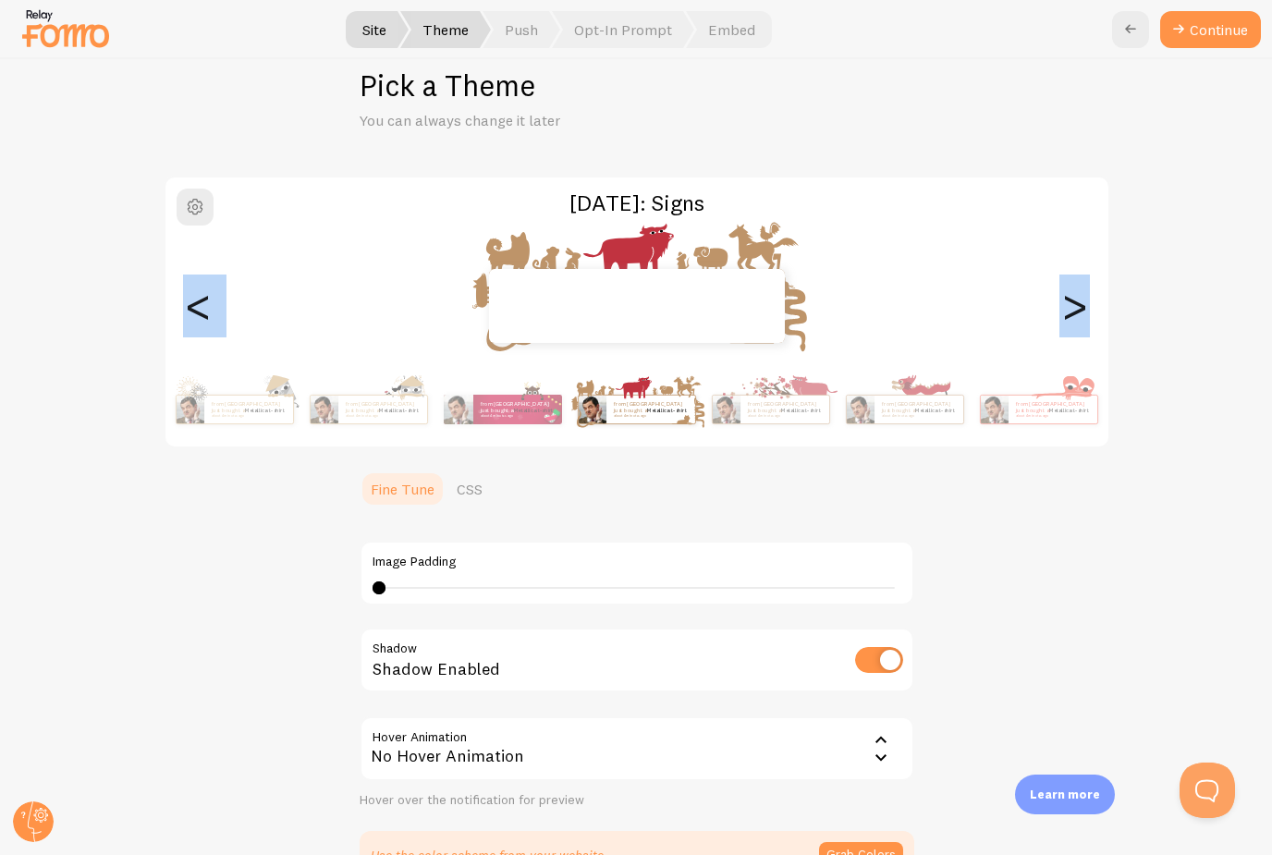
click at [1079, 312] on div ">" at bounding box center [1075, 305] width 22 height 133
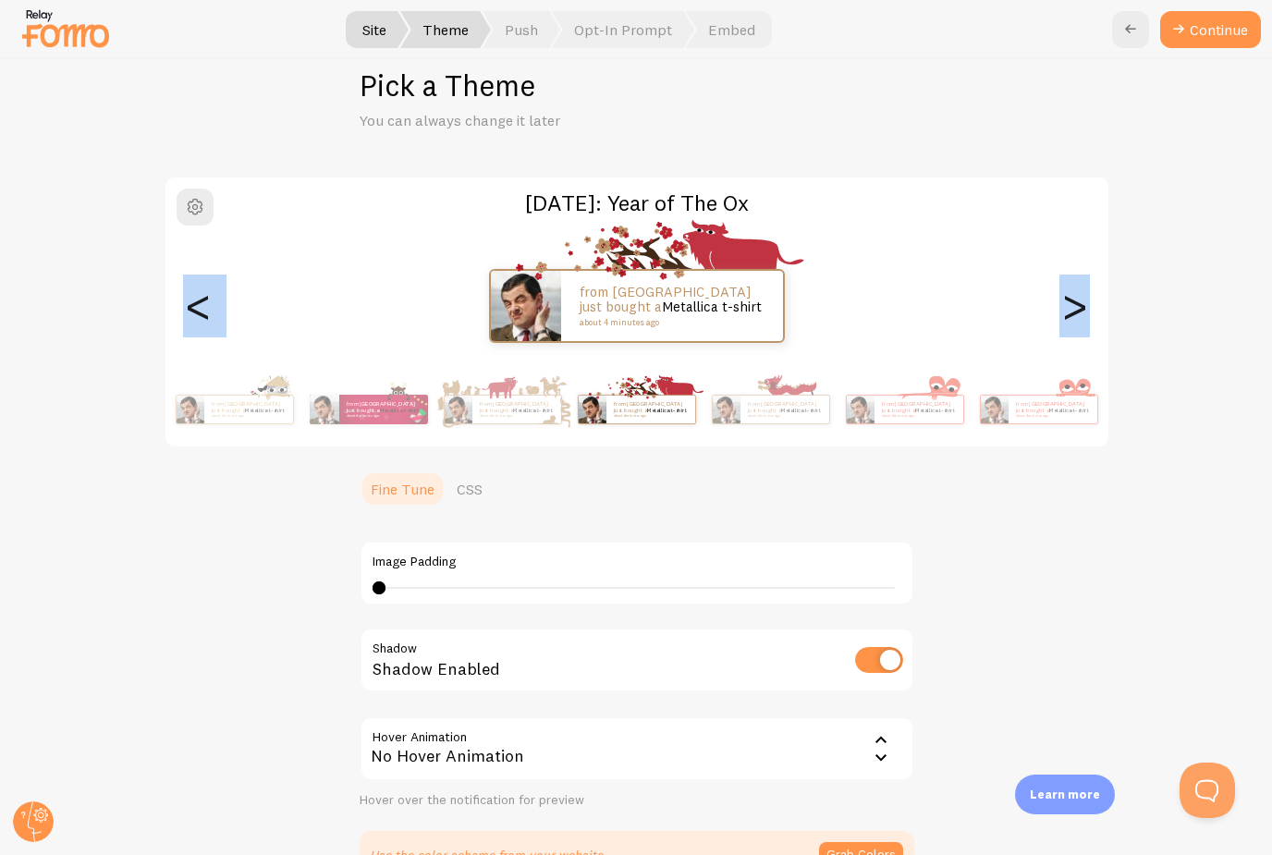
click at [1079, 312] on div ">" at bounding box center [1075, 305] width 22 height 133
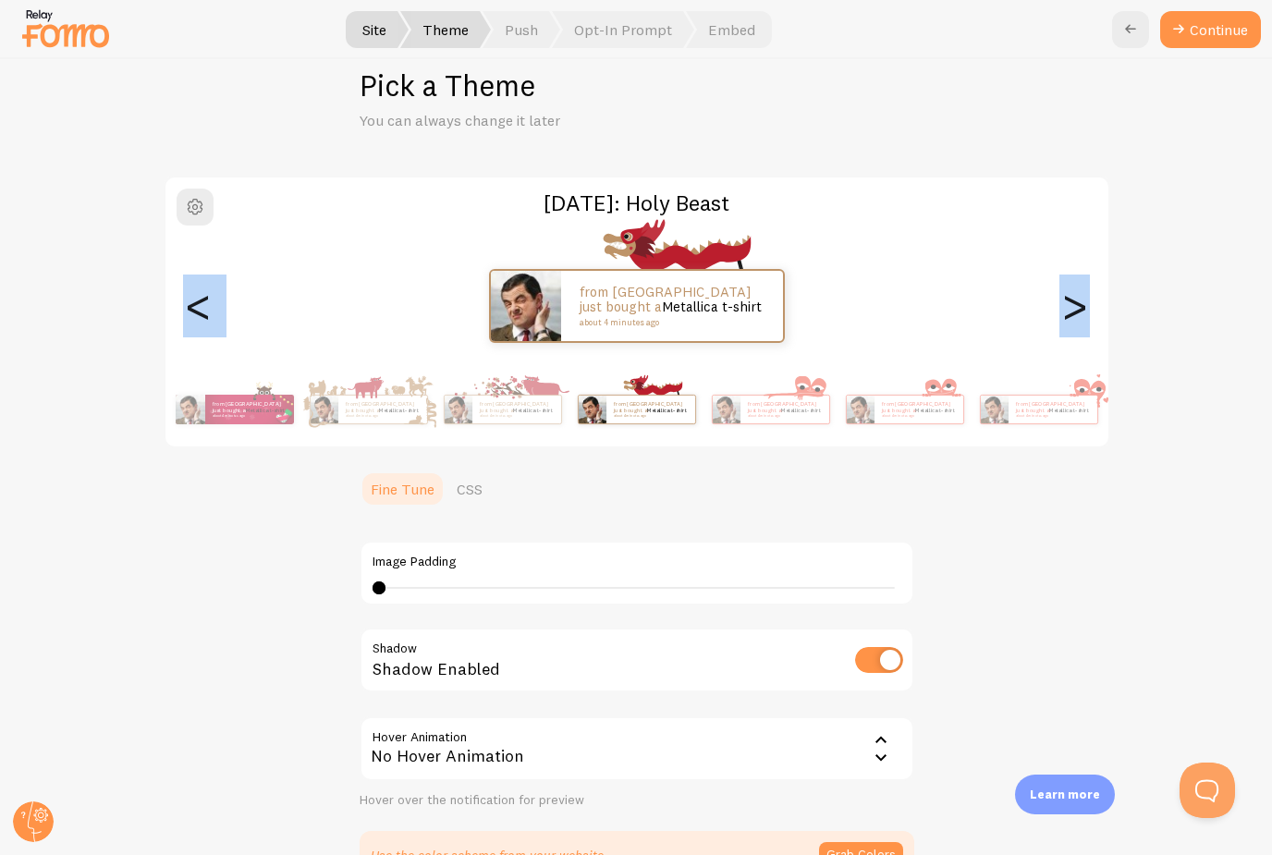
click at [1079, 312] on div ">" at bounding box center [1075, 305] width 22 height 133
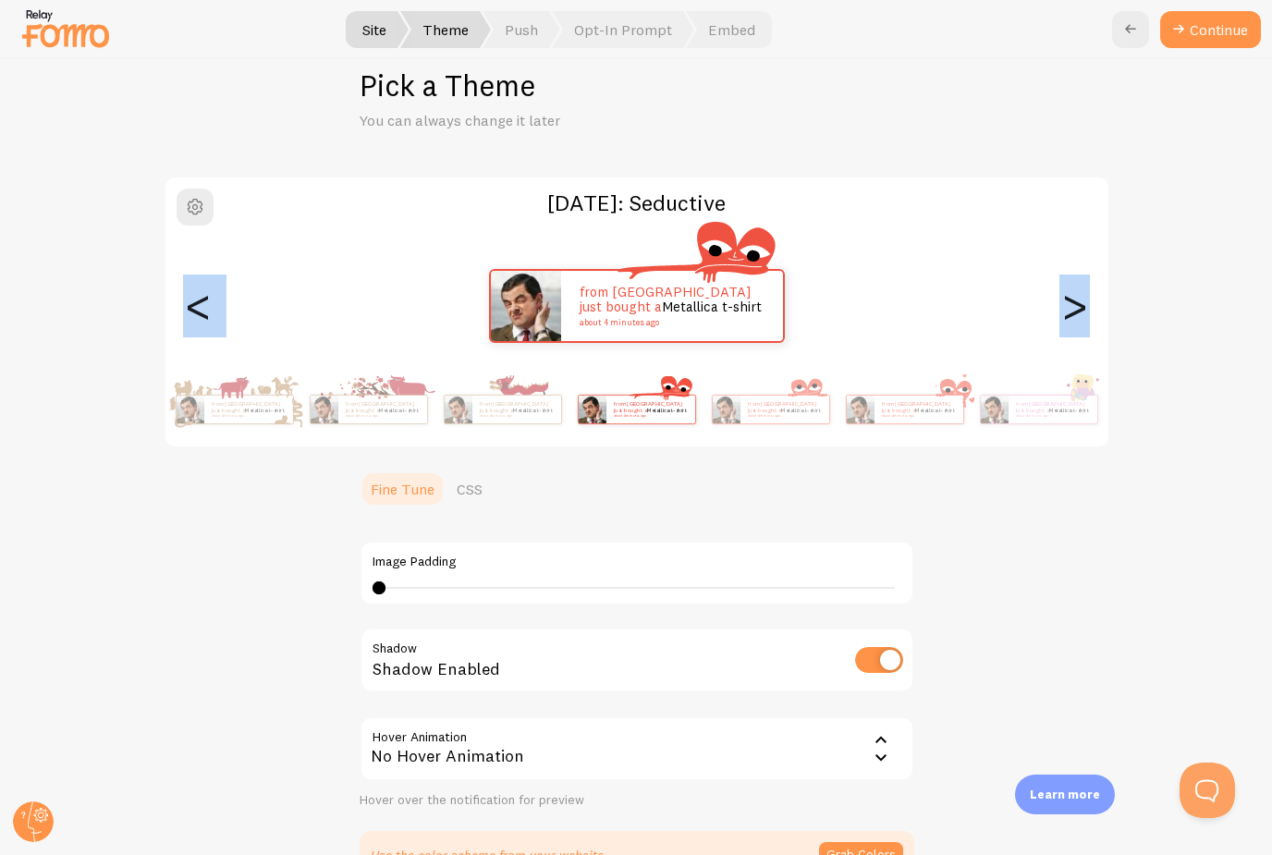
click at [1079, 312] on div ">" at bounding box center [1075, 305] width 22 height 133
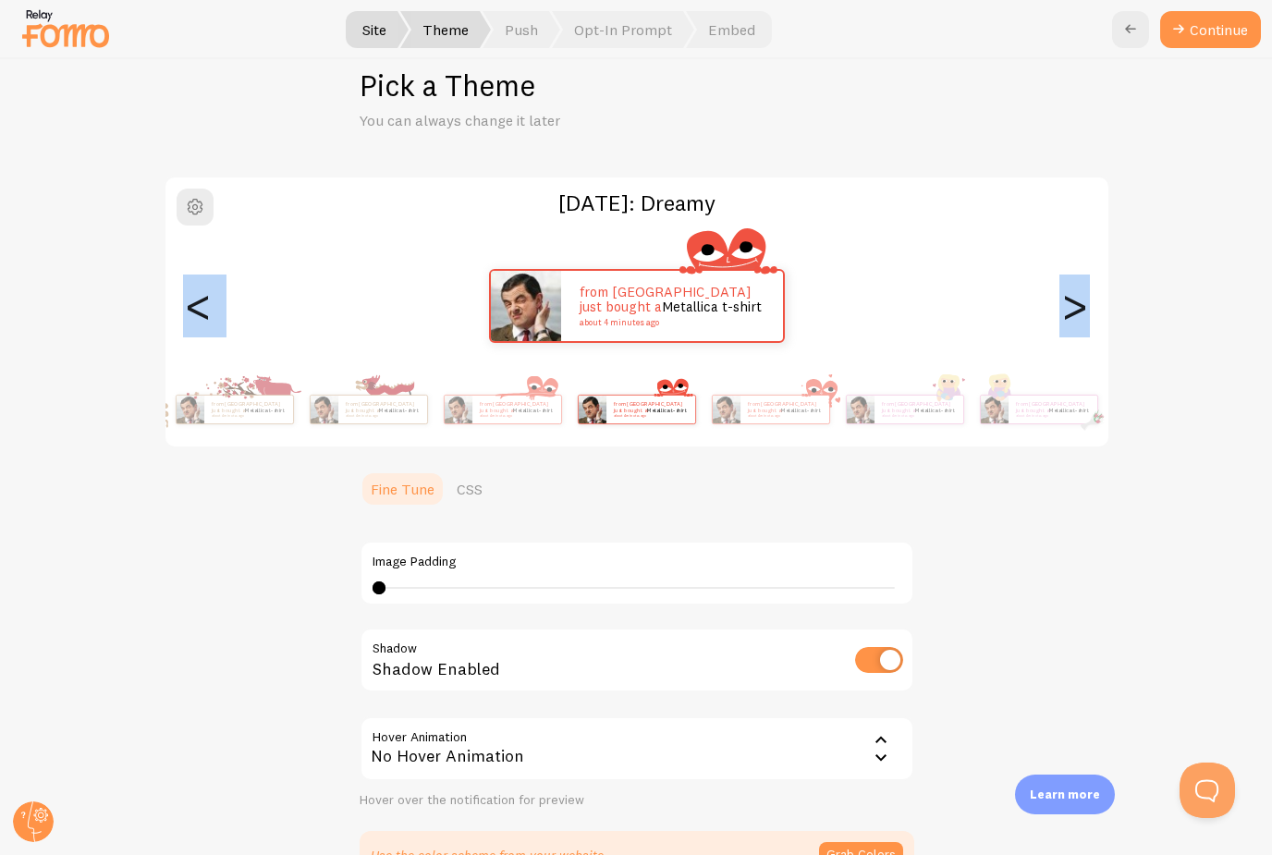
click at [1079, 312] on div ">" at bounding box center [1075, 305] width 22 height 133
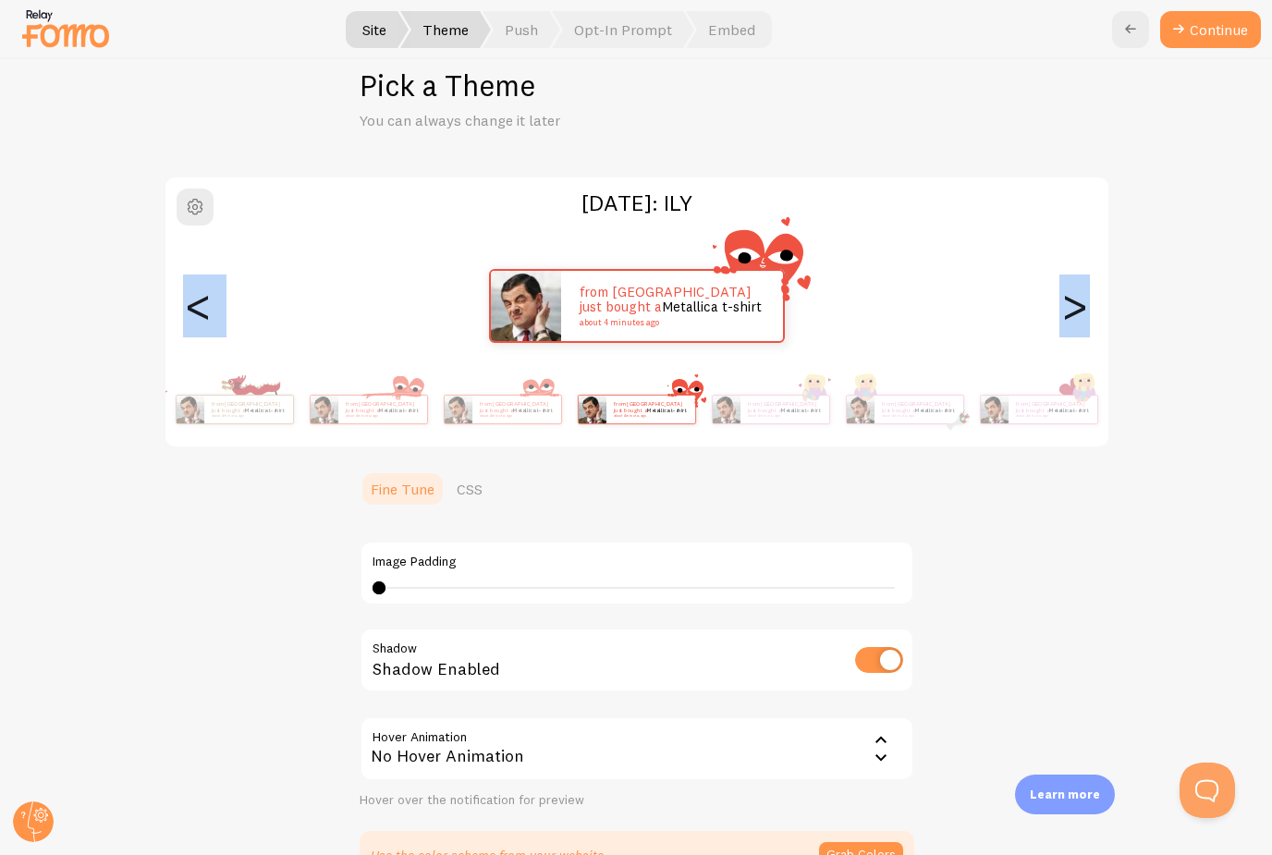
click at [1079, 312] on div ">" at bounding box center [1075, 305] width 22 height 133
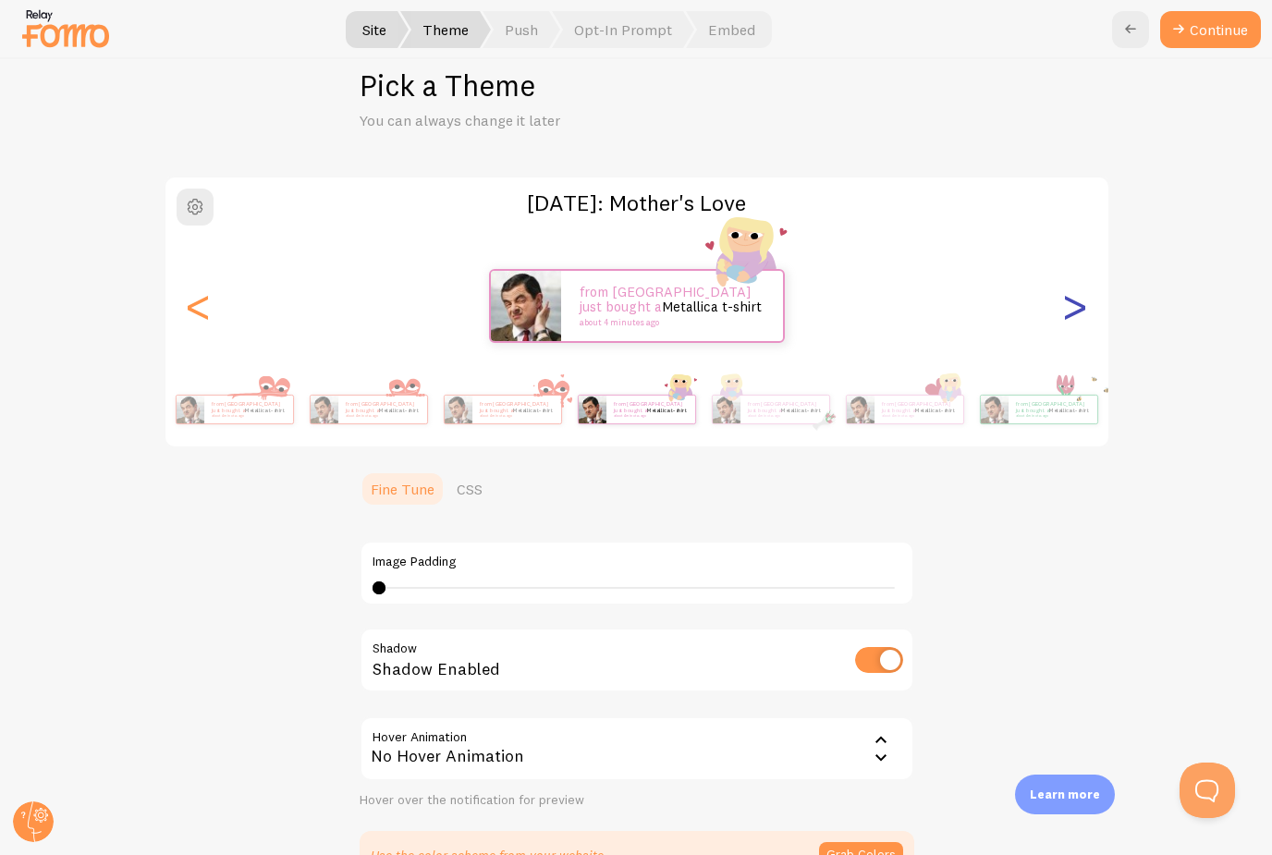
click at [1079, 312] on div ">" at bounding box center [1075, 305] width 22 height 133
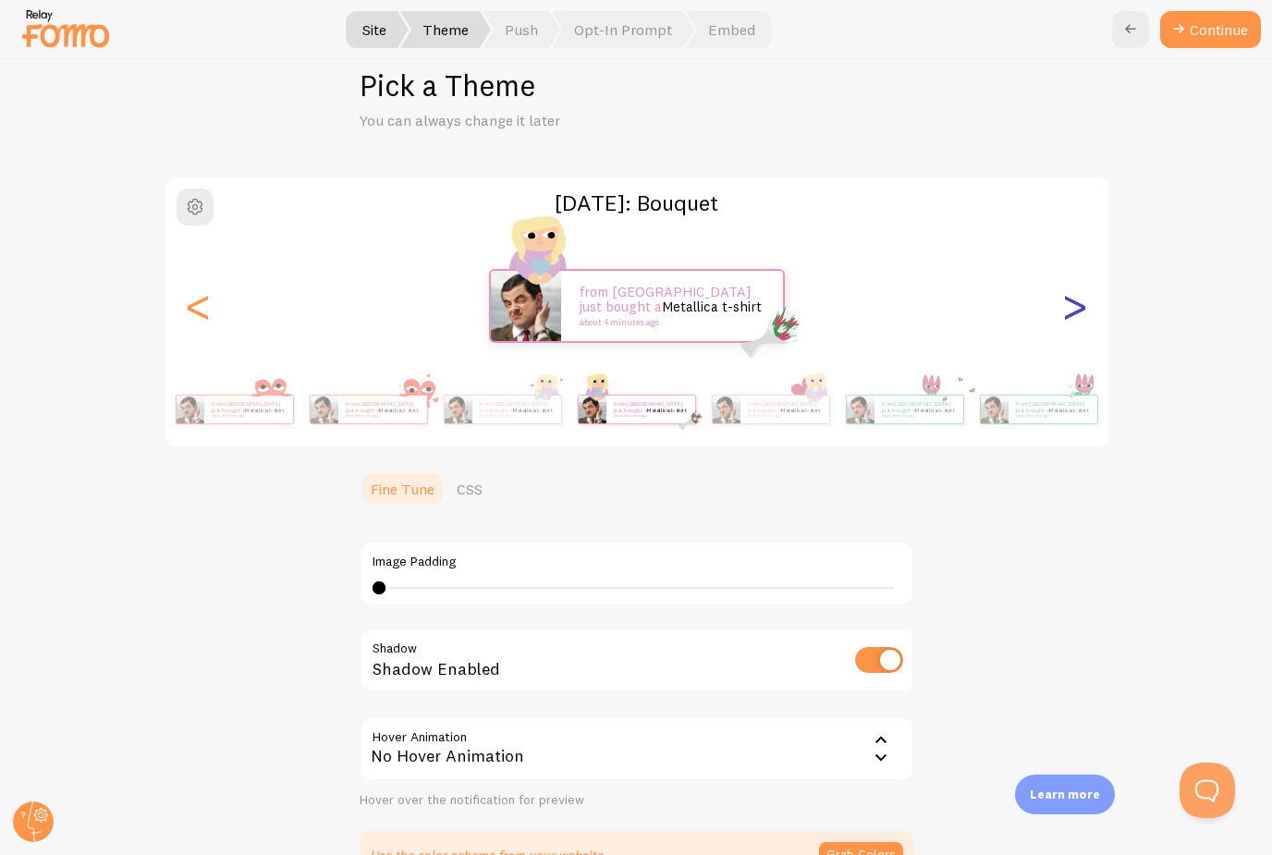
click at [1079, 312] on div ">" at bounding box center [1075, 305] width 22 height 133
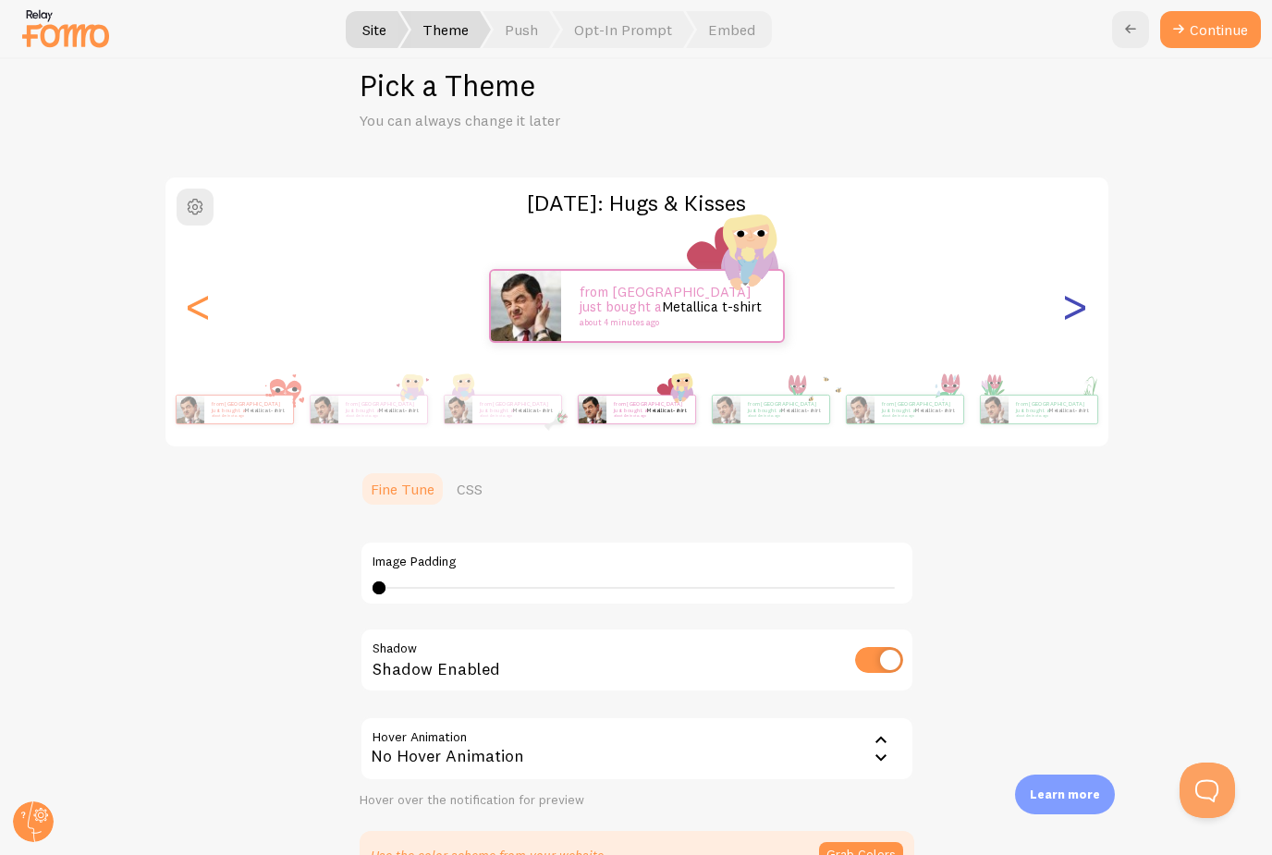
click at [1079, 312] on div ">" at bounding box center [1075, 305] width 22 height 133
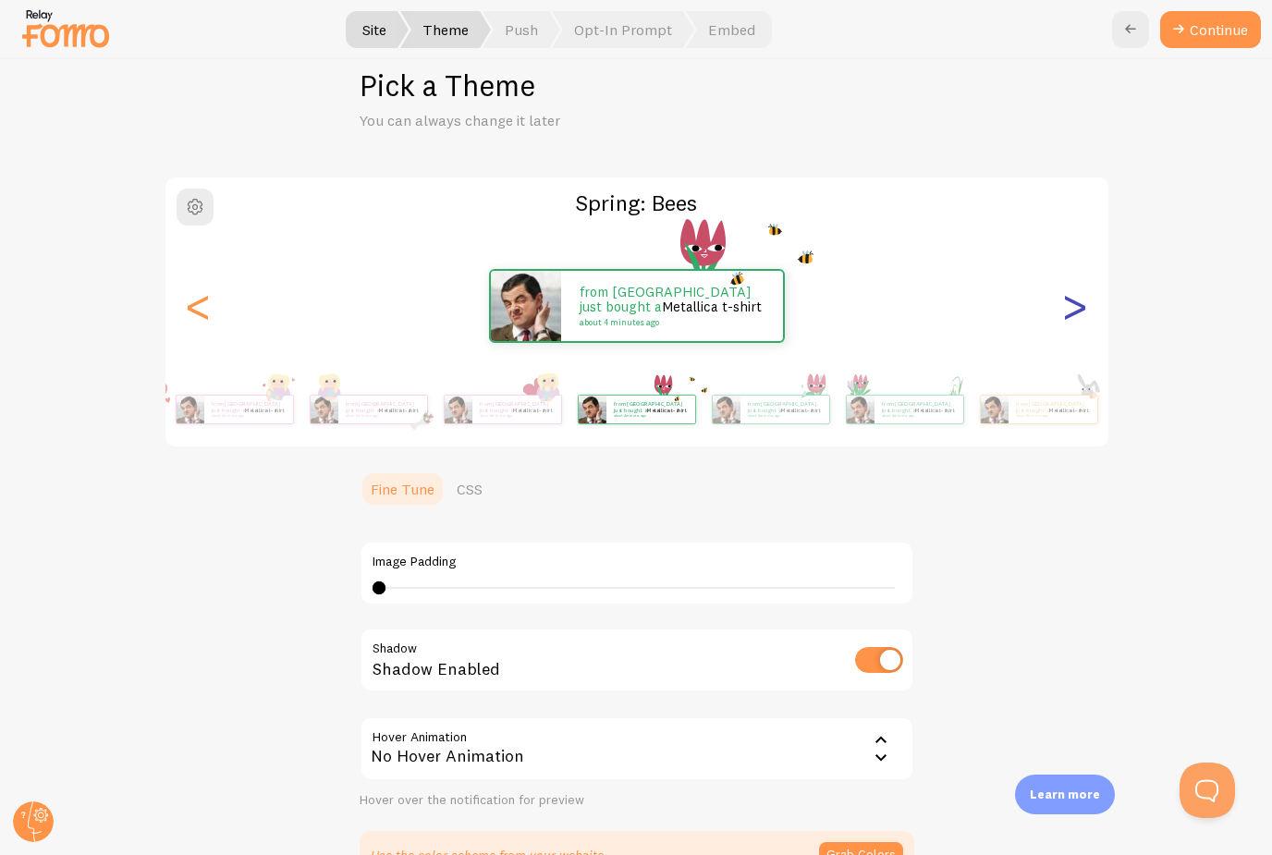
click at [1079, 312] on div ">" at bounding box center [1075, 305] width 22 height 133
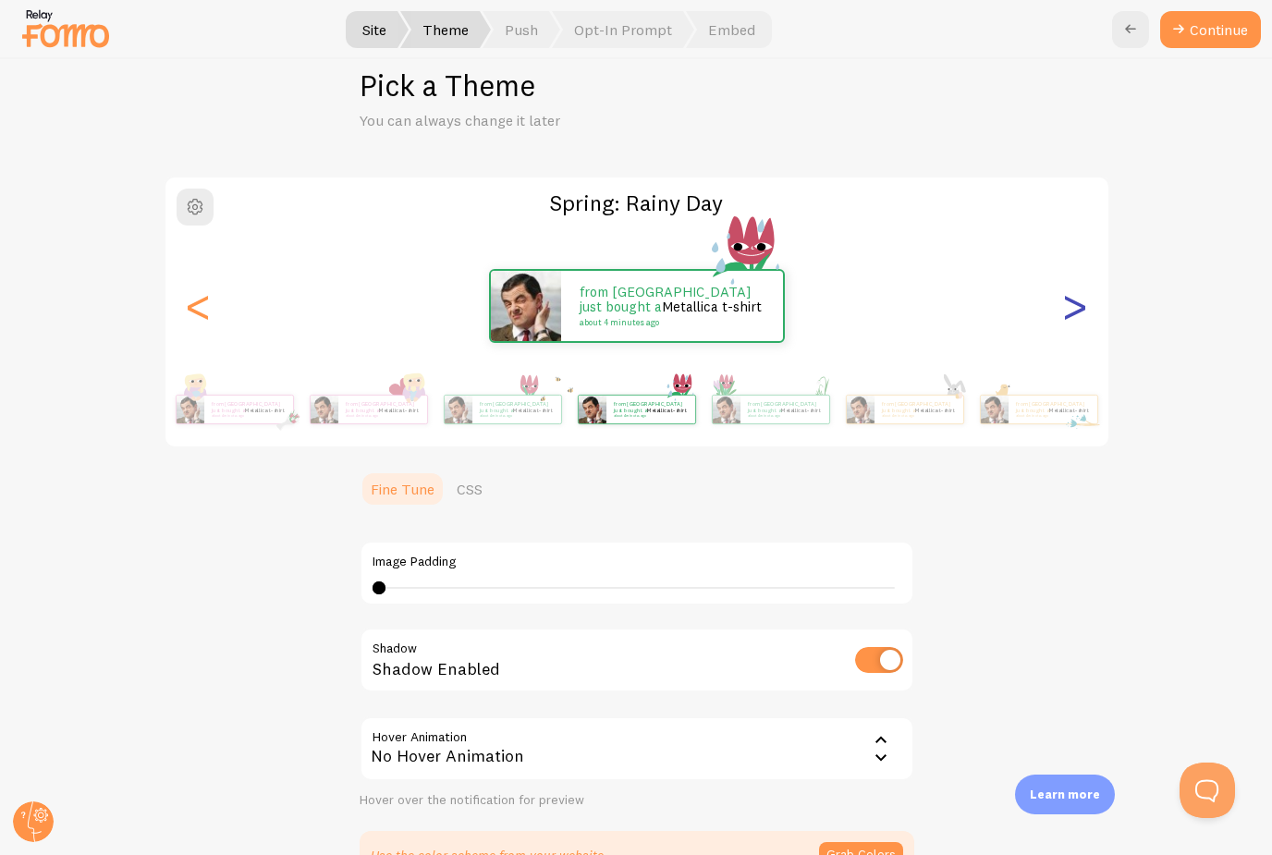
click at [1079, 312] on div ">" at bounding box center [1075, 305] width 22 height 133
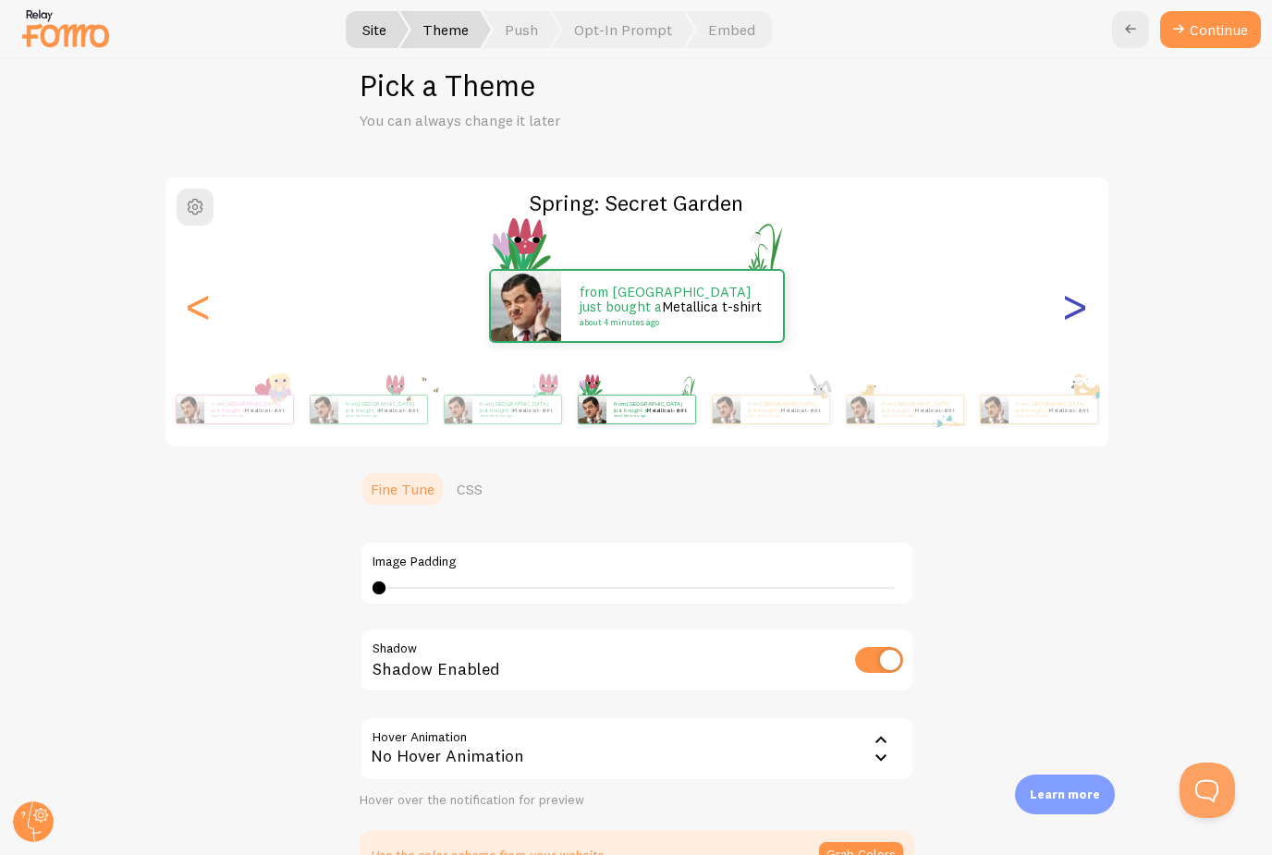
click at [1079, 312] on div ">" at bounding box center [1075, 305] width 22 height 133
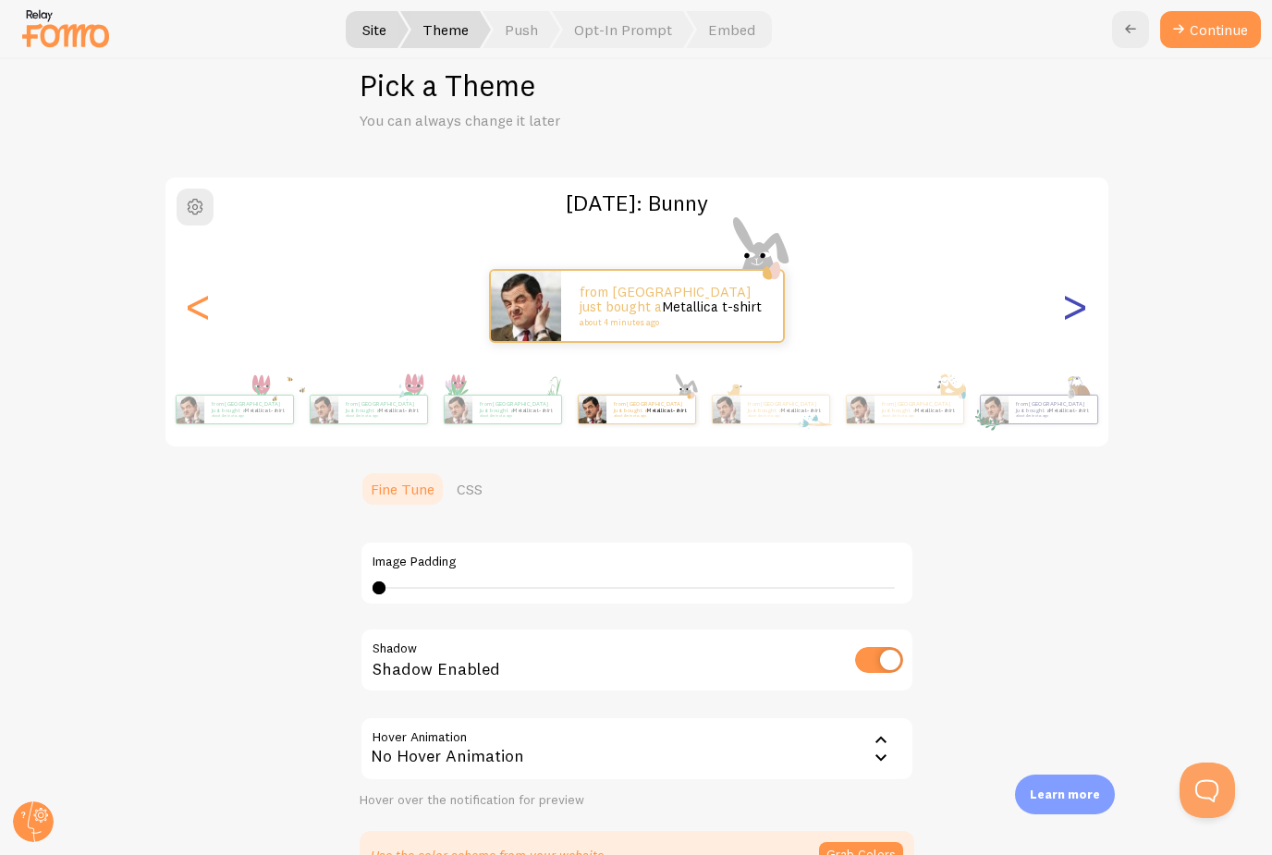
click at [1079, 312] on div ">" at bounding box center [1075, 305] width 22 height 133
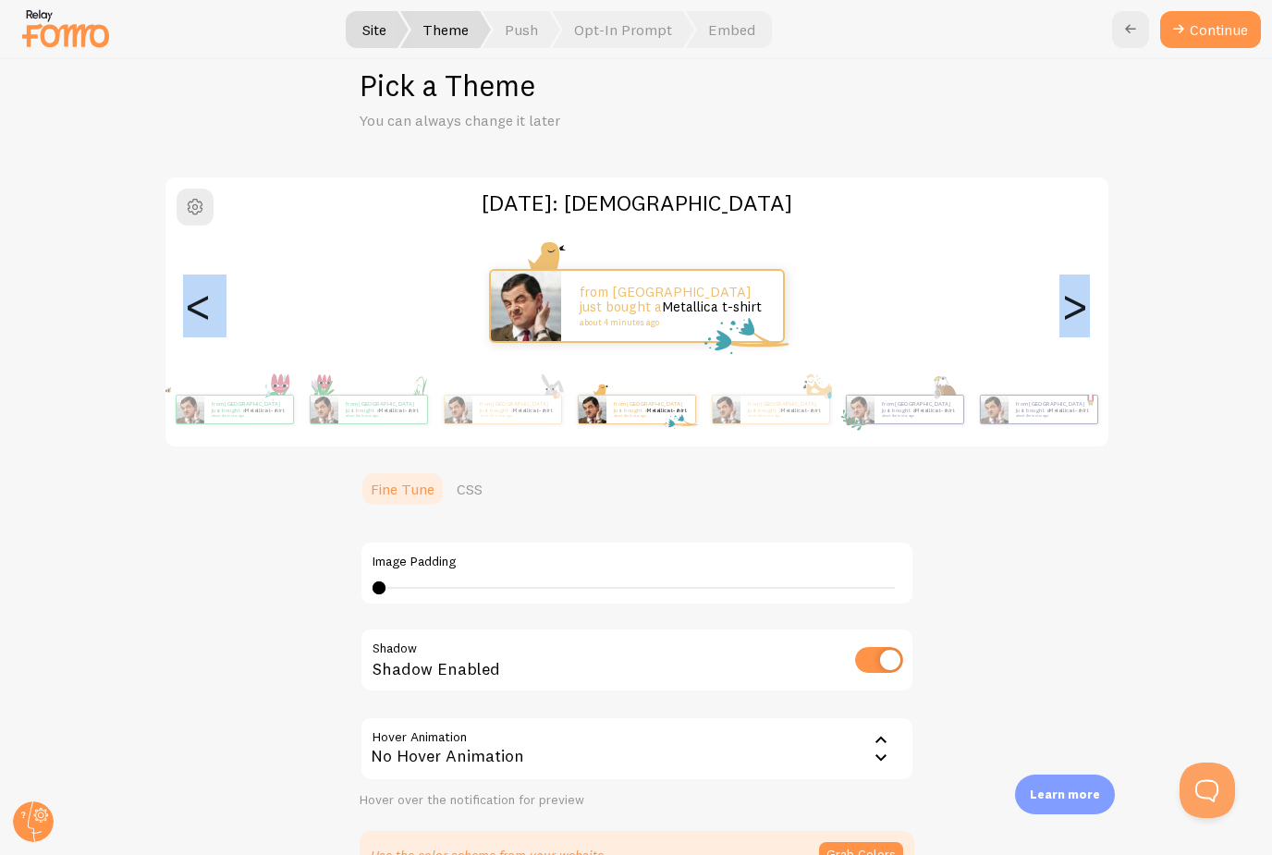
click at [1079, 312] on div ">" at bounding box center [1075, 305] width 22 height 133
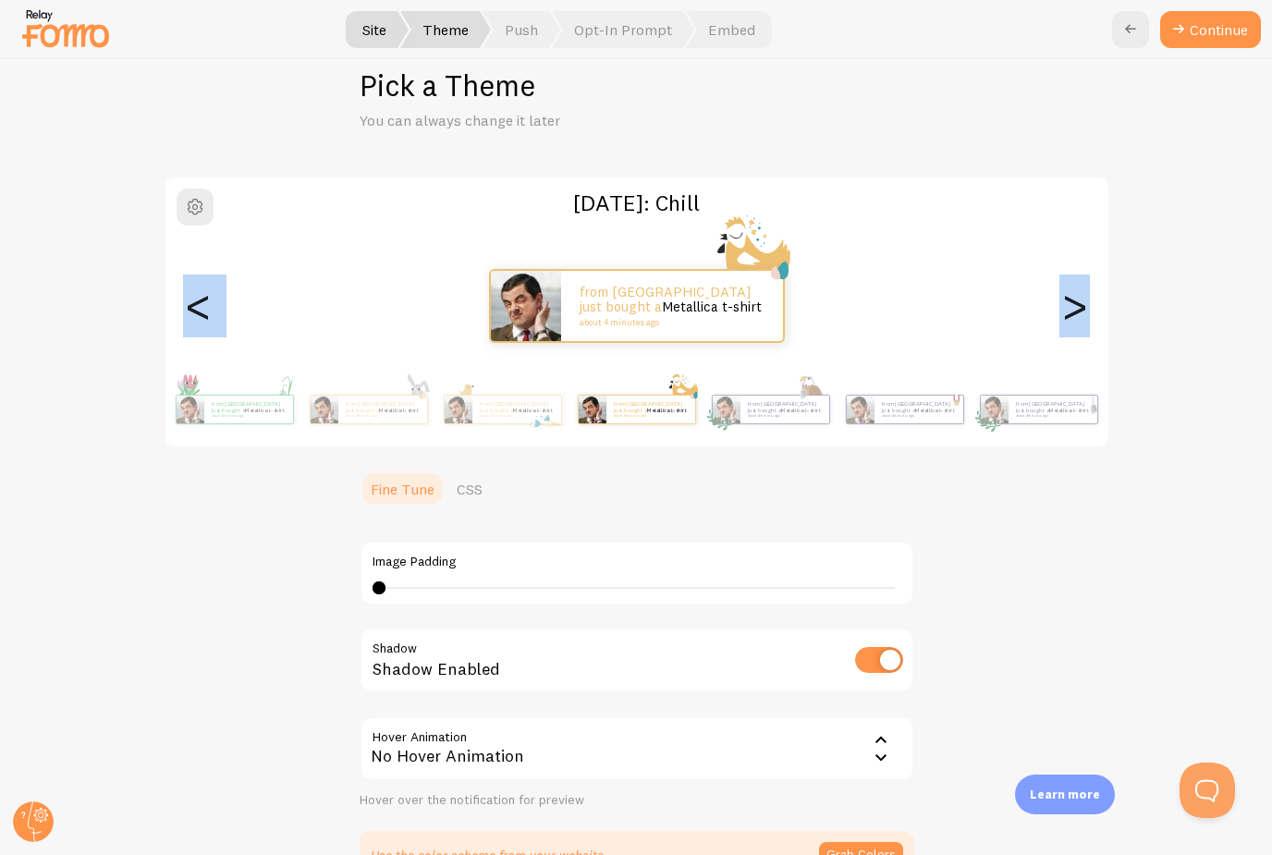
click at [1079, 312] on div ">" at bounding box center [1075, 305] width 22 height 133
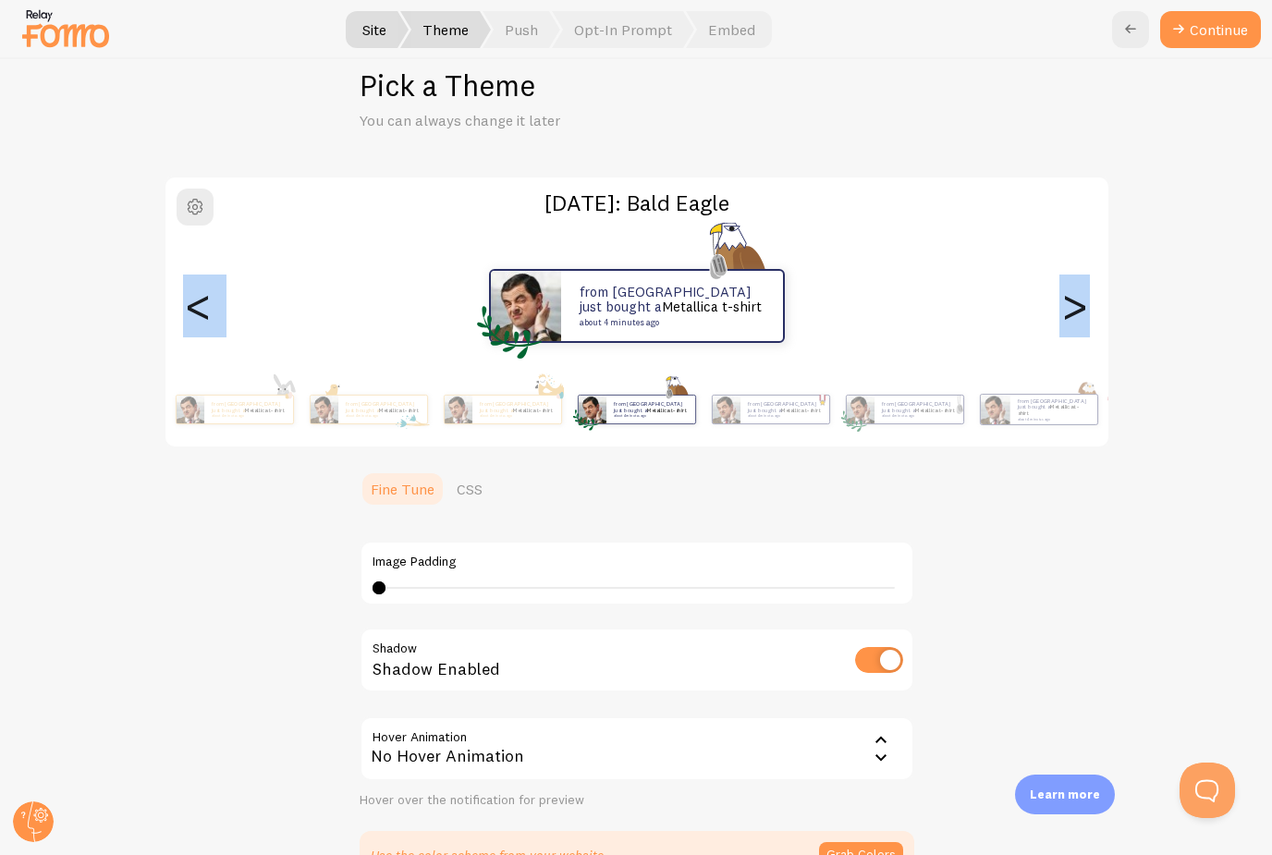
click at [1079, 312] on div ">" at bounding box center [1075, 305] width 22 height 133
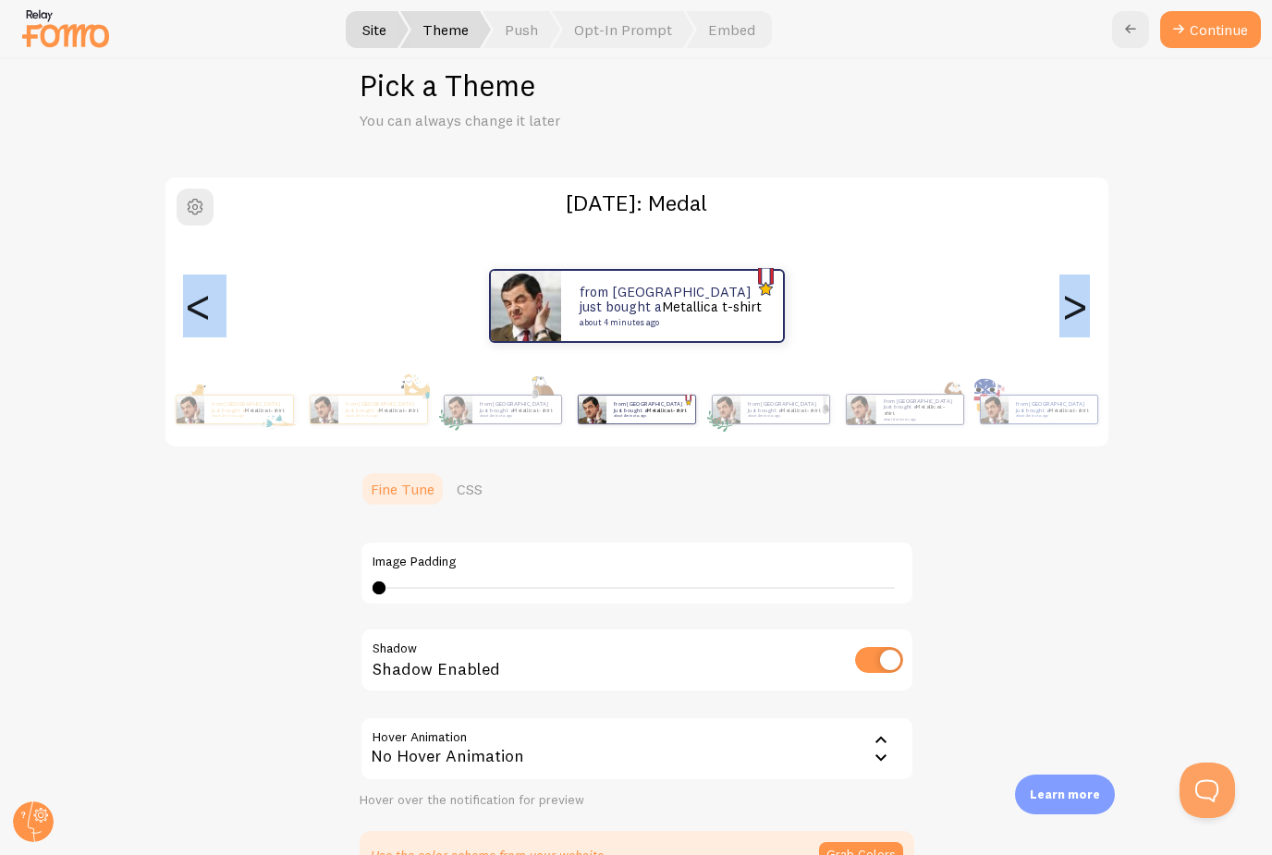
click at [1079, 312] on div ">" at bounding box center [1075, 305] width 22 height 133
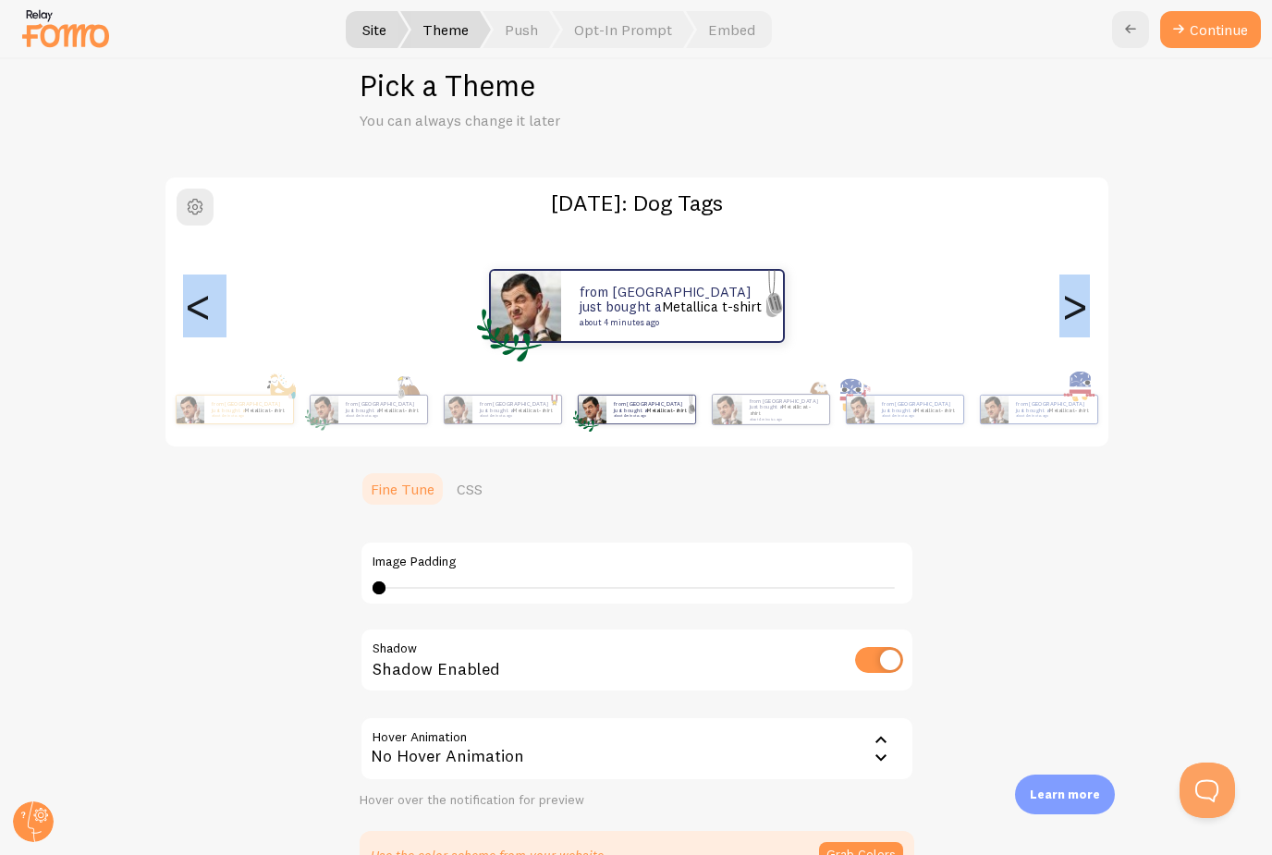
click at [1079, 312] on div ">" at bounding box center [1075, 305] width 22 height 133
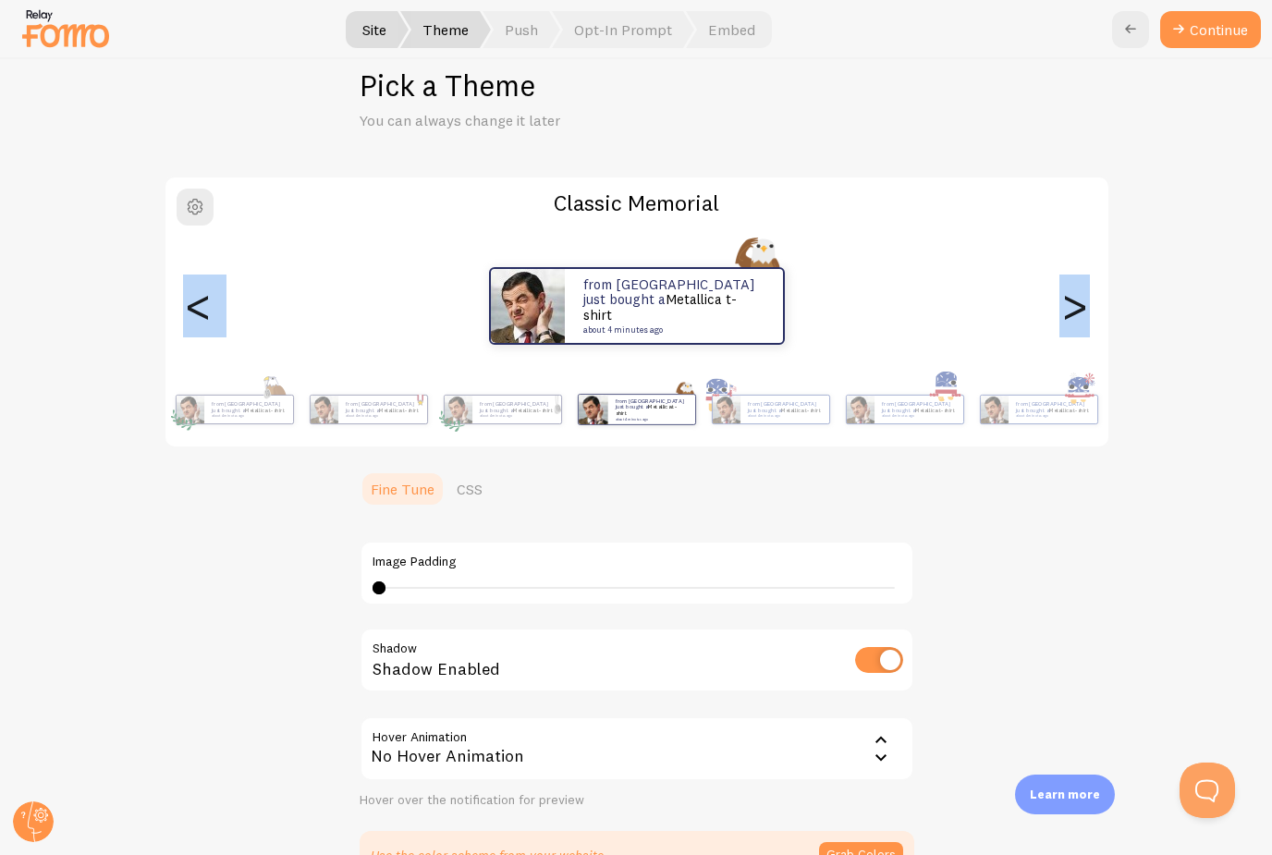
click at [1079, 312] on div ">" at bounding box center [1075, 305] width 22 height 133
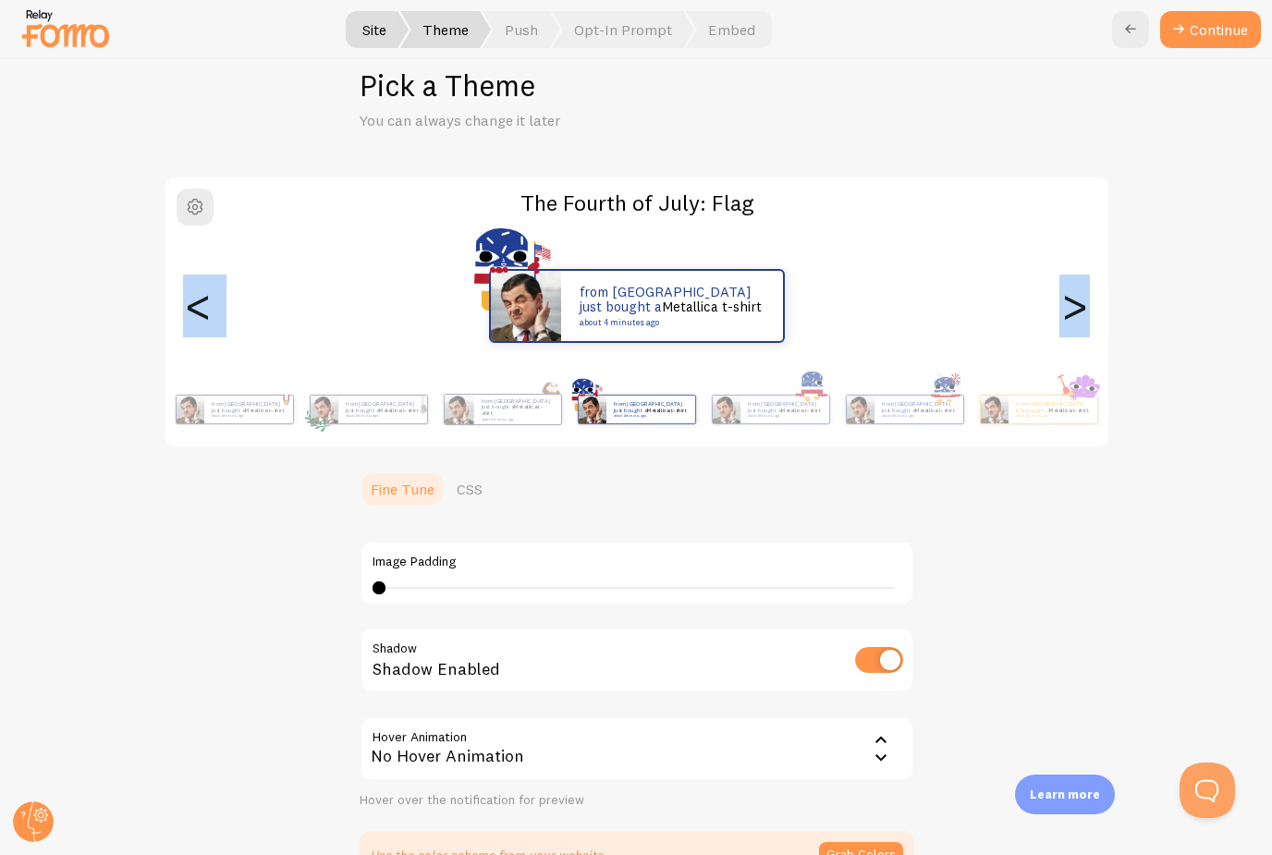
click at [1079, 312] on div ">" at bounding box center [1075, 305] width 22 height 133
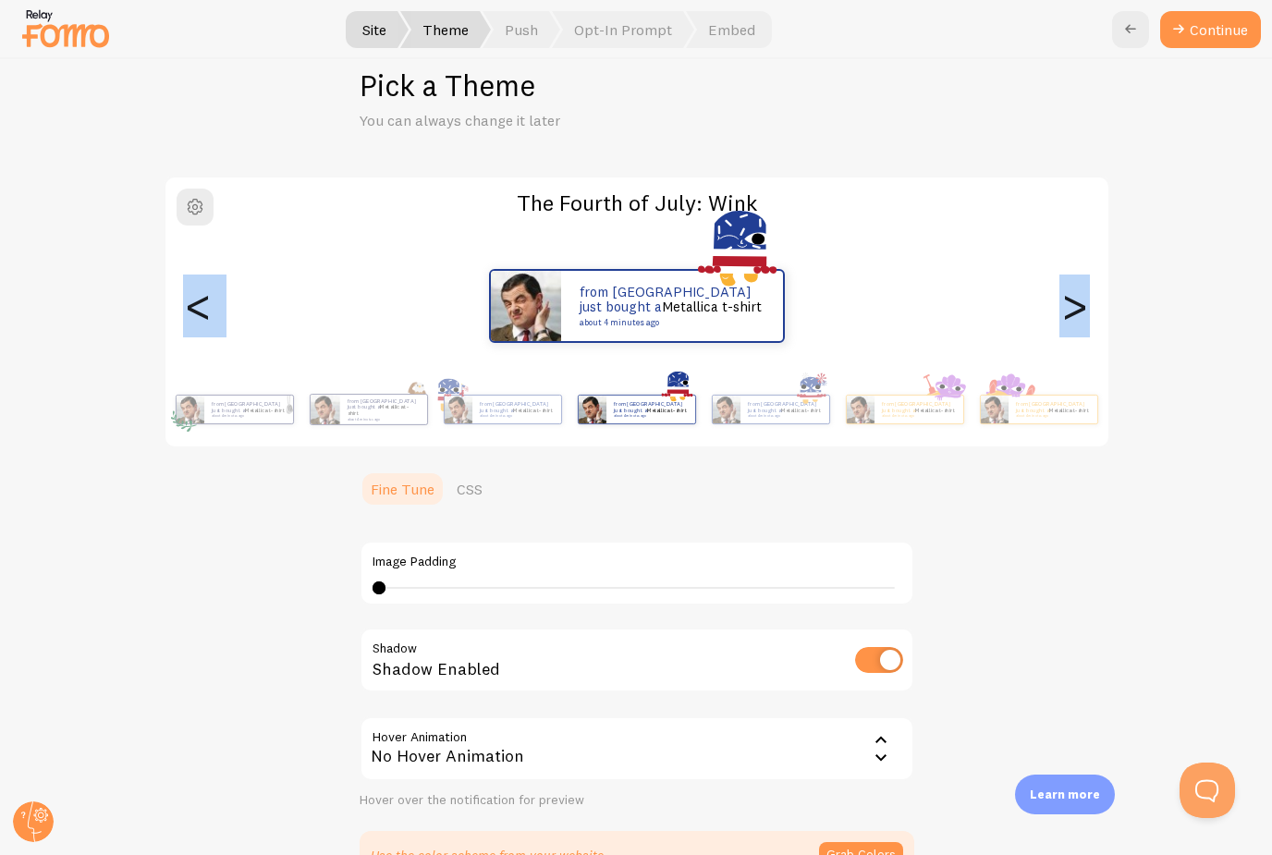
click at [1079, 312] on div ">" at bounding box center [1075, 305] width 22 height 133
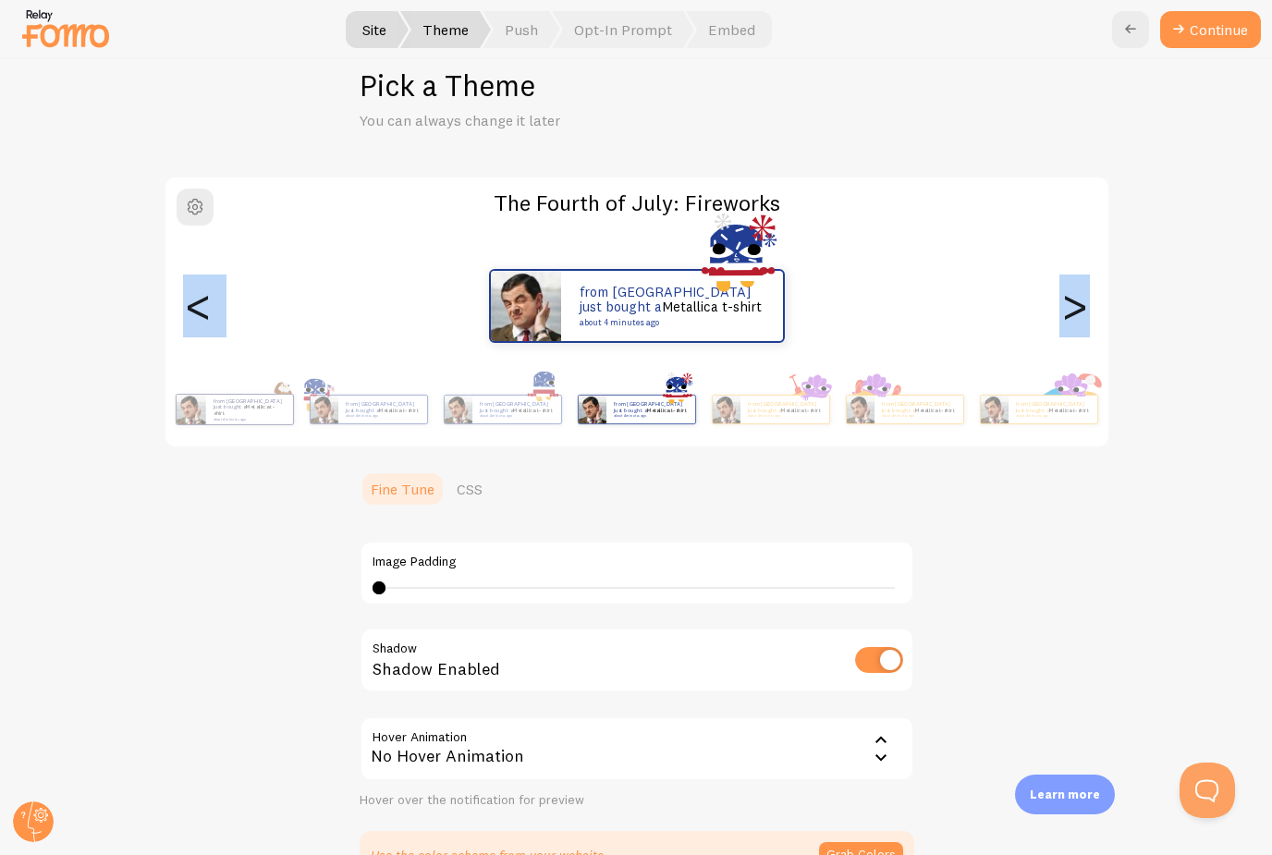
click at [1079, 312] on div ">" at bounding box center [1075, 305] width 22 height 133
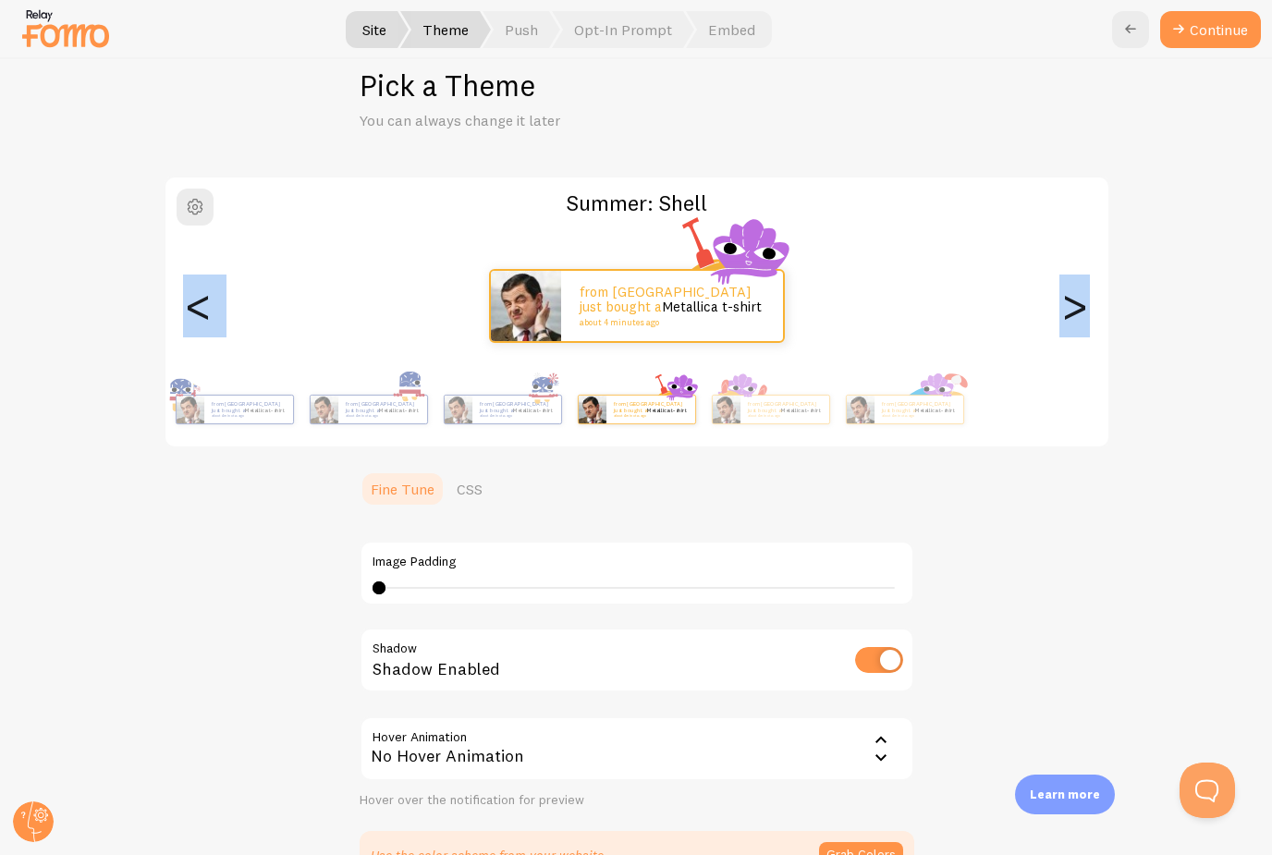
click at [1079, 312] on div ">" at bounding box center [1075, 305] width 22 height 133
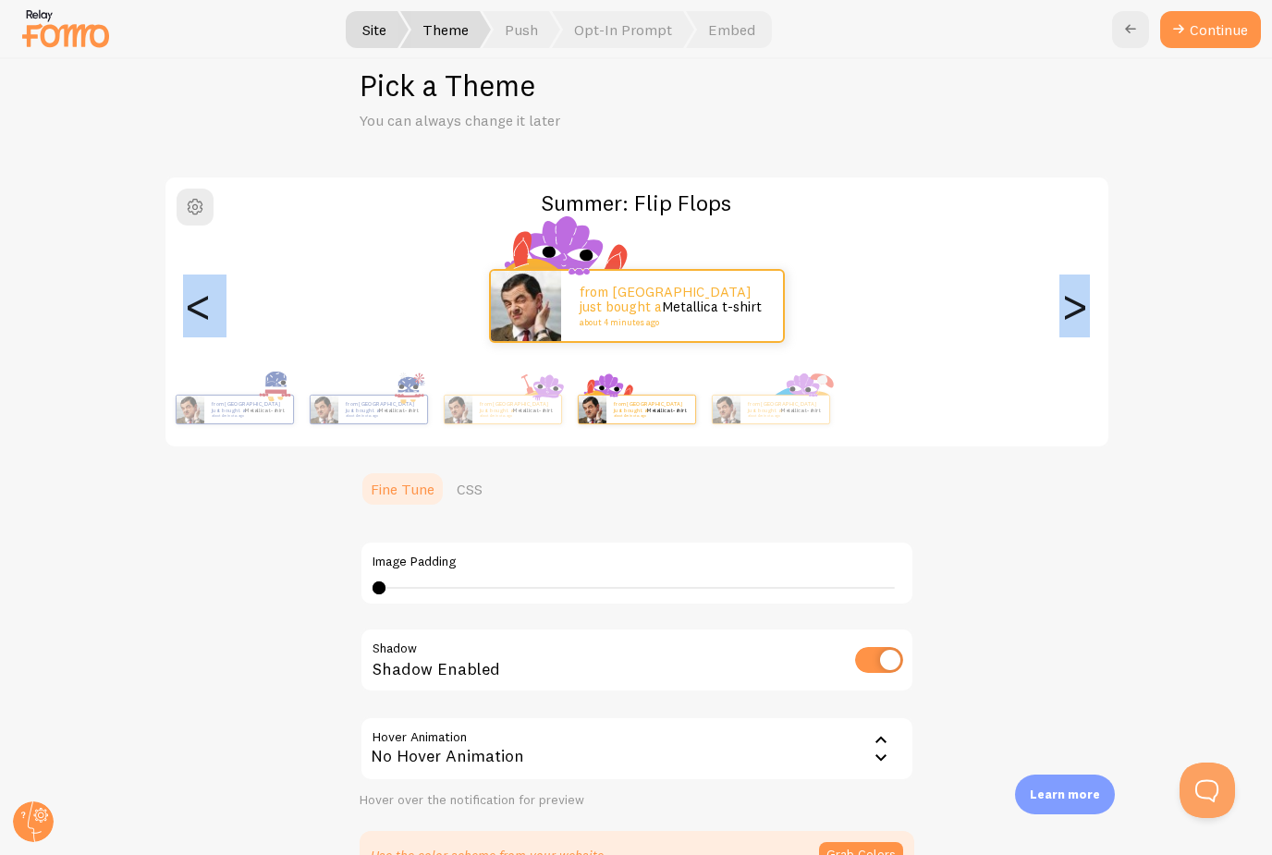
click at [1079, 312] on div ">" at bounding box center [1075, 305] width 22 height 133
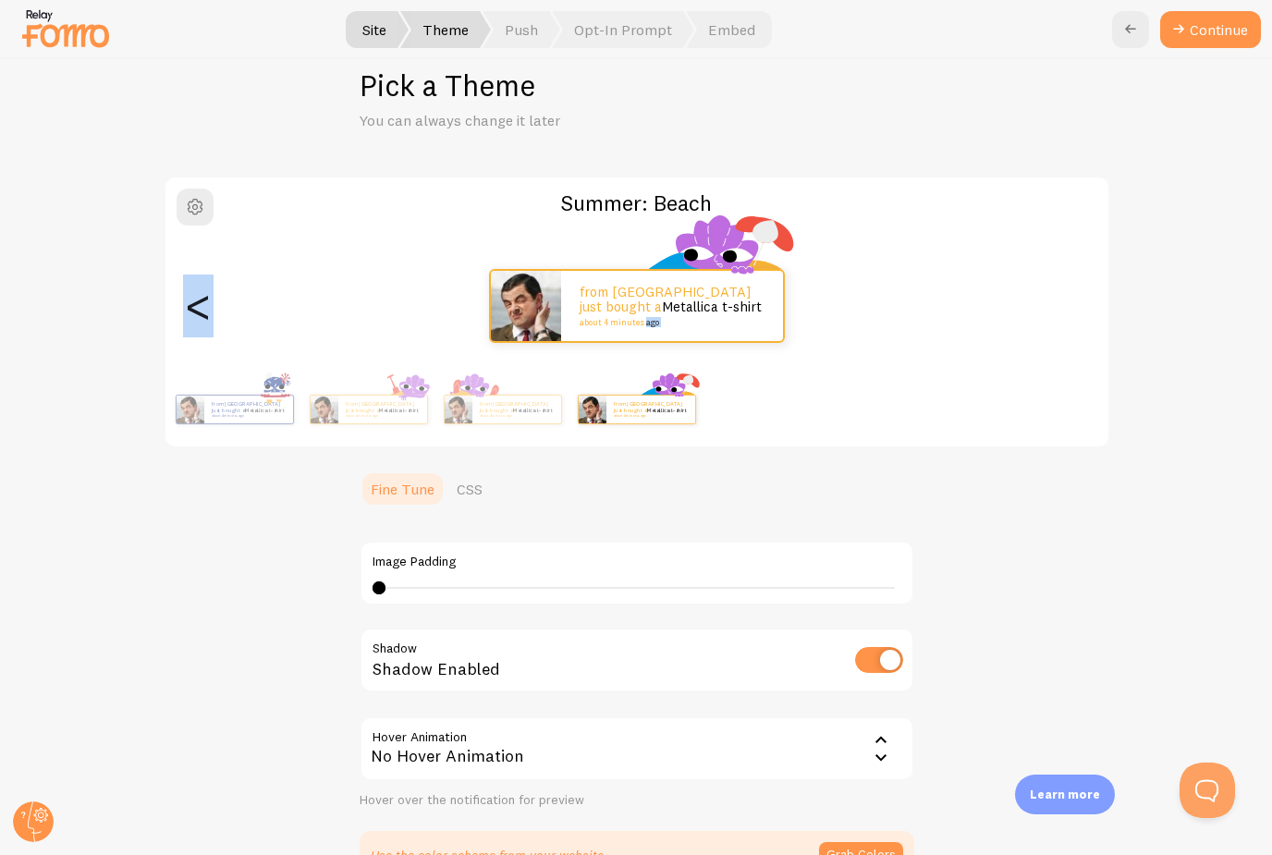
click at [1079, 312] on div ">" at bounding box center [1075, 305] width 22 height 133
click at [1079, 312] on div "from United States just bought a Metallica t-shirt about 4 minutes ago" at bounding box center [636, 306] width 943 height 74
drag, startPoint x: 1205, startPoint y: 39, endPoint x: 1184, endPoint y: 184, distance: 146.6
click at [1184, 184] on div "Site Theme Push Opt-In Prompt Embed Continue Pick a Theme You can always change…" at bounding box center [636, 457] width 1271 height 796
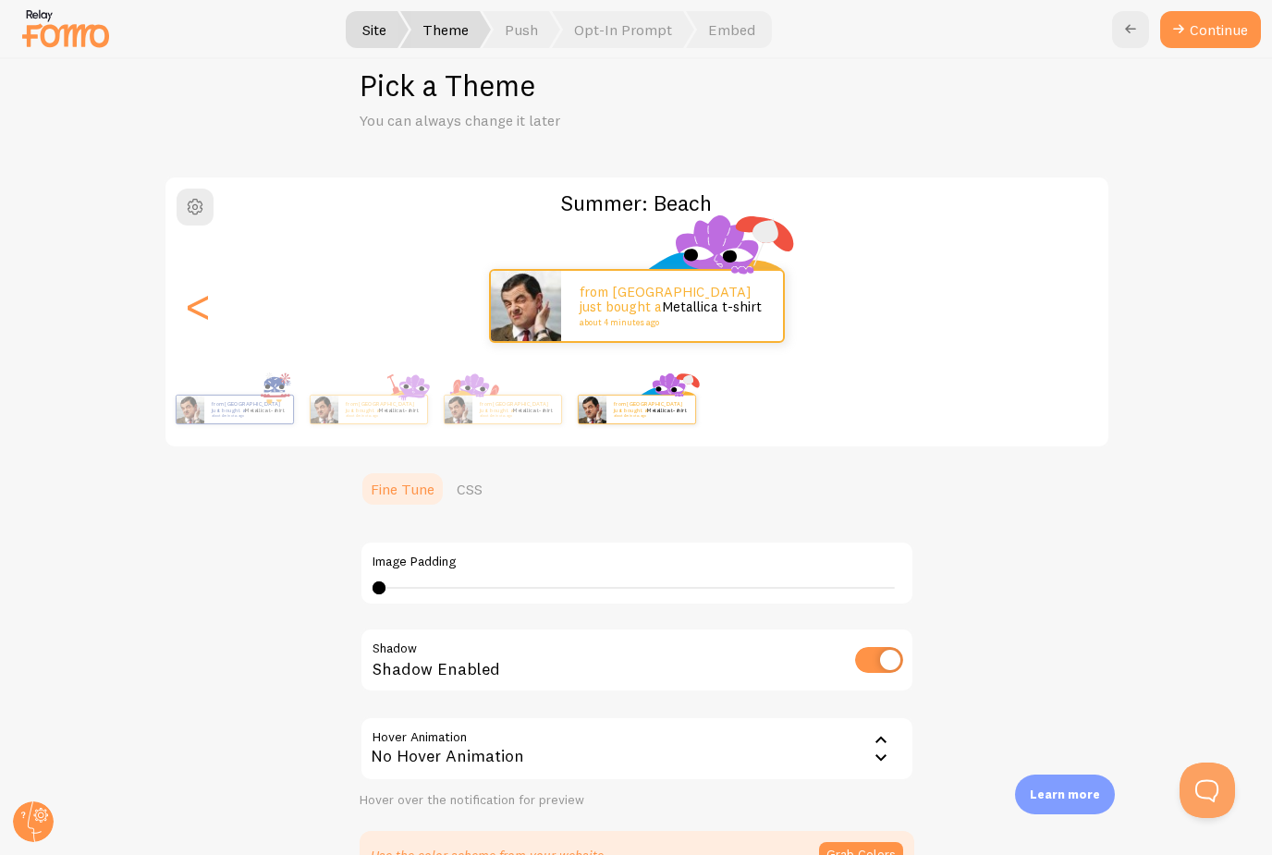
click at [1184, 184] on div "Summer: Beach from United States just bought a Metallica t-shirt about 4 minute…" at bounding box center [636, 527] width 1182 height 703
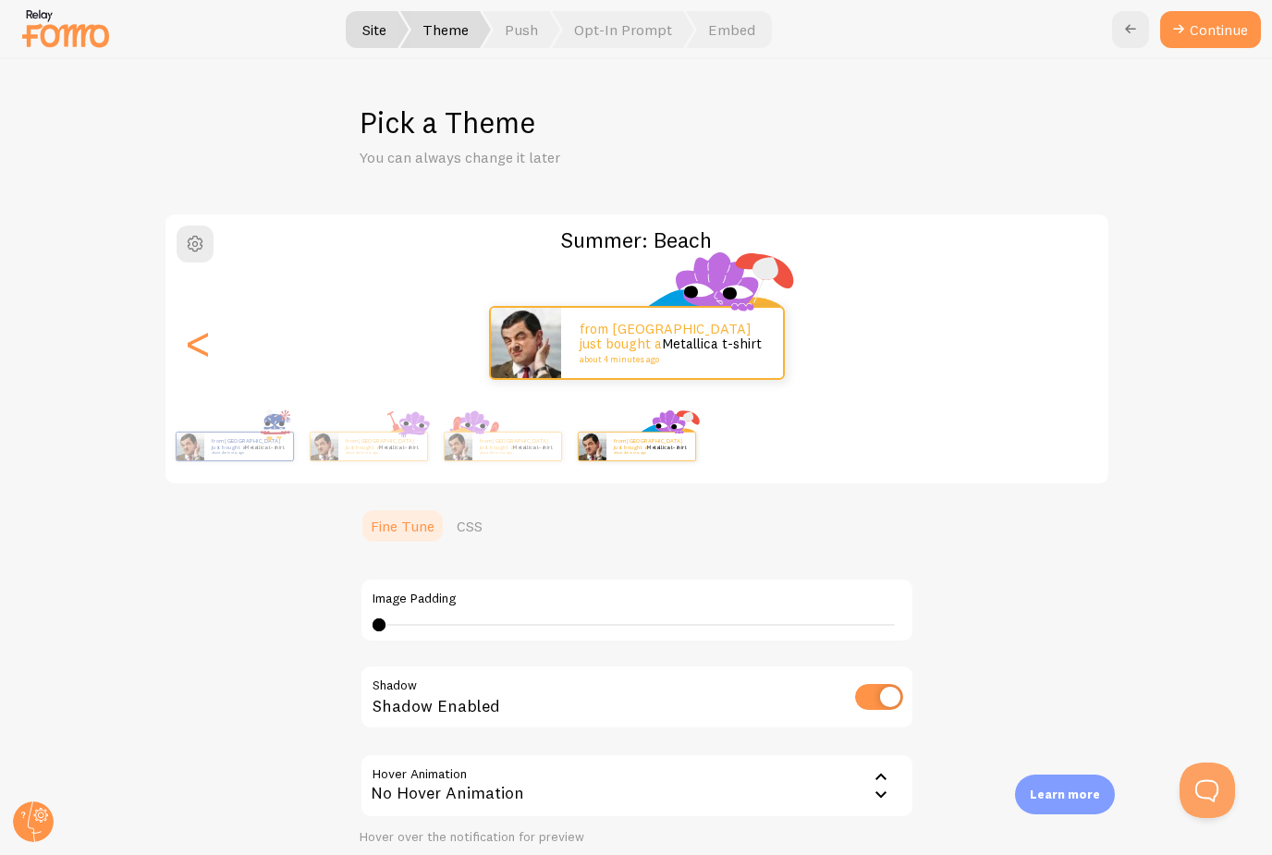
click at [54, 31] on img at bounding box center [65, 28] width 92 height 47
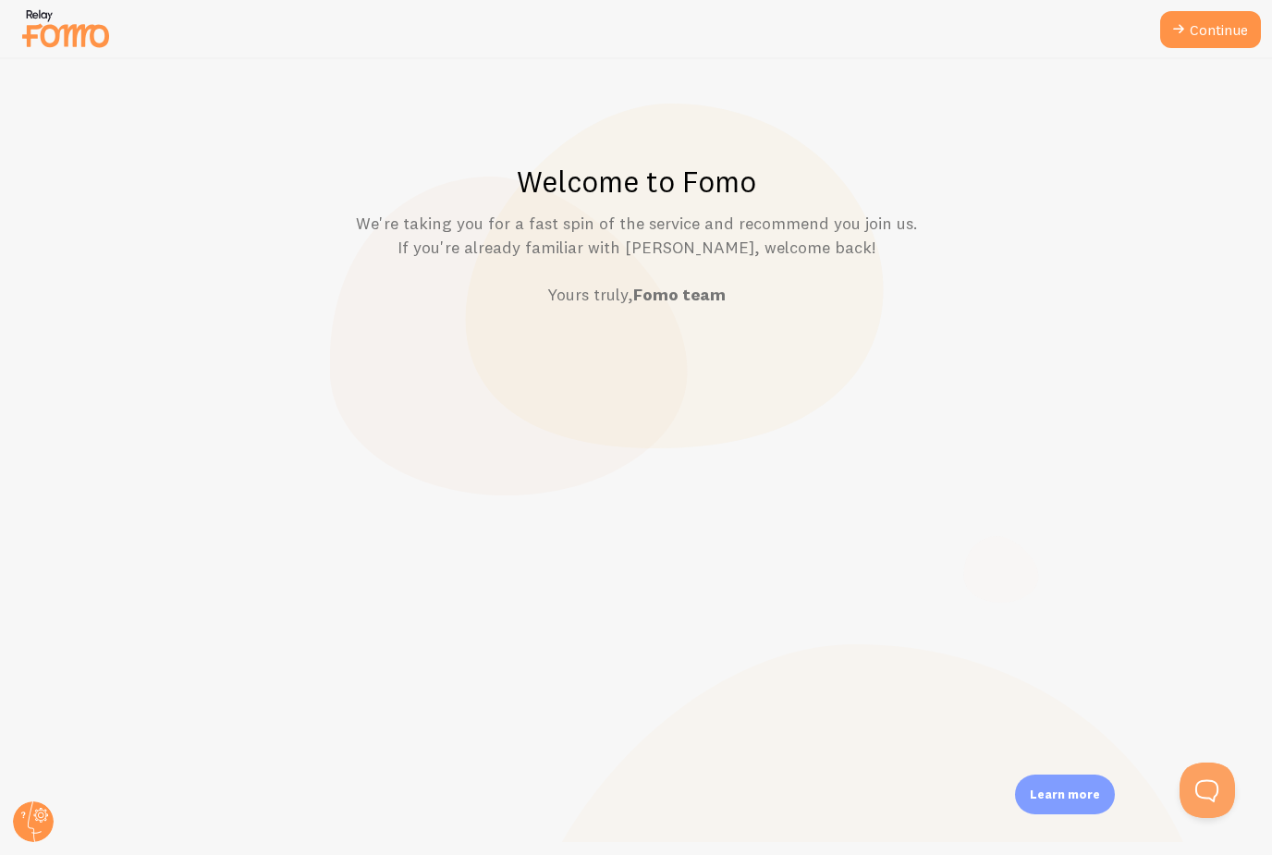
click at [54, 31] on img at bounding box center [65, 28] width 92 height 47
click at [39, 830] on circle at bounding box center [33, 821] width 41 height 41
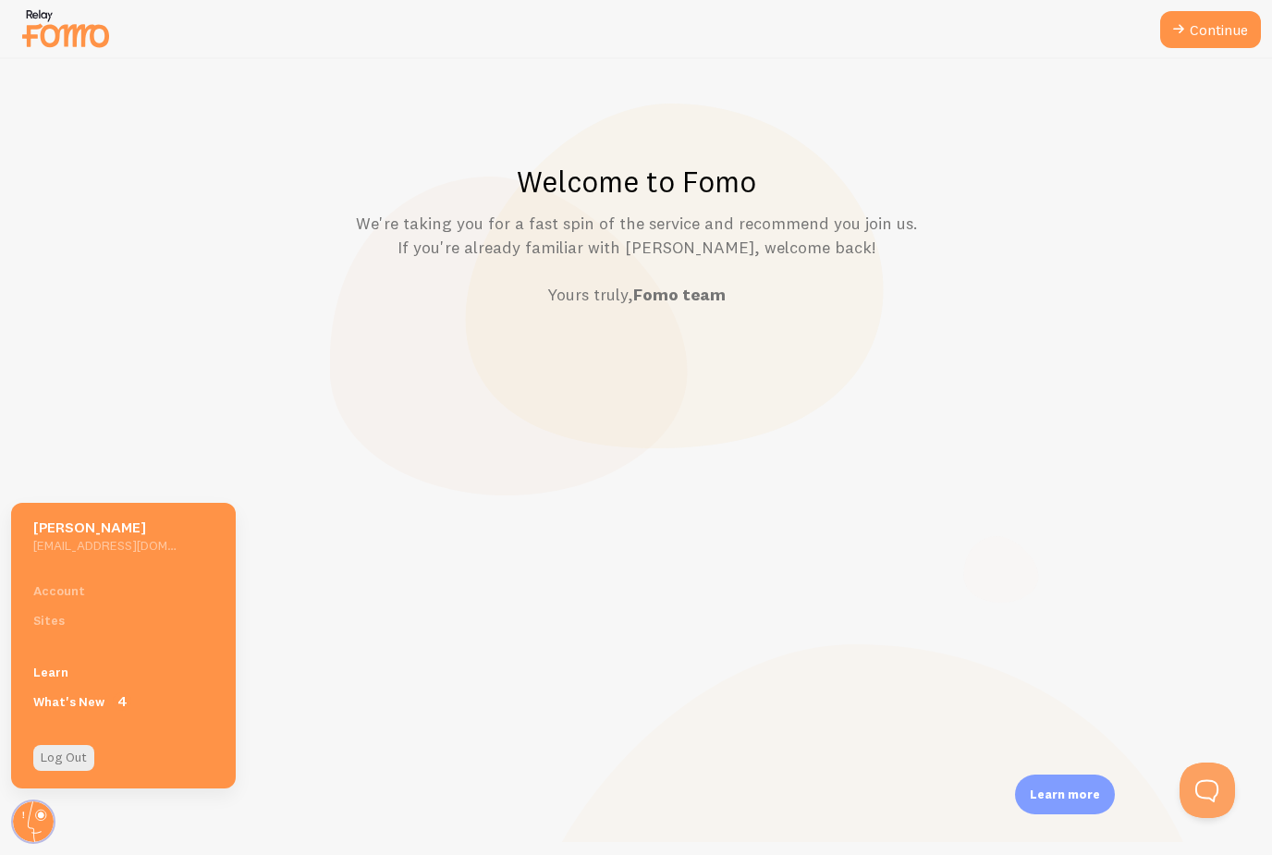
click at [56, 626] on div "Account Sites" at bounding box center [123, 605] width 225 height 59
click at [68, 586] on div "Account Sites" at bounding box center [123, 605] width 225 height 59
click at [94, 546] on h5 "[EMAIL_ADDRESS][DOMAIN_NAME]" at bounding box center [104, 545] width 143 height 17
click at [95, 536] on h5 "[PERSON_NAME]" at bounding box center [104, 527] width 143 height 19
click at [96, 525] on h5 "[PERSON_NAME]" at bounding box center [104, 527] width 143 height 19
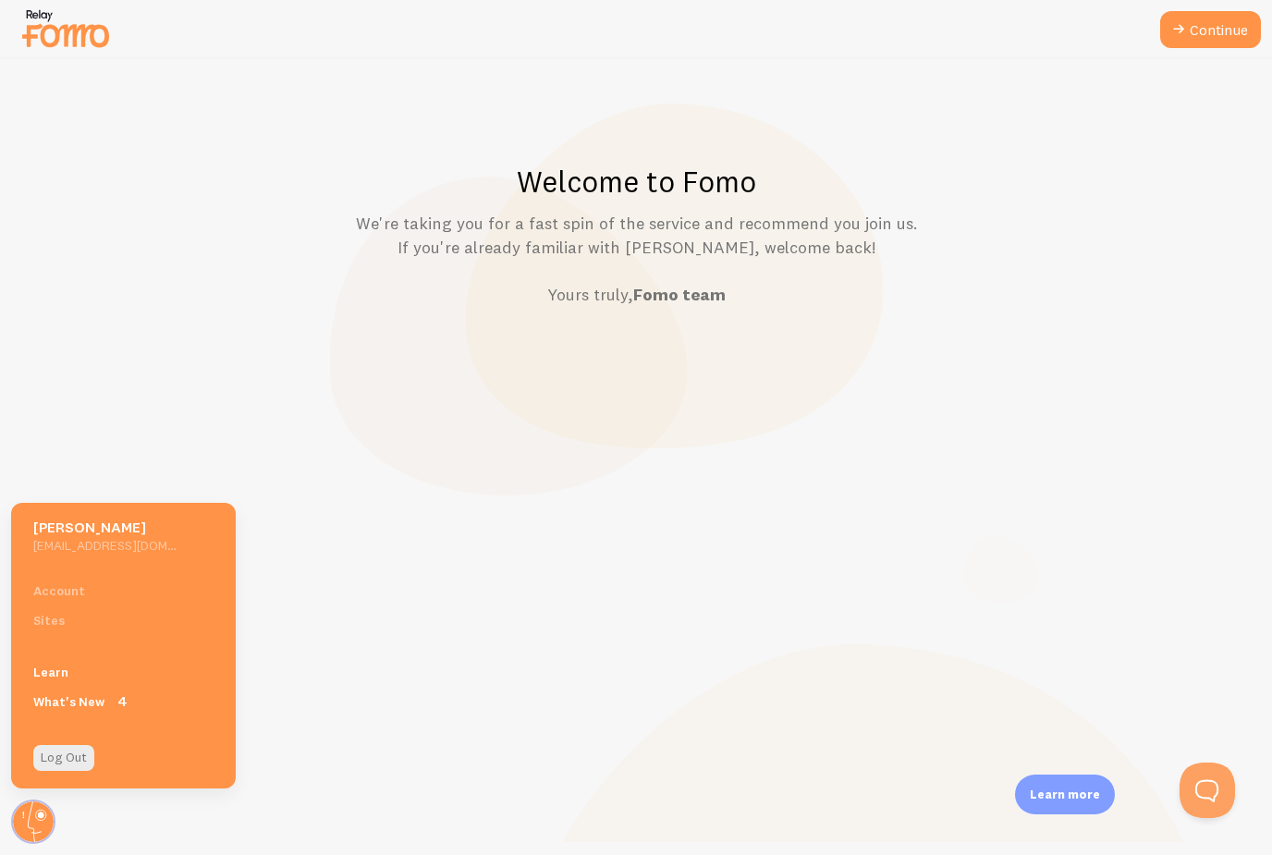
click at [651, 682] on div "Welcome to Fomo We're taking you for a fast spin of the service and recommend y…" at bounding box center [636, 457] width 1271 height 796
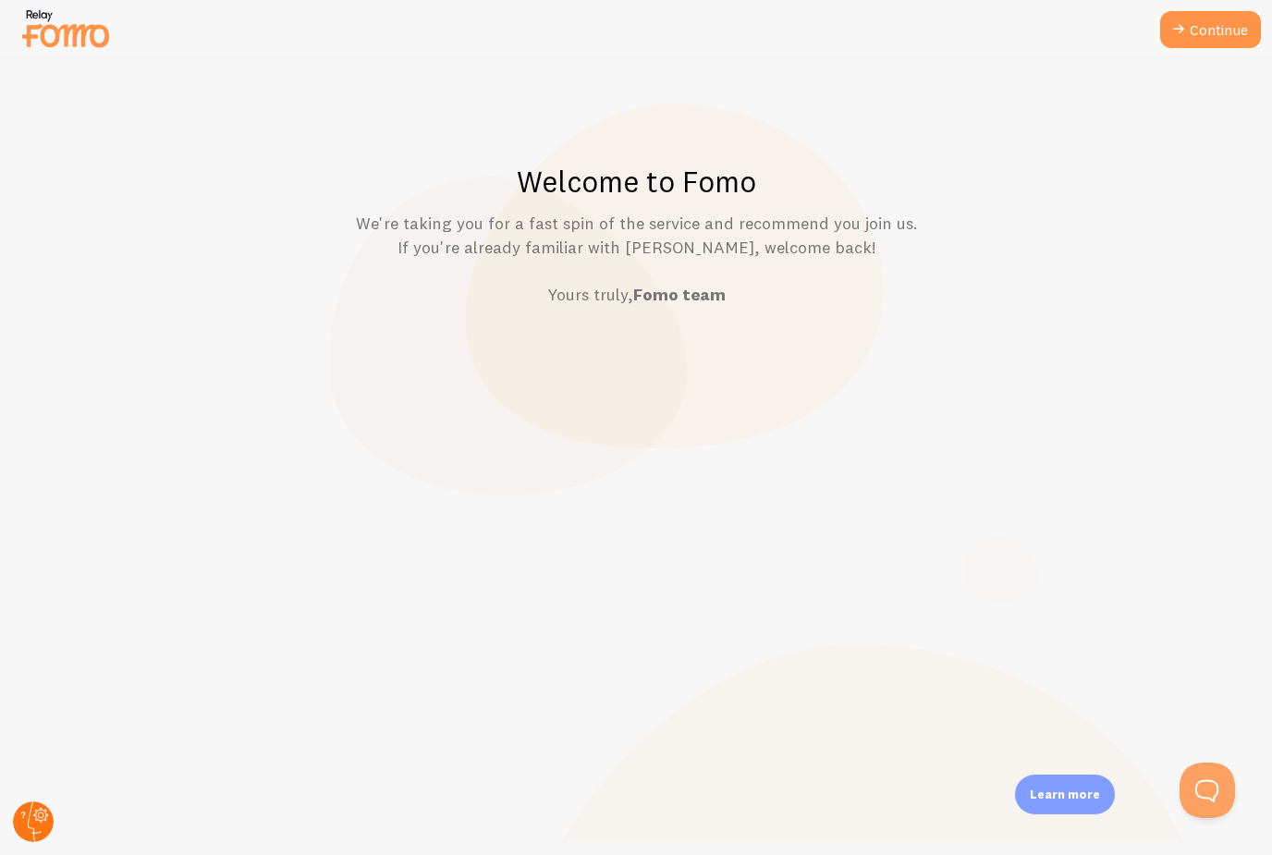
click at [31, 825] on circle at bounding box center [33, 821] width 41 height 41
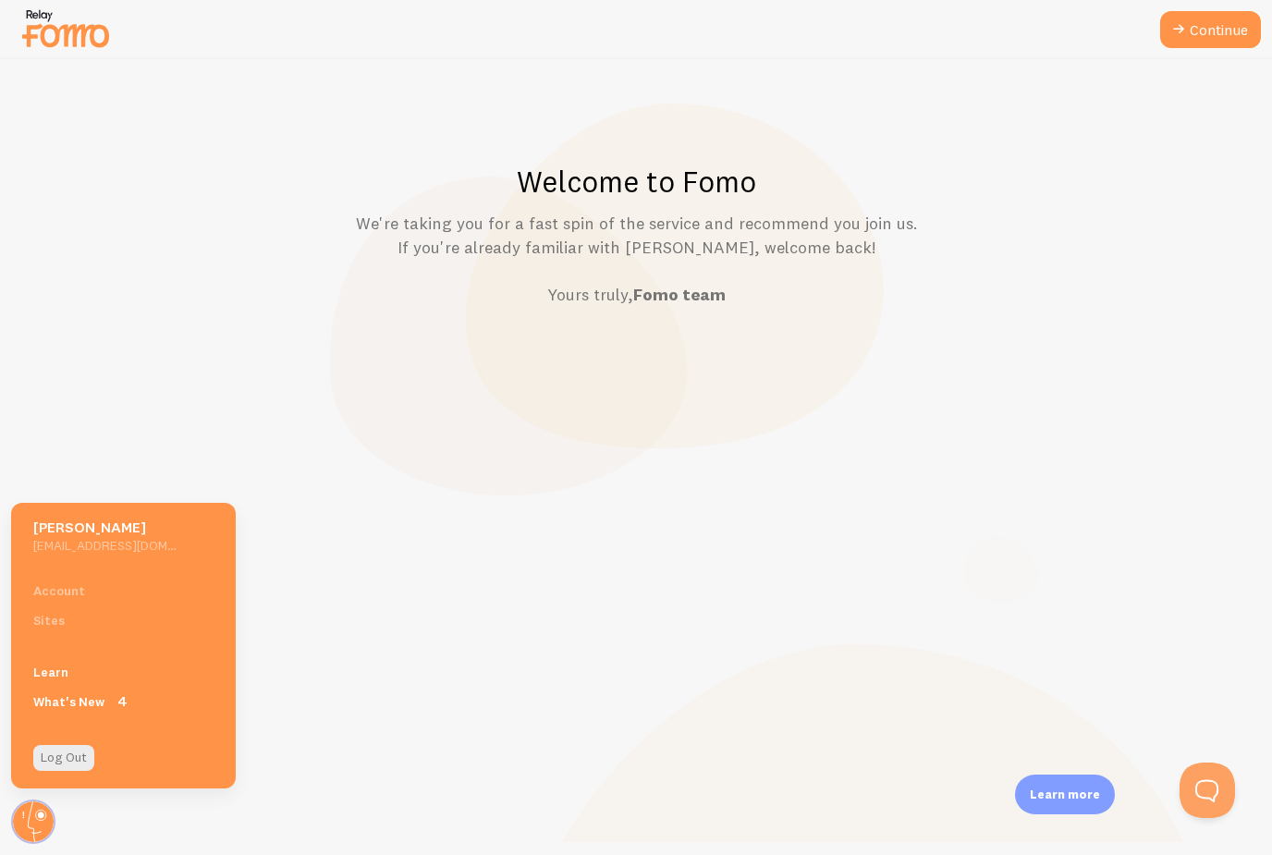
click at [83, 541] on h5 "[EMAIL_ADDRESS][DOMAIN_NAME]" at bounding box center [104, 545] width 143 height 17
click at [84, 530] on h5 "[PERSON_NAME]" at bounding box center [104, 527] width 143 height 19
click at [86, 548] on h5 "[EMAIL_ADDRESS][DOMAIN_NAME]" at bounding box center [104, 545] width 143 height 17
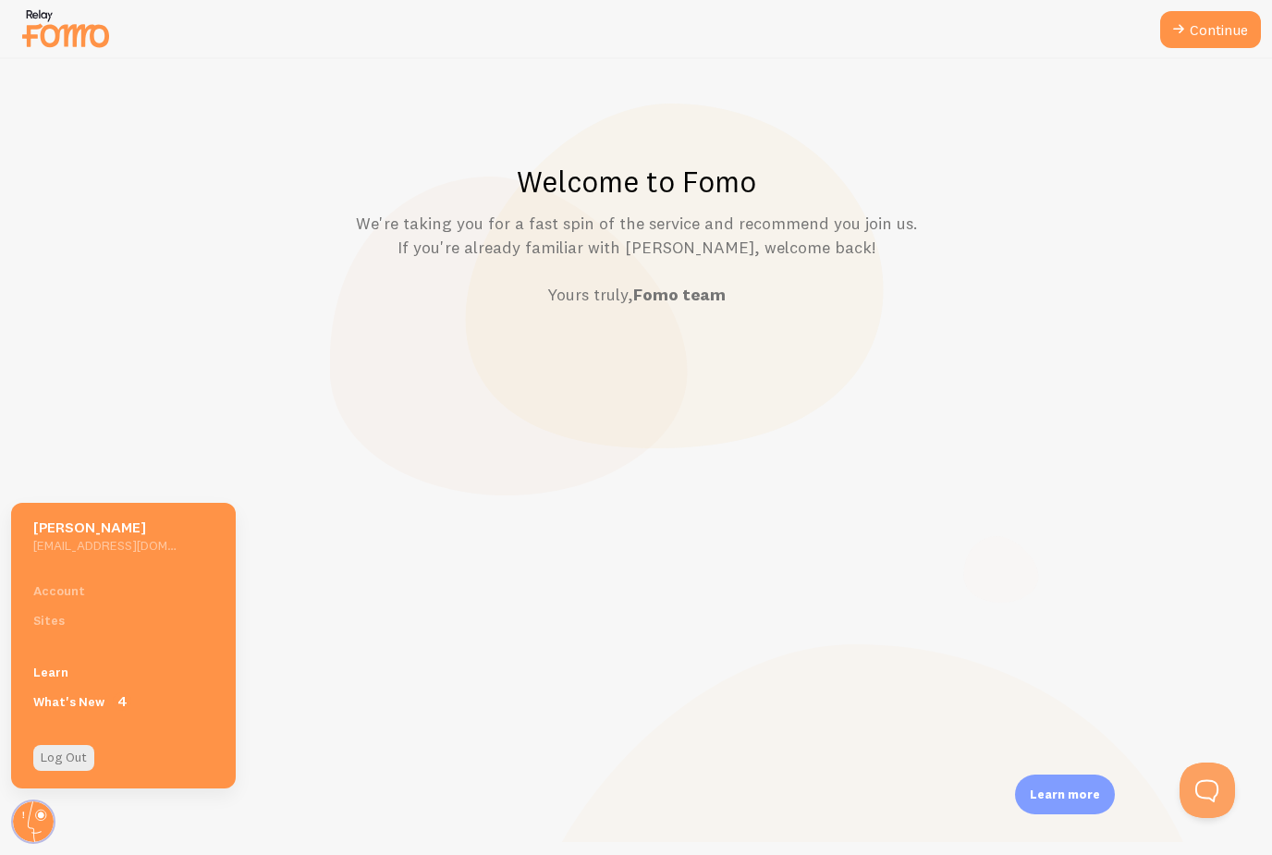
click at [86, 548] on h5 "[EMAIL_ADDRESS][DOMAIN_NAME]" at bounding box center [104, 545] width 143 height 17
click at [58, 584] on div "Account Sites" at bounding box center [123, 605] width 225 height 59
click at [58, 610] on div "Account Sites" at bounding box center [123, 605] width 225 height 59
click at [57, 681] on link "Learn" at bounding box center [123, 672] width 225 height 30
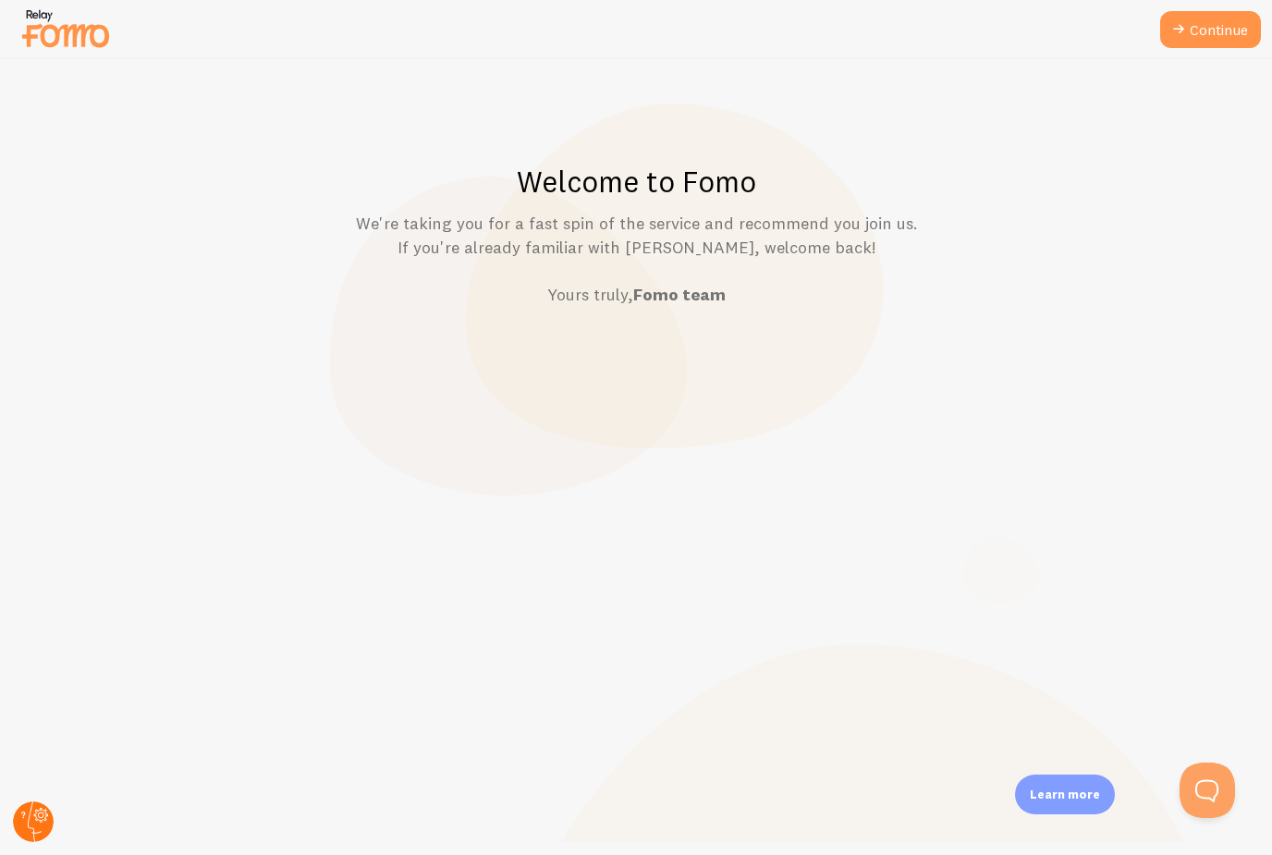
click at [34, 825] on circle at bounding box center [33, 821] width 41 height 41
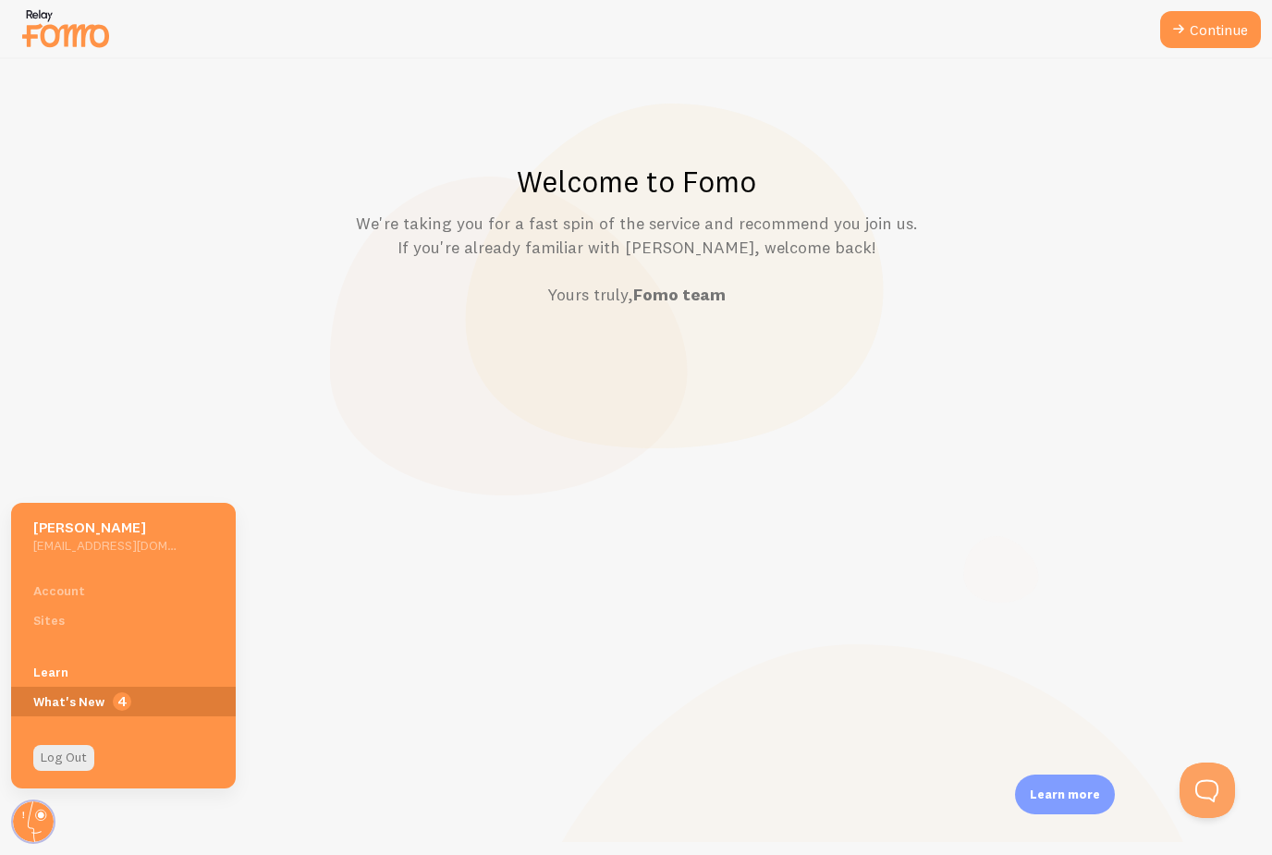
click at [74, 710] on span "4" at bounding box center [123, 702] width 225 height 30
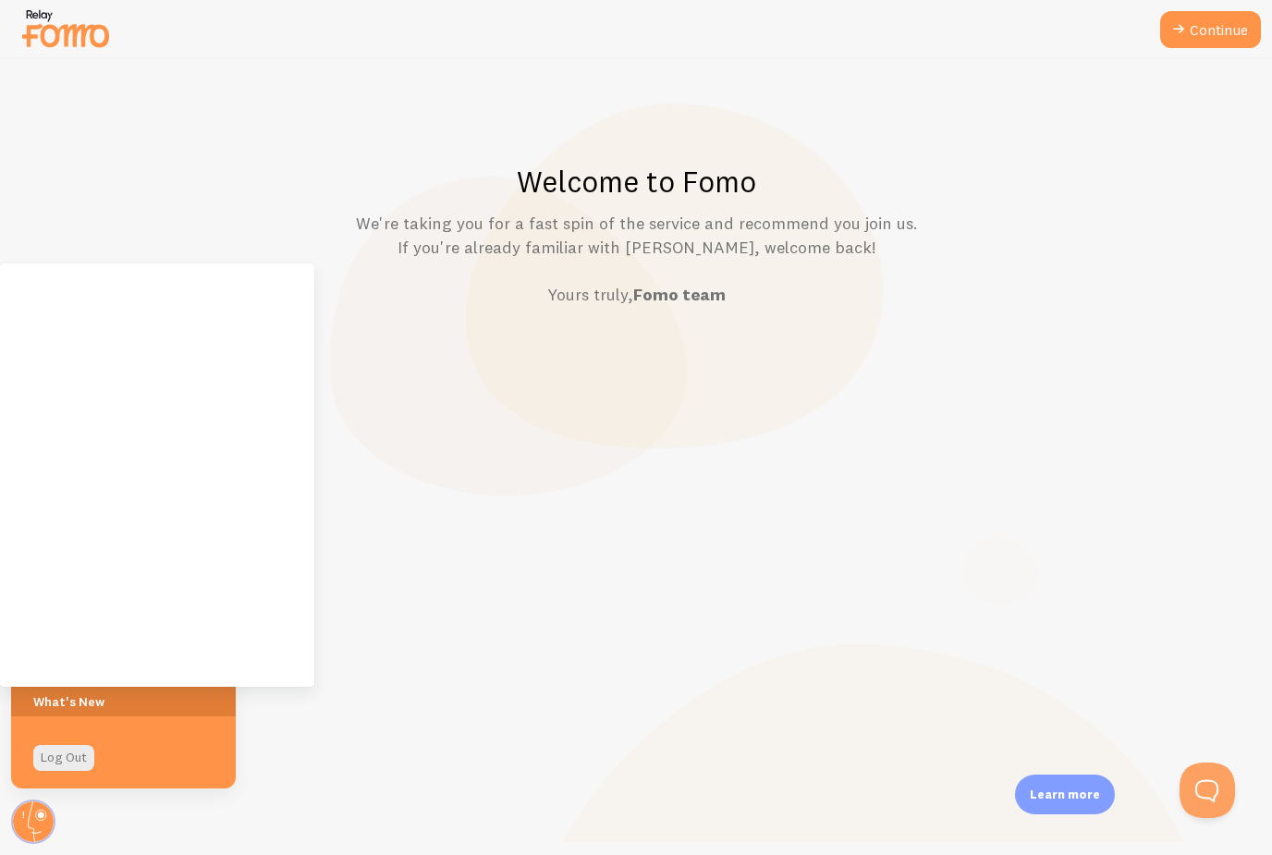
click at [155, 705] on span at bounding box center [123, 702] width 225 height 30
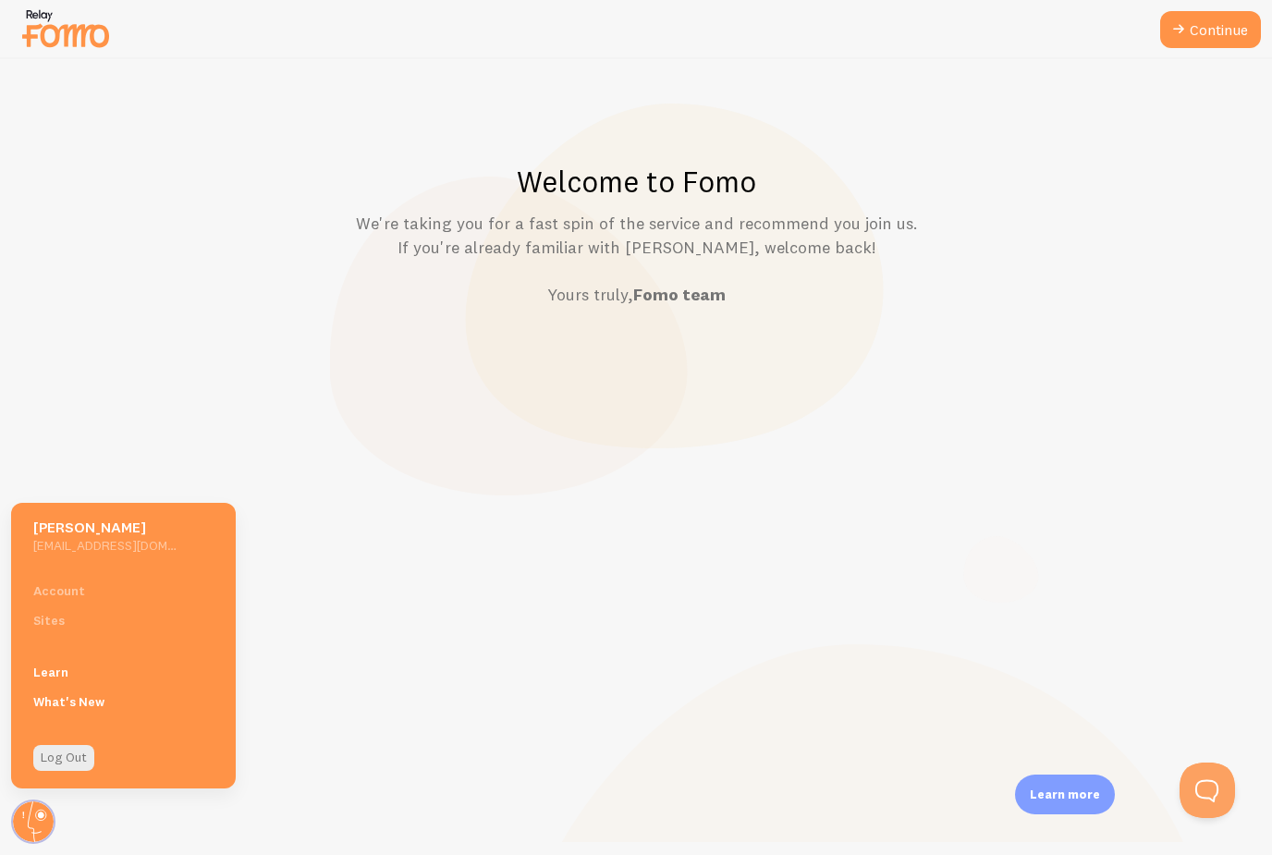
click at [72, 43] on img at bounding box center [65, 28] width 92 height 47
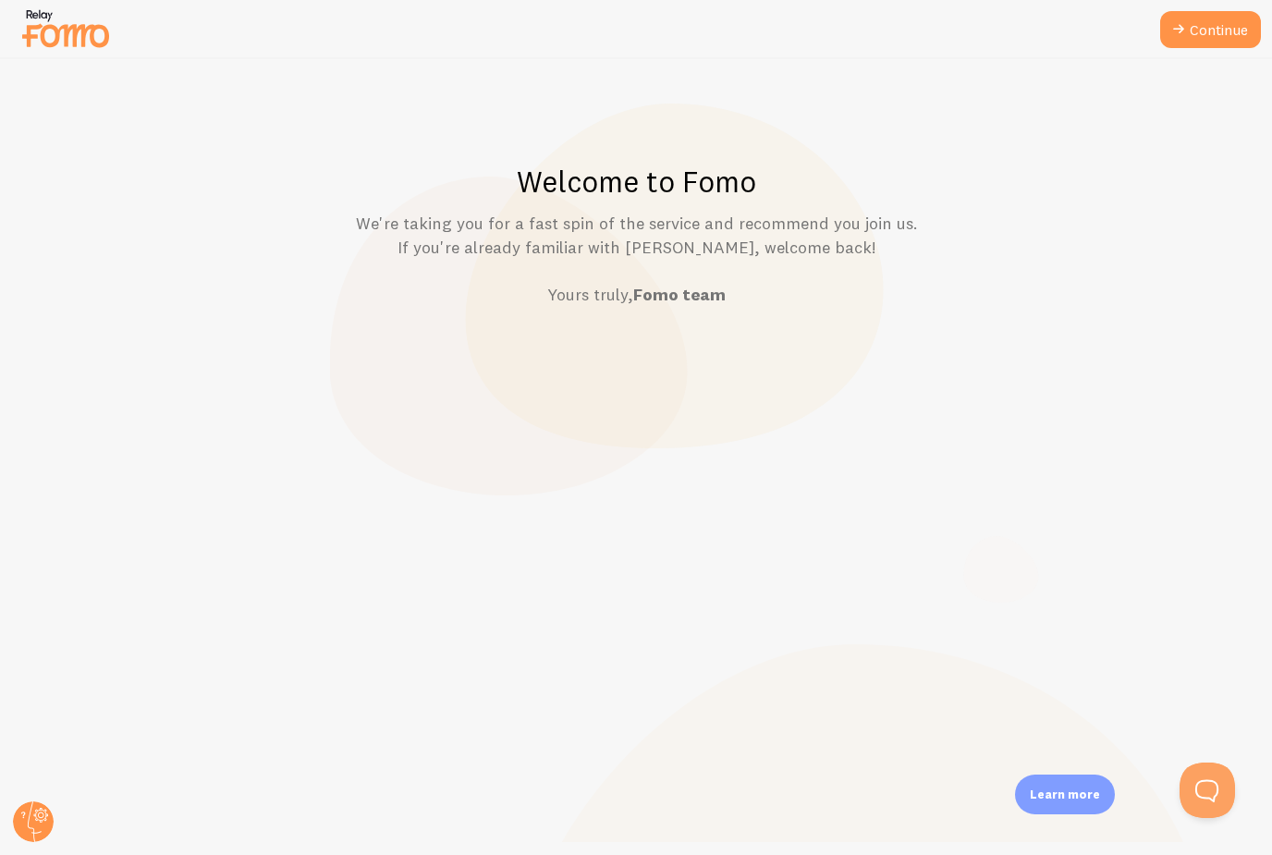
click at [72, 43] on img at bounding box center [65, 28] width 92 height 47
click at [1054, 791] on p "Learn more" at bounding box center [1065, 795] width 70 height 18
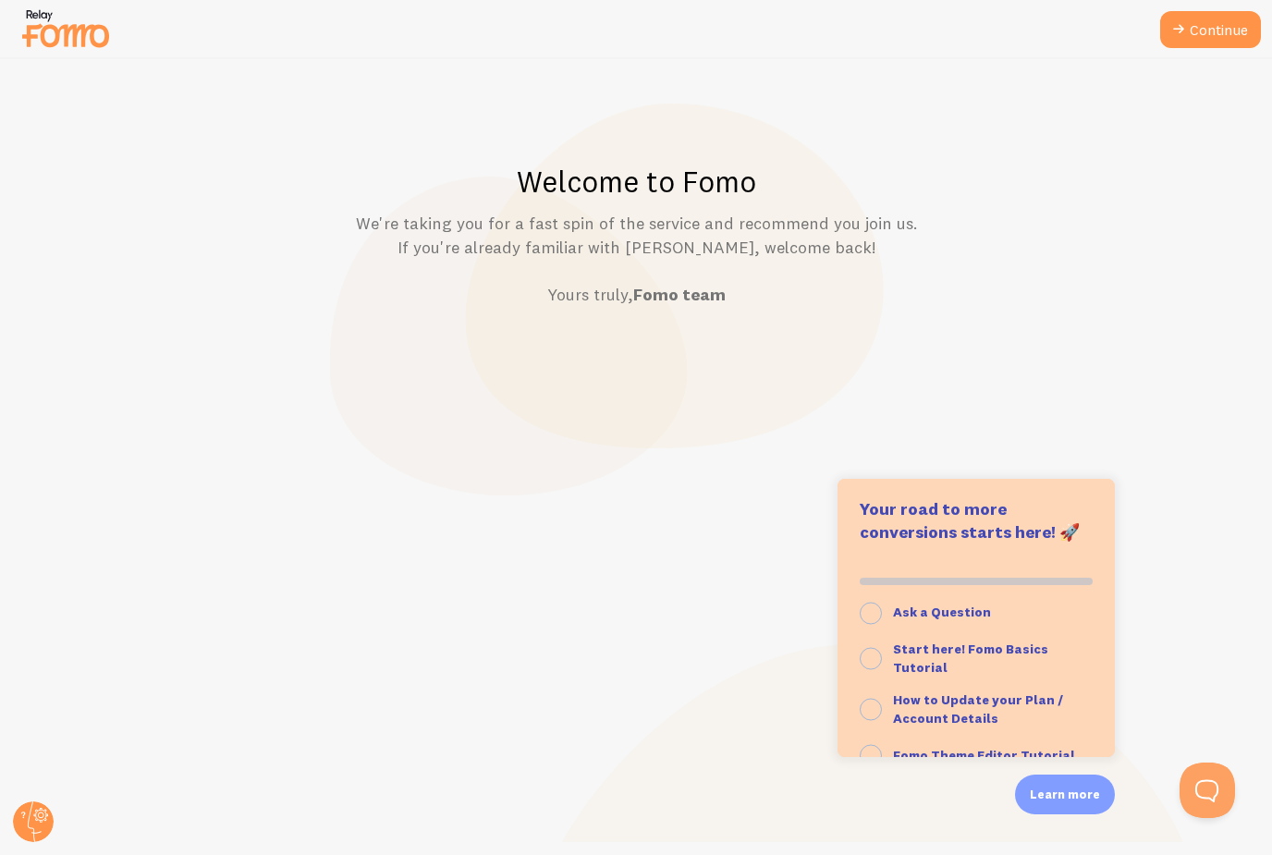
click at [904, 818] on div "Welcome to Fomo We're taking you for a fast spin of the service and recommend y…" at bounding box center [636, 457] width 1271 height 796
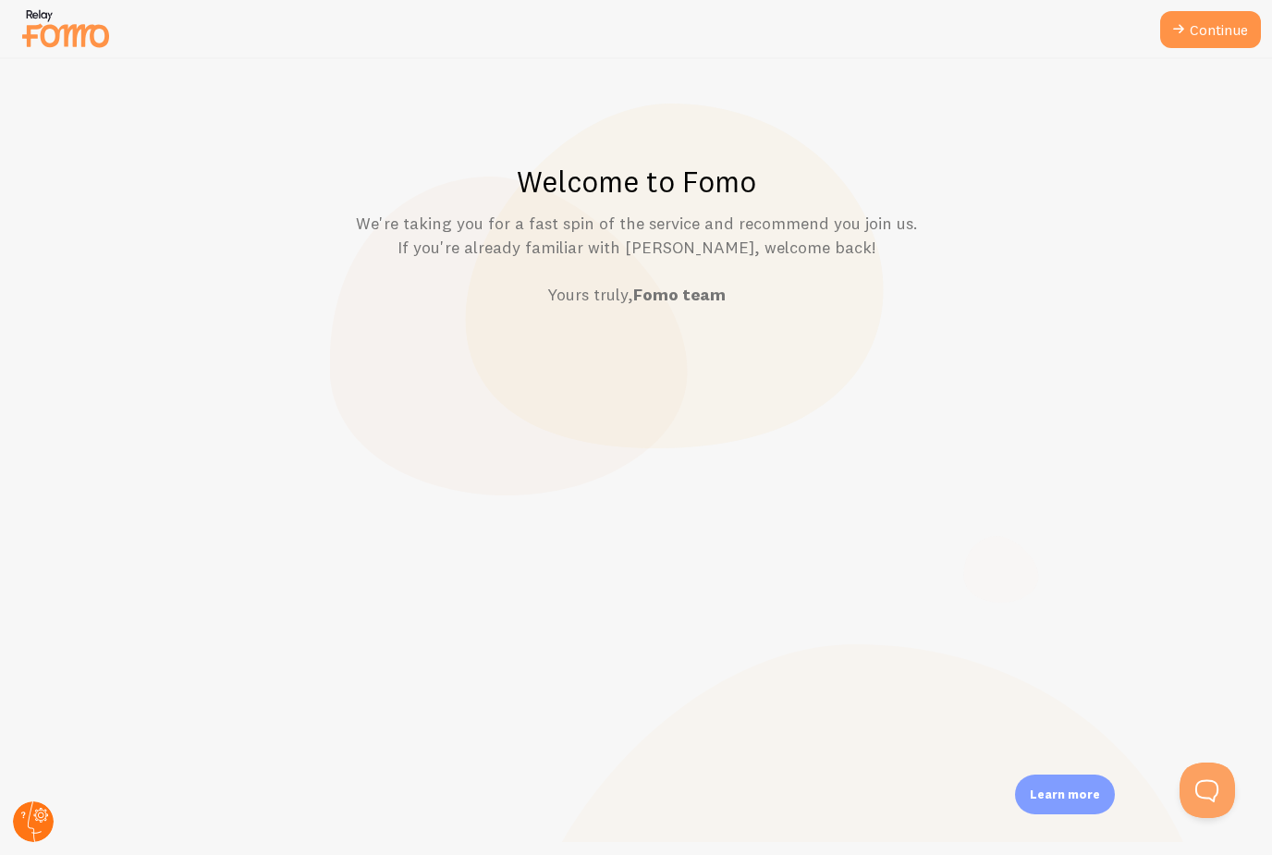
click at [37, 823] on circle at bounding box center [33, 821] width 41 height 41
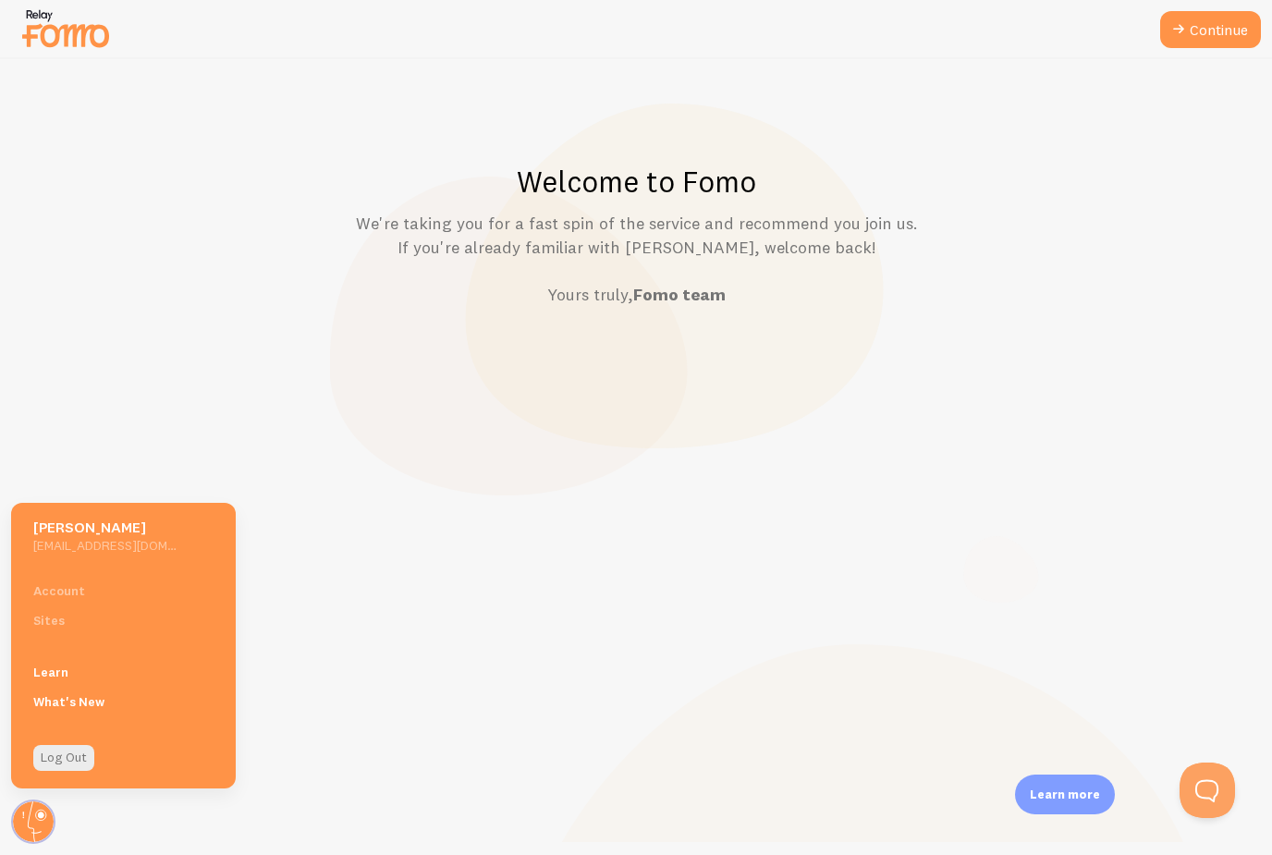
click at [59, 535] on h5 "[PERSON_NAME]" at bounding box center [104, 527] width 143 height 19
click at [76, 527] on h5 "[PERSON_NAME]" at bounding box center [104, 527] width 143 height 19
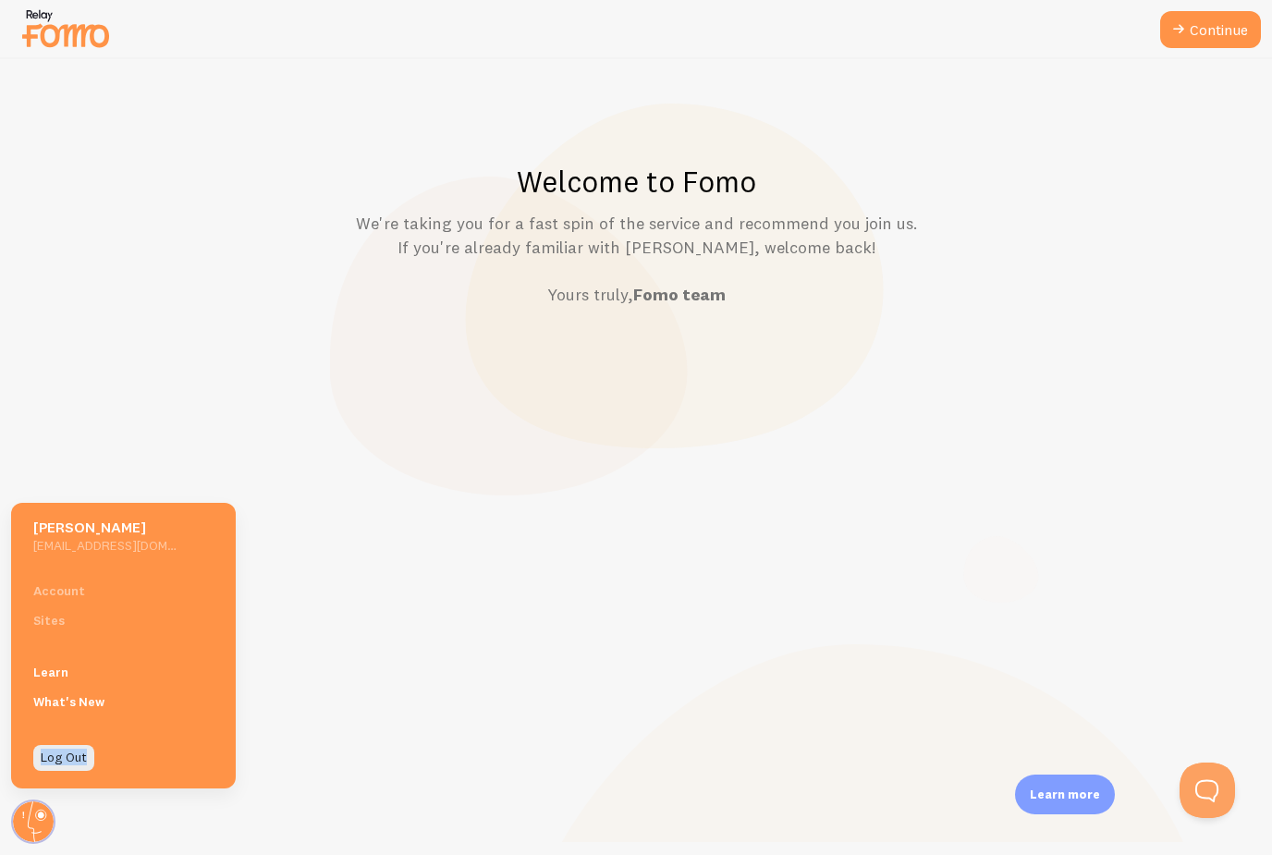
click at [76, 527] on h5 "[PERSON_NAME]" at bounding box center [104, 527] width 143 height 19
click at [158, 396] on div "Welcome to Fomo We're taking you for a fast spin of the service and recommend y…" at bounding box center [636, 457] width 1271 height 796
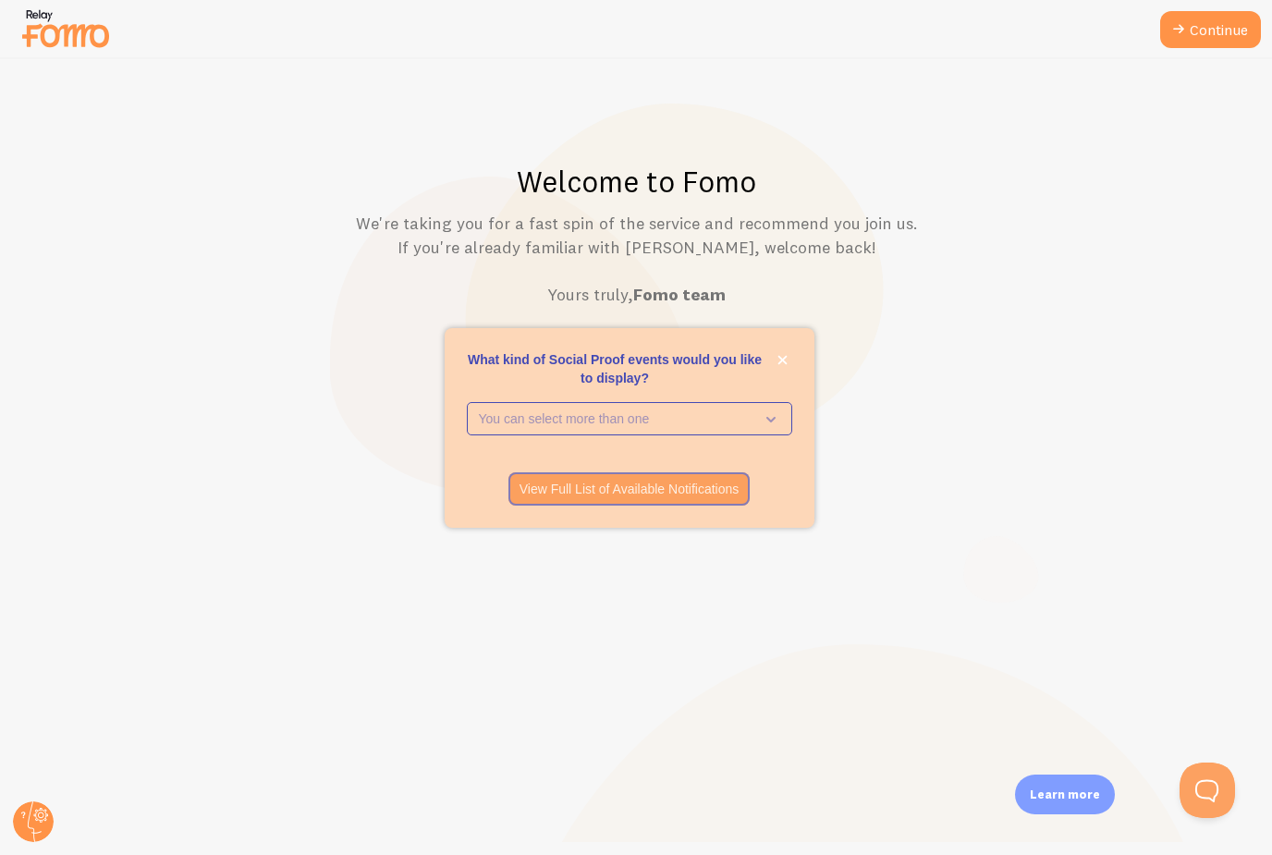
click at [70, 43] on img at bounding box center [65, 28] width 92 height 47
click at [71, 52] on img at bounding box center [65, 28] width 92 height 47
click at [1212, 790] on button "Open Beacon popover" at bounding box center [1203, 786] width 55 height 55
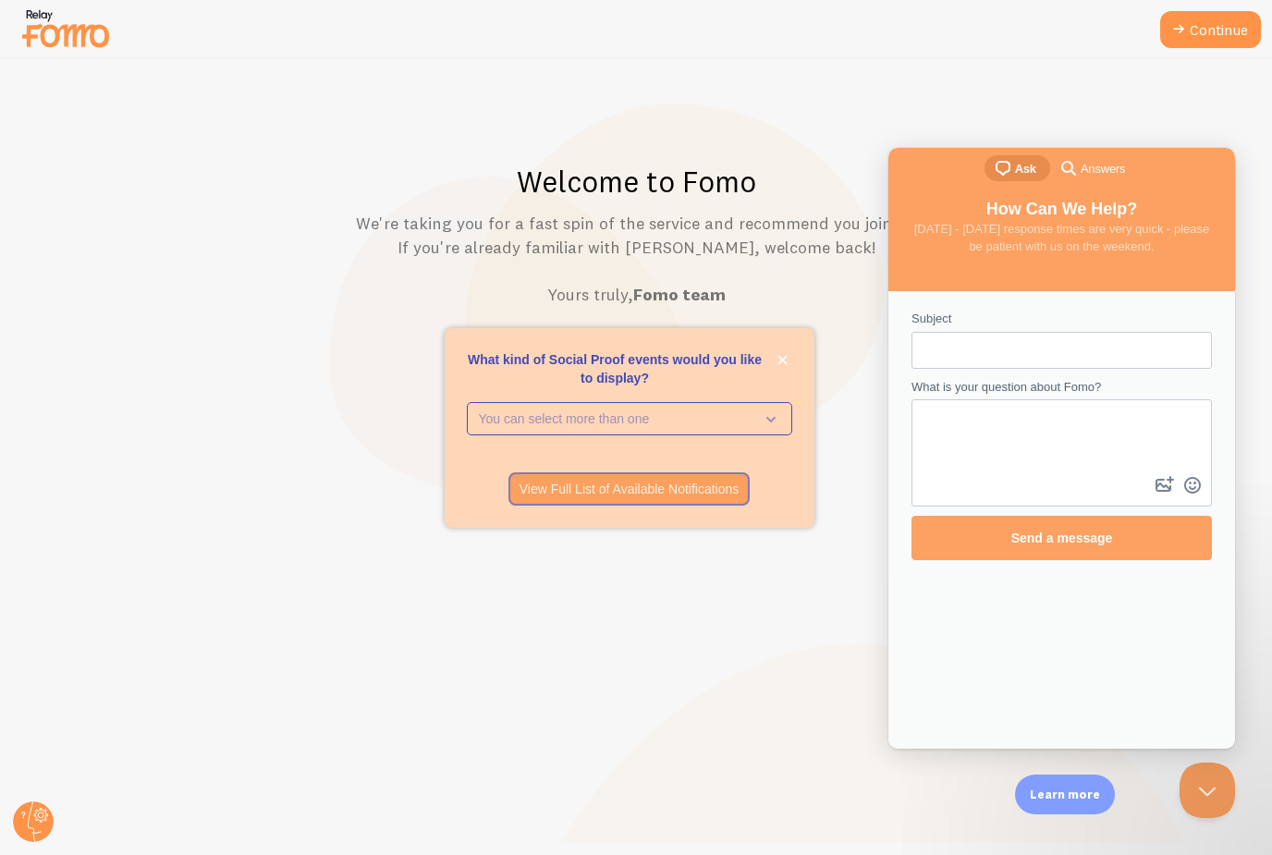
click at [1008, 357] on input "Subject" at bounding box center [1061, 350] width 271 height 33
type input "How can I Cancel my account"
click at [997, 434] on textarea "What is your question about Fomo?" at bounding box center [1061, 436] width 297 height 71
type textarea "I accidentally bought the annual unlimited deal"
click at [1092, 540] on span "Send a message" at bounding box center [1062, 537] width 102 height 15
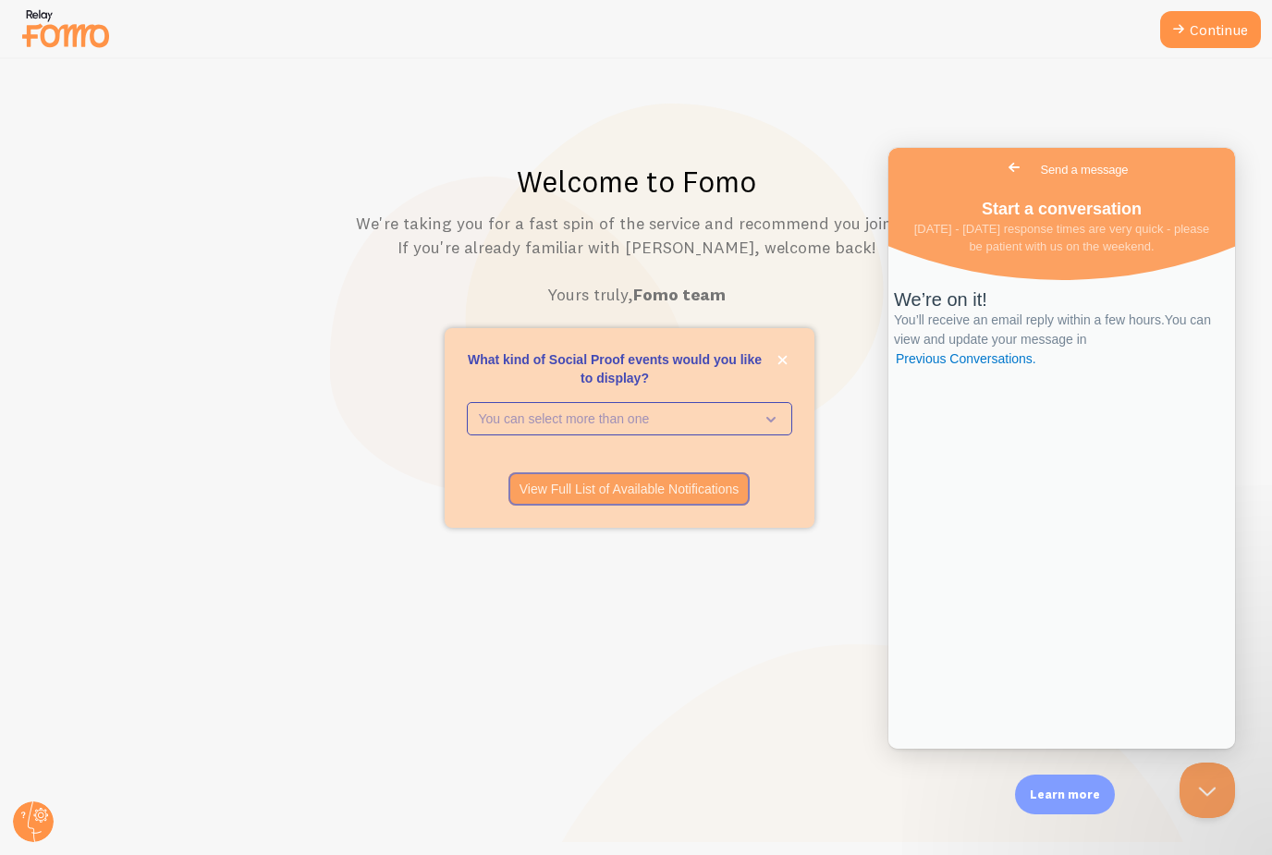
click at [1003, 161] on span "Go back" at bounding box center [1014, 167] width 22 height 22
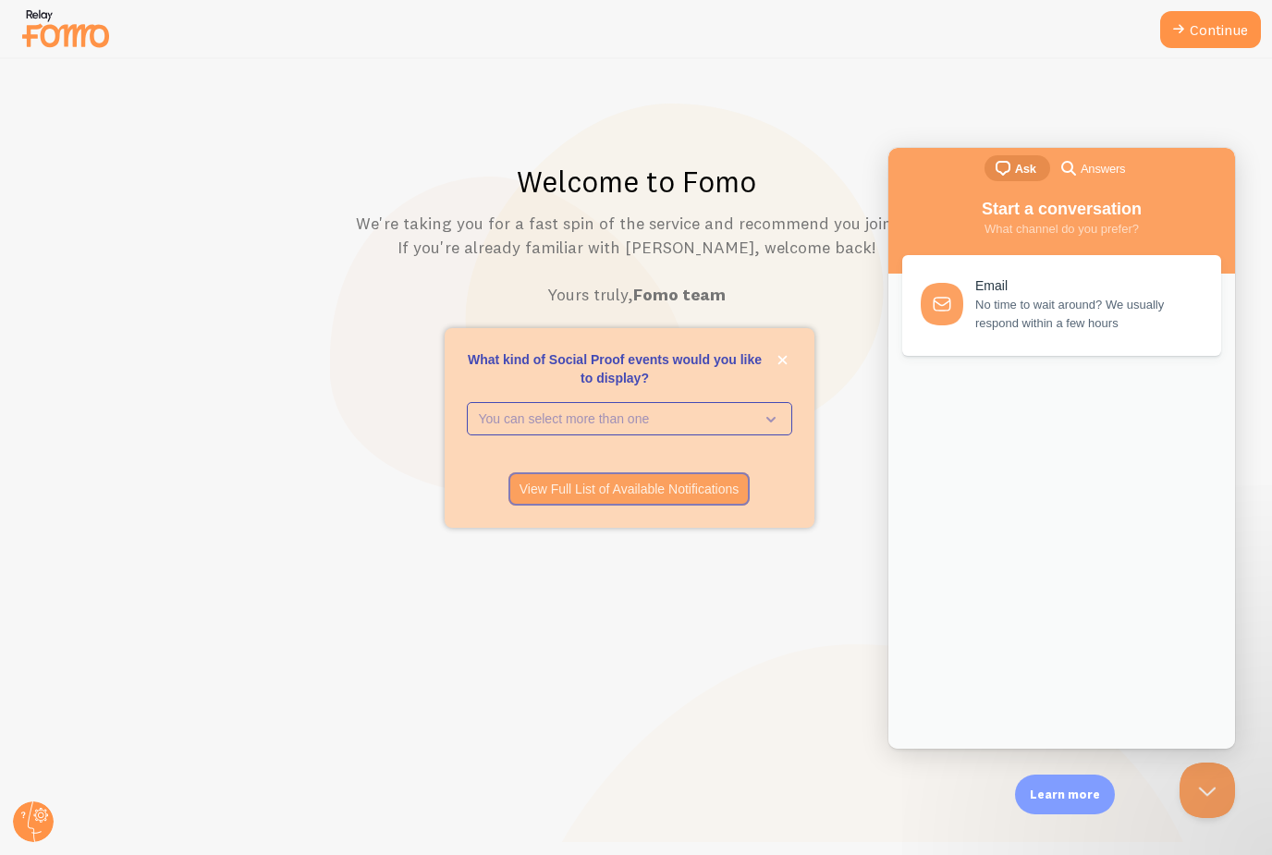
click at [826, 101] on div "Welcome to Fomo We're taking you for a fast spin of the service and recommend y…" at bounding box center [636, 457] width 1271 height 796
click at [584, 119] on div "Welcome to Fomo We're taking you for a fast spin of the service and recommend y…" at bounding box center [636, 457] width 1271 height 796
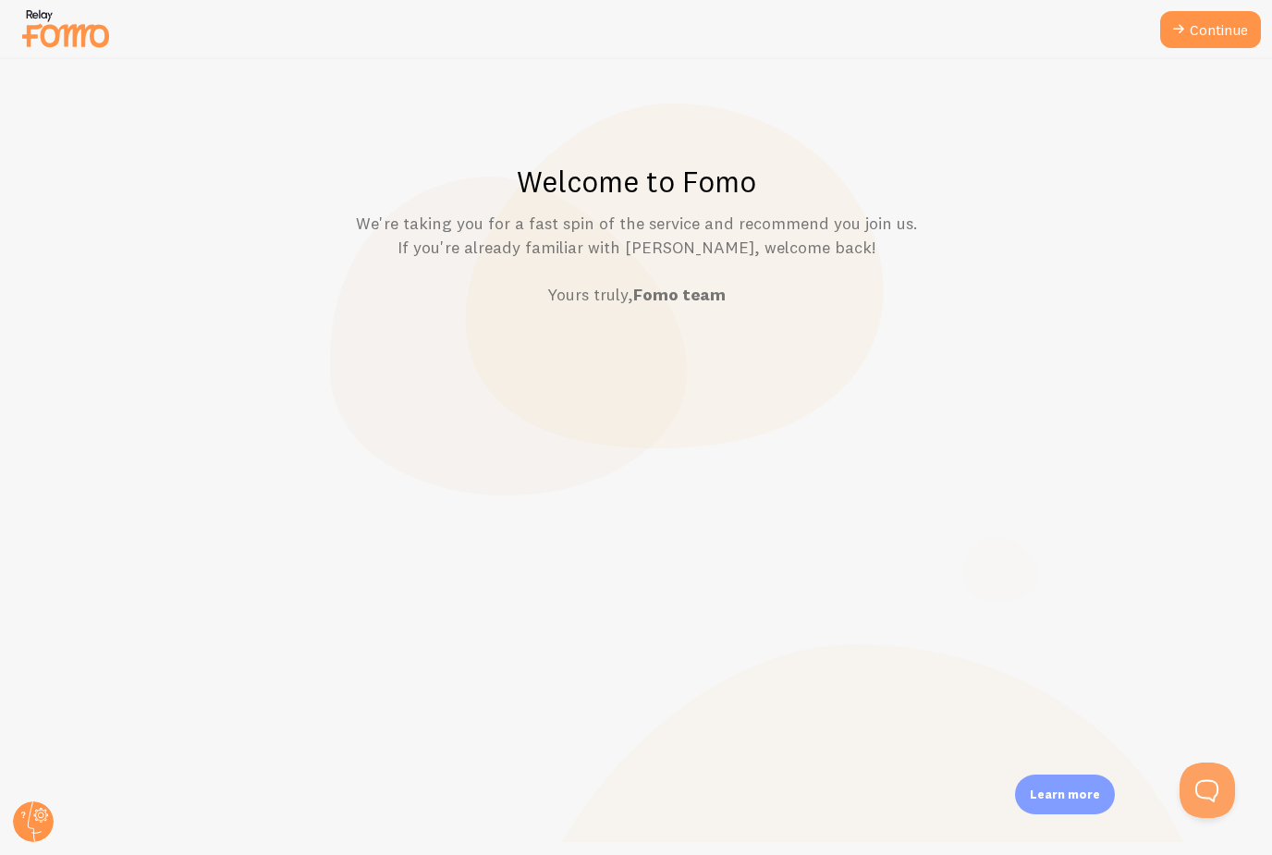
click at [61, 30] on img at bounding box center [65, 28] width 92 height 47
click at [57, 35] on img at bounding box center [65, 28] width 92 height 47
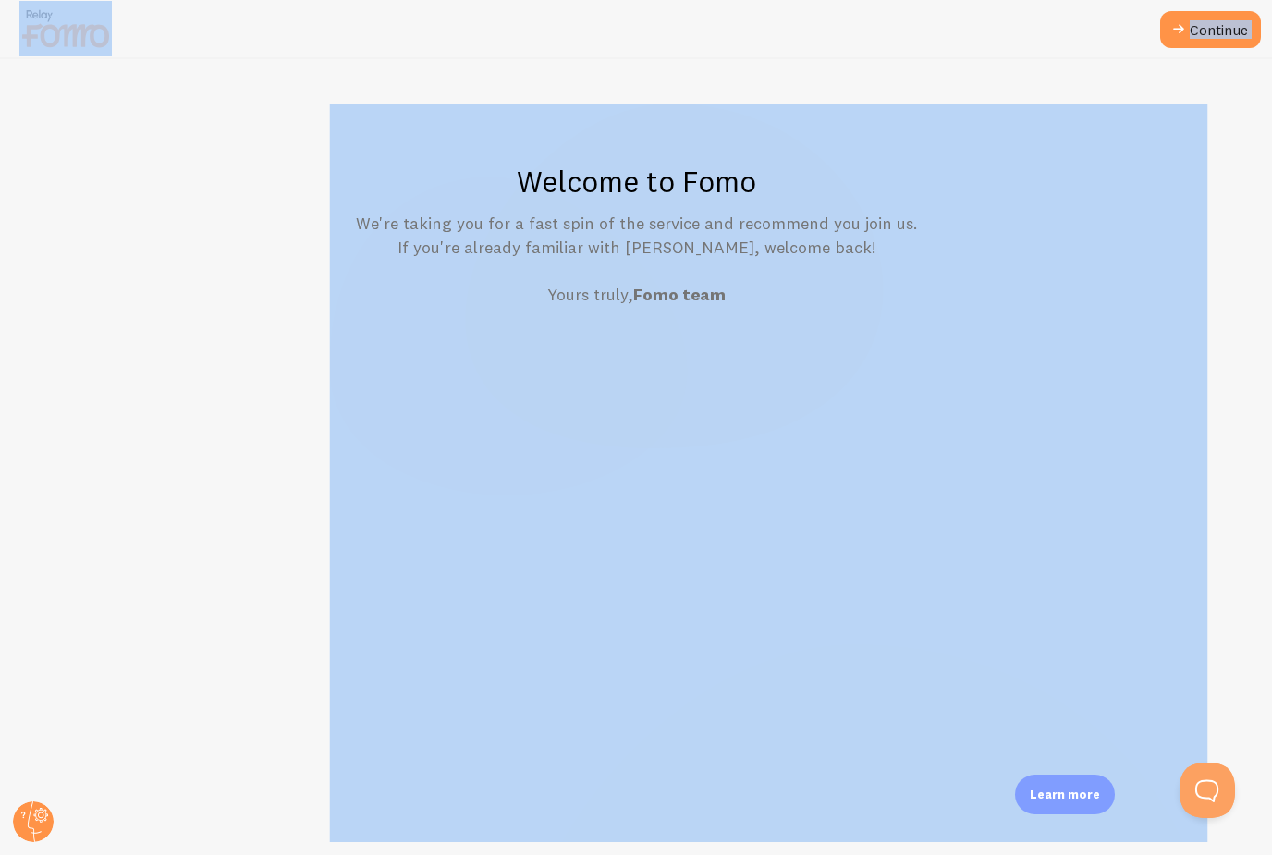
click at [57, 35] on img at bounding box center [65, 28] width 92 height 47
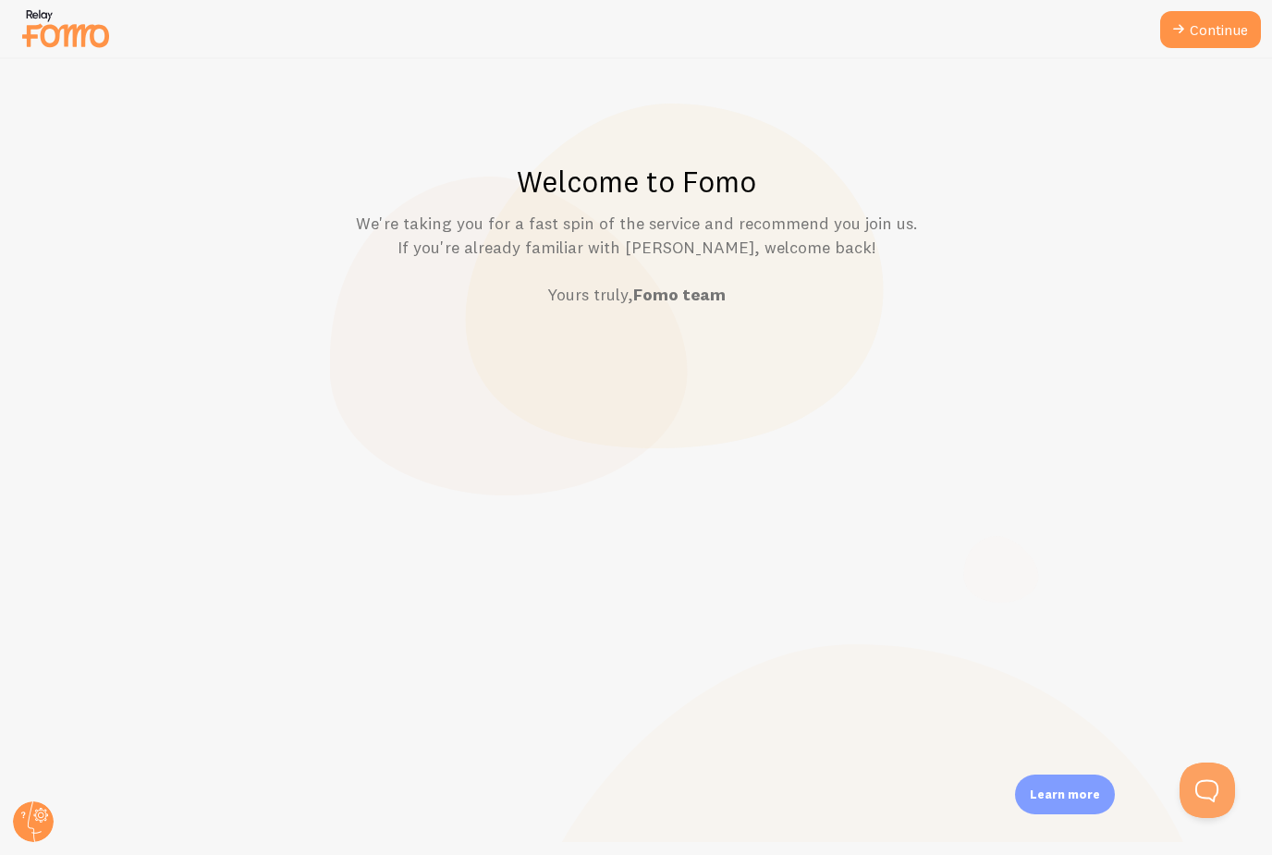
click at [57, 35] on img at bounding box center [65, 28] width 92 height 47
click at [34, 820] on circle at bounding box center [33, 821] width 41 height 41
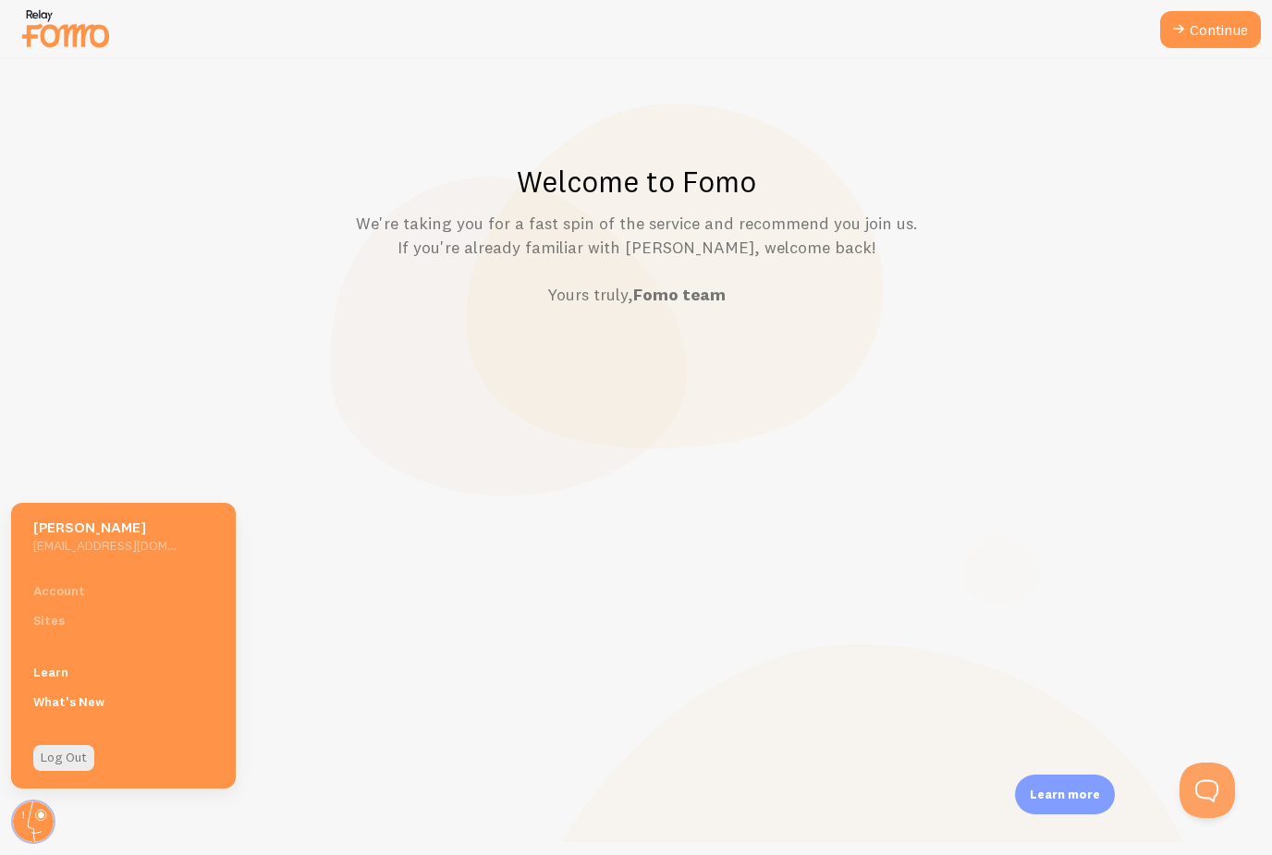
click at [57, 628] on div "Account Sites" at bounding box center [123, 605] width 225 height 59
click at [75, 589] on div "Account Sites" at bounding box center [123, 605] width 225 height 59
click at [82, 512] on div "Amy Troyer amyywoahhcollabs@gmail.com" at bounding box center [123, 534] width 225 height 62
click at [81, 535] on h5 "[PERSON_NAME]" at bounding box center [104, 527] width 143 height 19
click at [67, 707] on span at bounding box center [123, 702] width 225 height 30
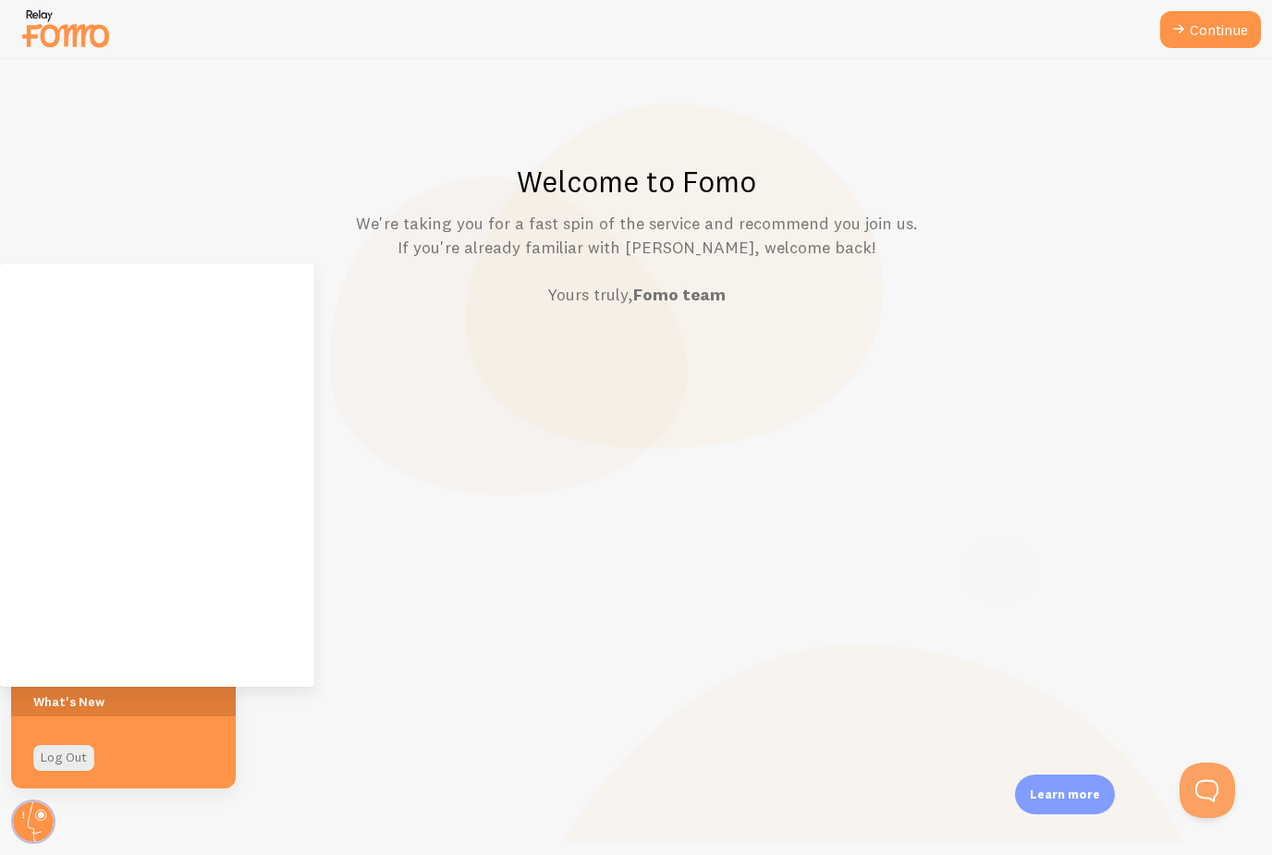
click at [67, 708] on span at bounding box center [123, 702] width 225 height 30
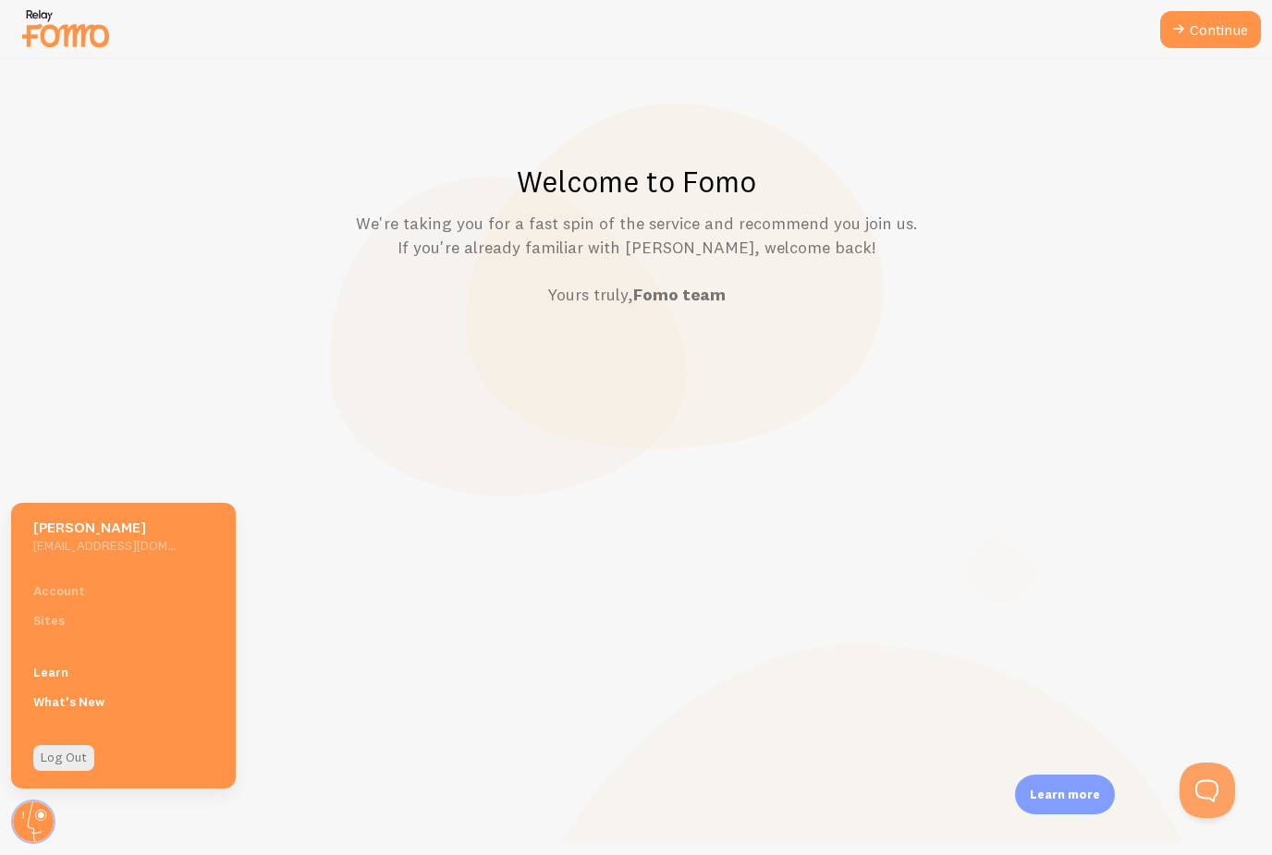
click at [68, 668] on link "Learn" at bounding box center [123, 672] width 225 height 30
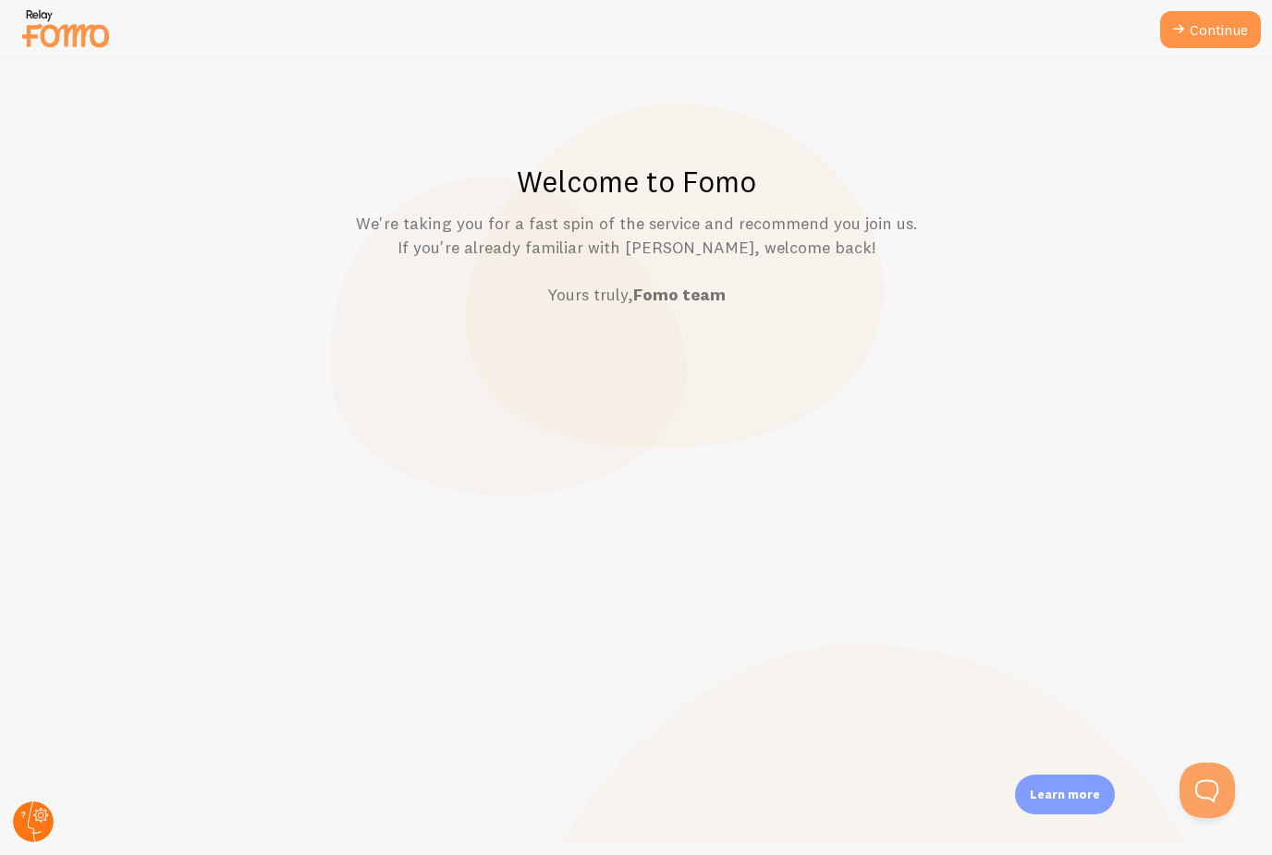
click at [27, 818] on circle at bounding box center [33, 821] width 41 height 41
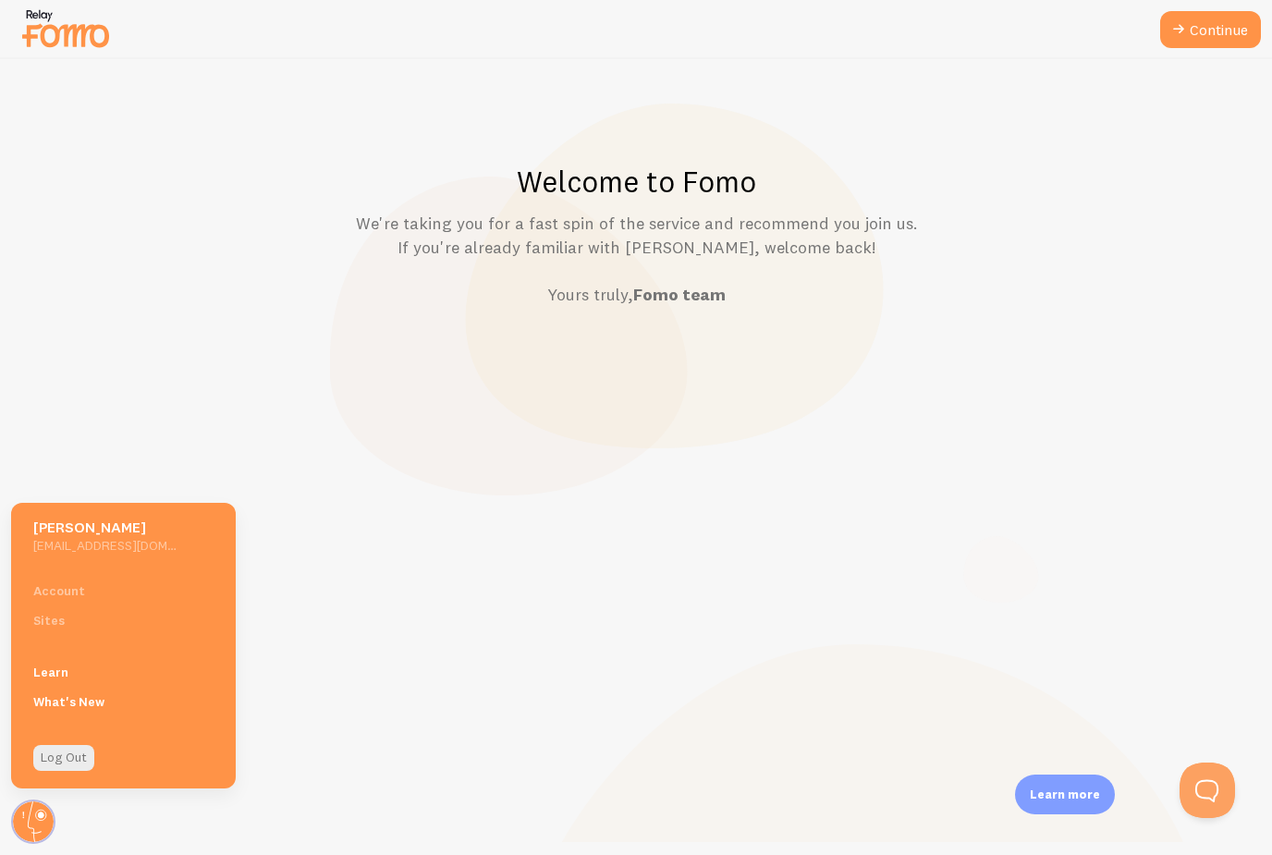
click at [161, 530] on h5 "[PERSON_NAME]" at bounding box center [104, 527] width 143 height 19
click at [65, 530] on h5 "[PERSON_NAME]" at bounding box center [104, 527] width 143 height 19
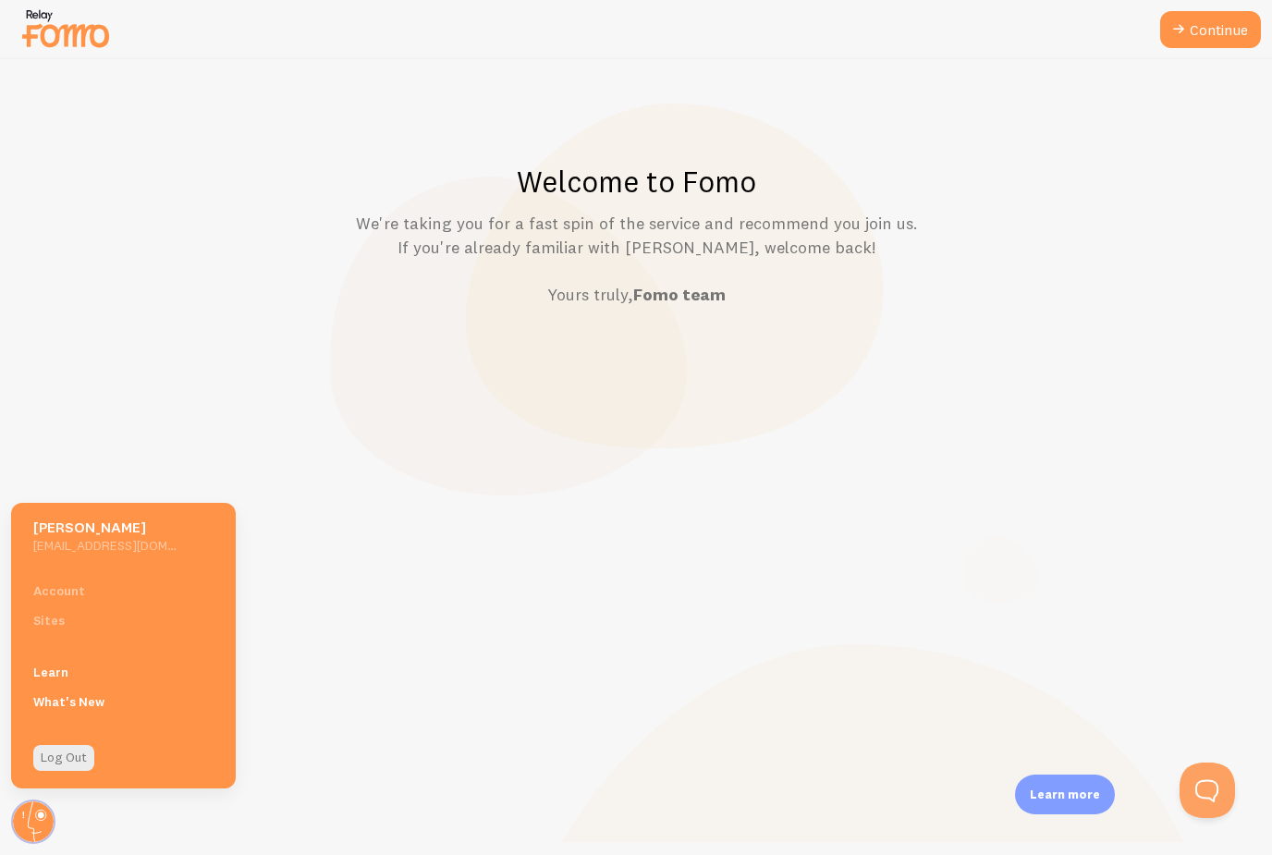
click at [199, 359] on div "Welcome to Fomo We're taking you for a fast spin of the service and recommend y…" at bounding box center [636, 457] width 1271 height 796
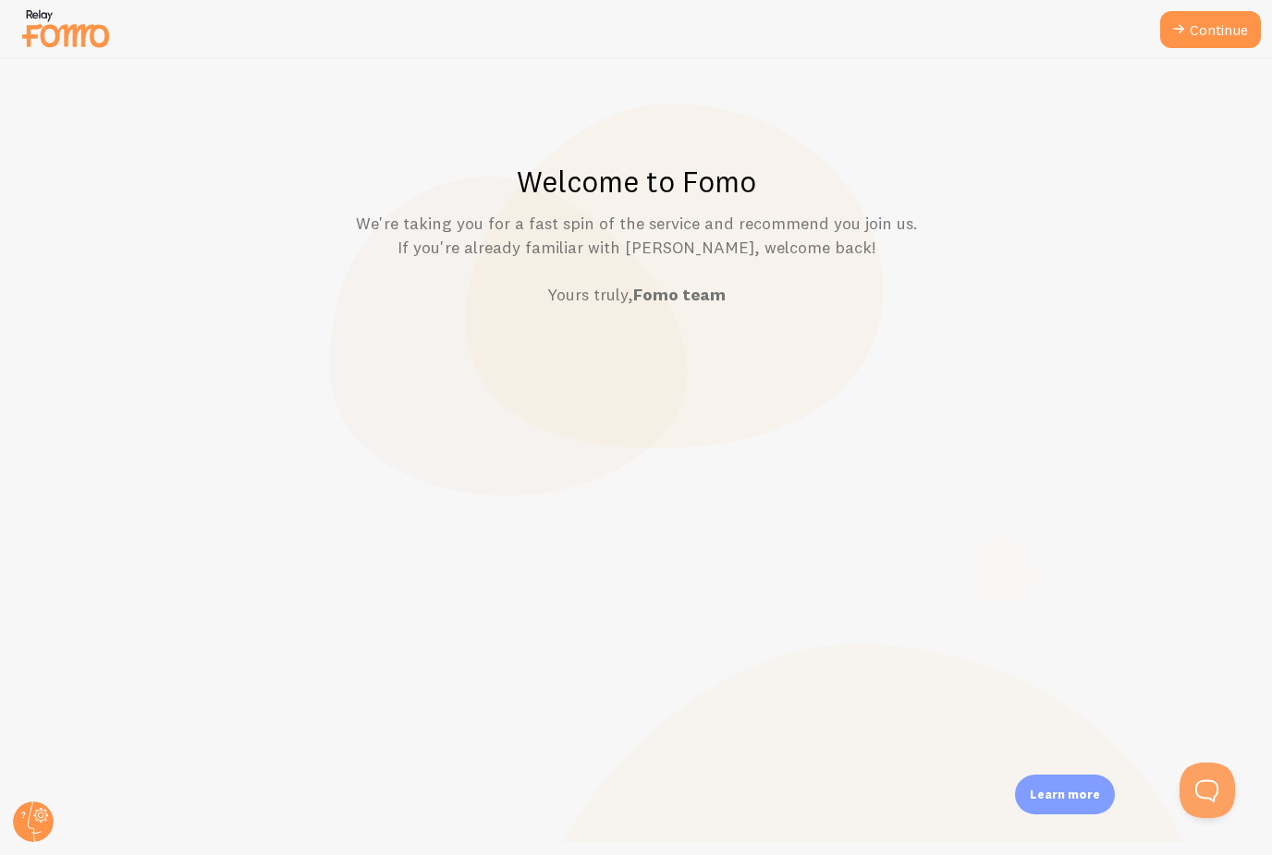
click at [73, 49] on img at bounding box center [65, 28] width 92 height 47
click at [76, 38] on img at bounding box center [65, 28] width 92 height 47
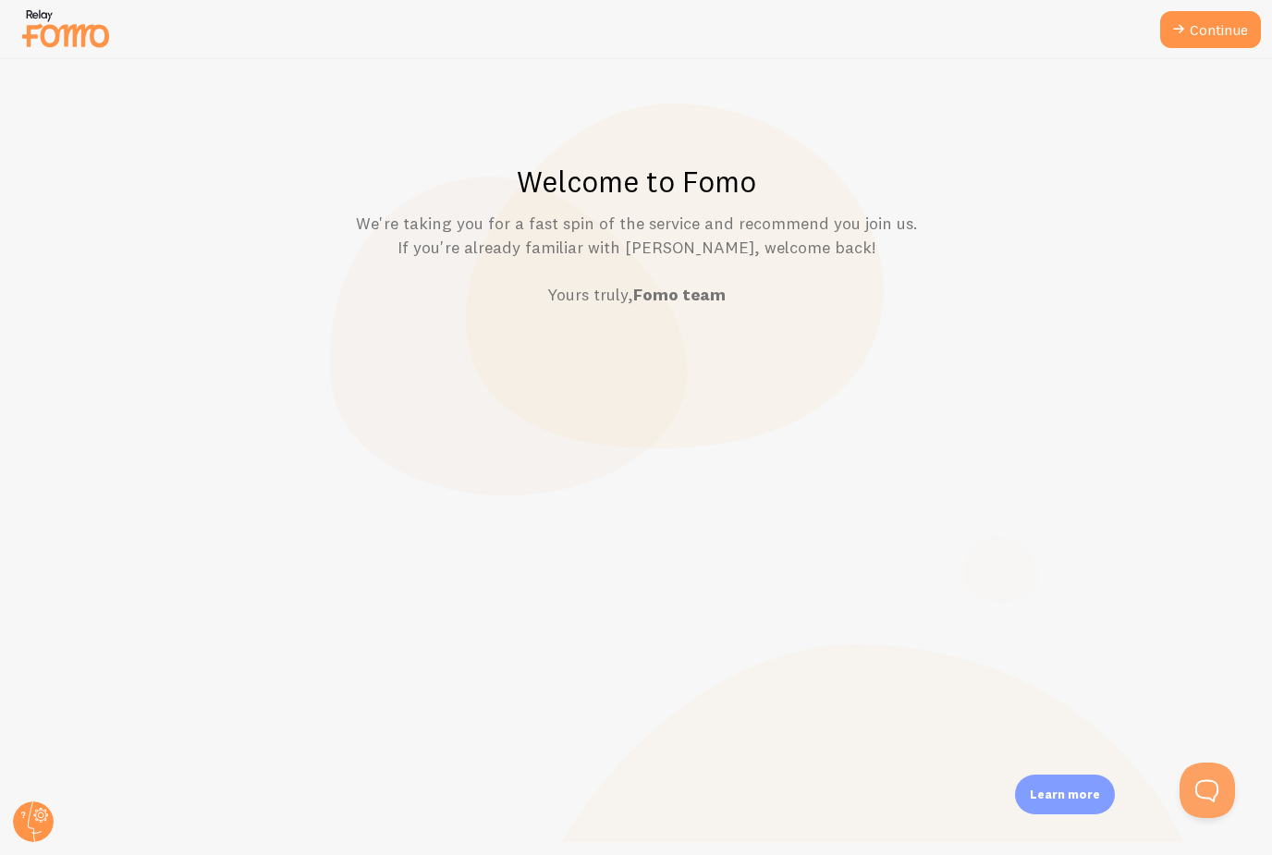
click at [76, 38] on img at bounding box center [65, 28] width 92 height 47
click at [1206, 36] on link "Continue" at bounding box center [1210, 29] width 101 height 37
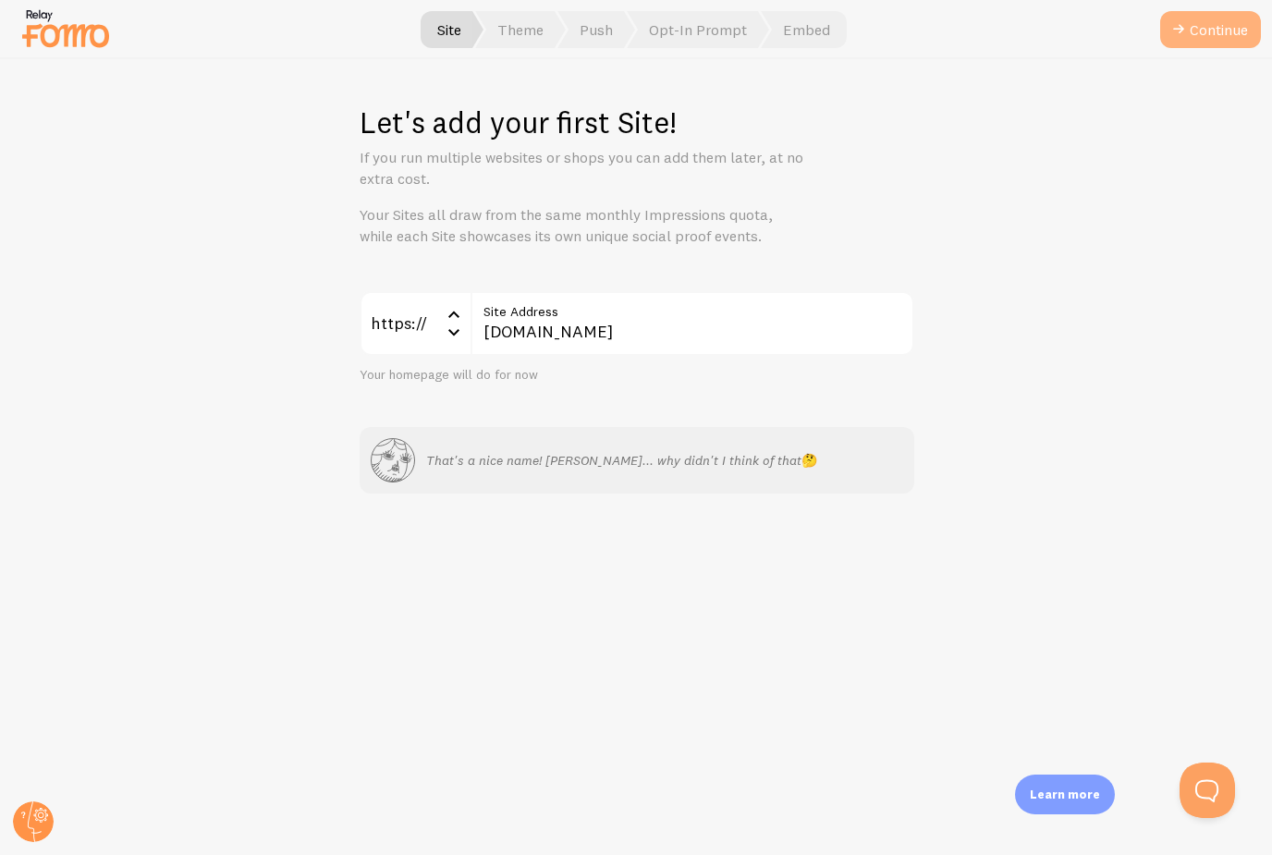
click at [1206, 36] on button "Continue" at bounding box center [1210, 29] width 101 height 37
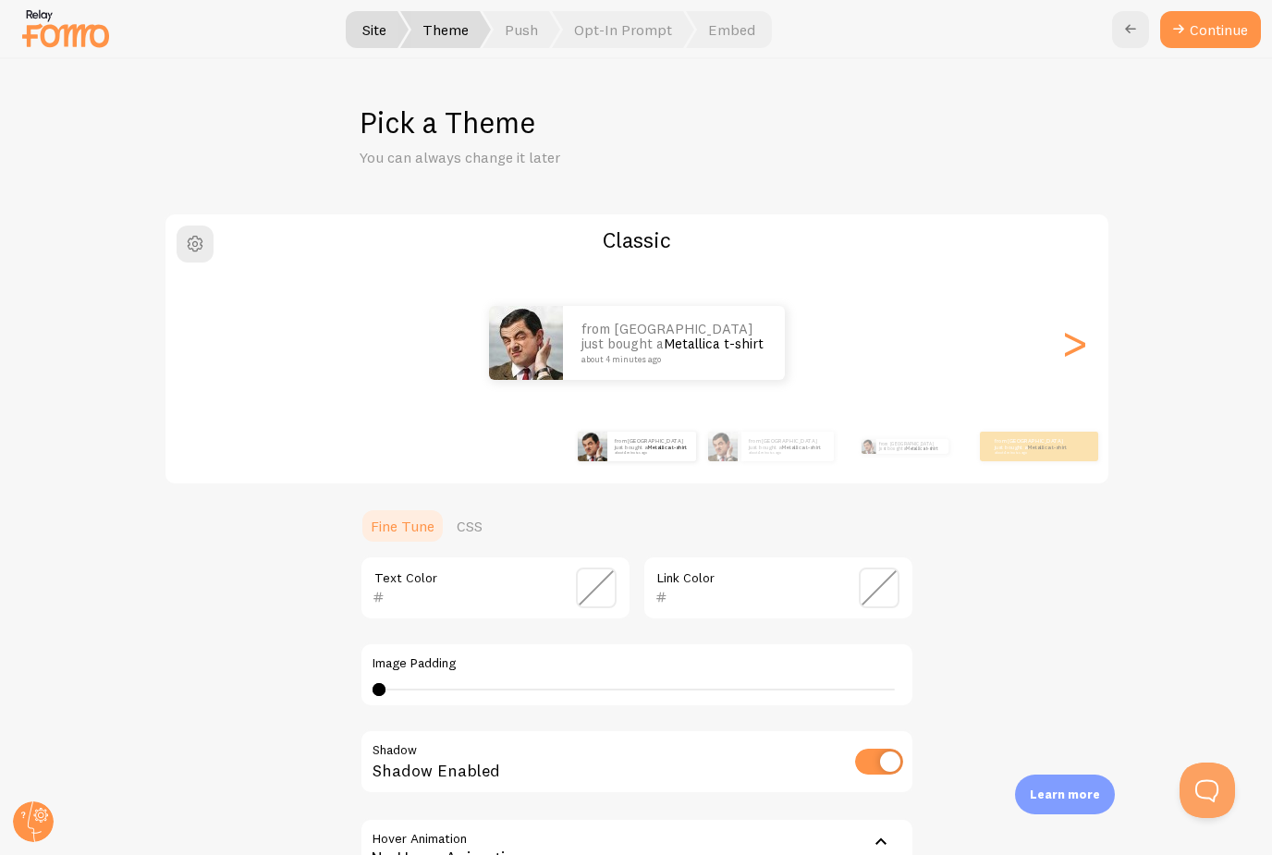
click at [1087, 201] on div "Pick a Theme You can always change it later Classic from United States just bou…" at bounding box center [636, 457] width 1271 height 796
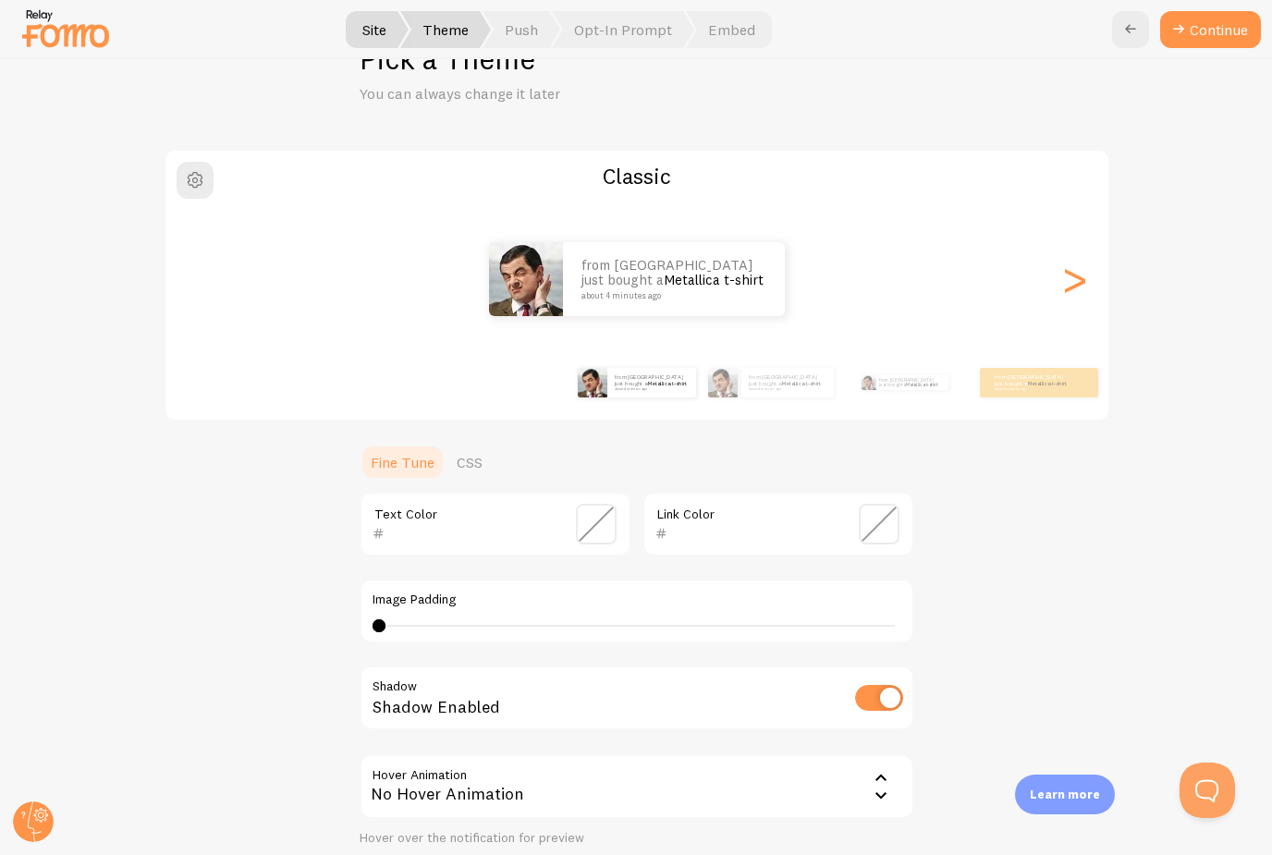
scroll to position [67, 0]
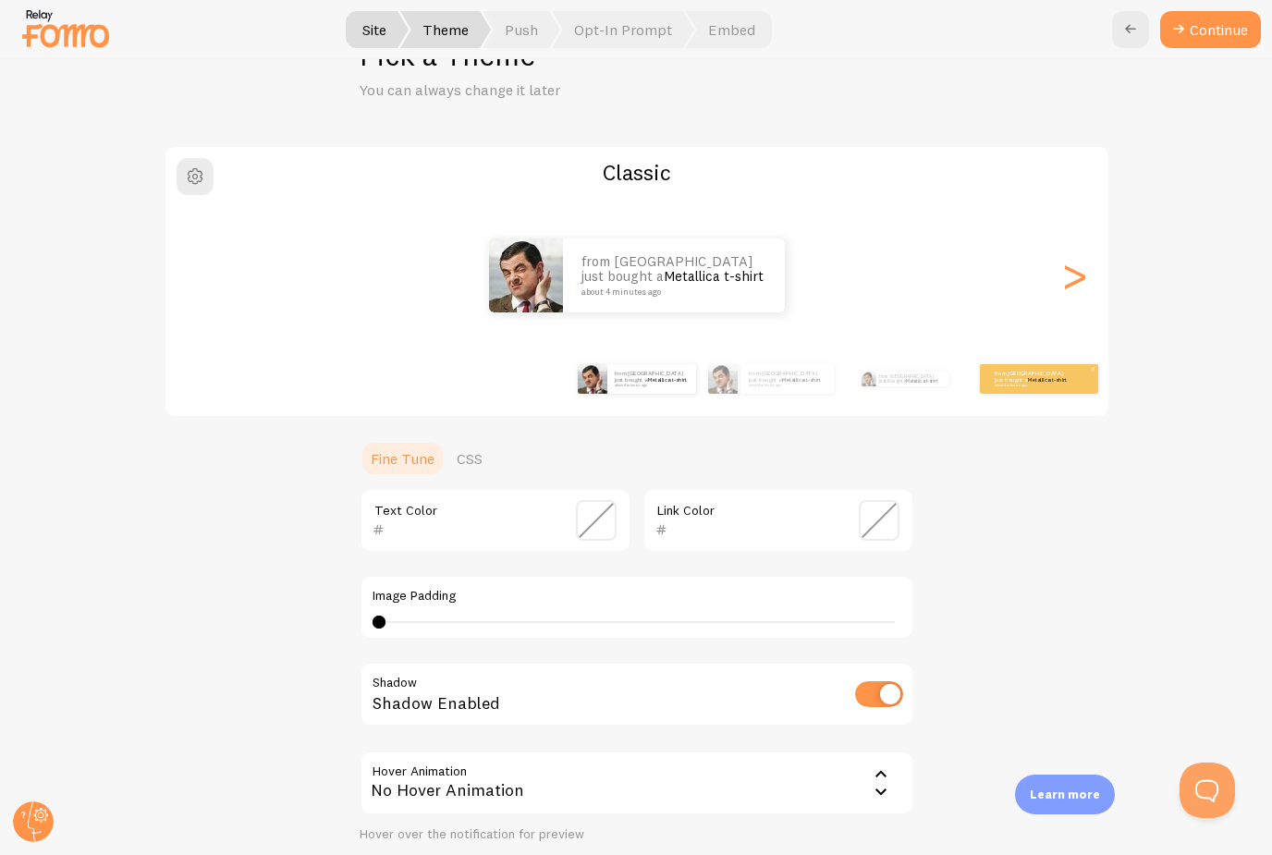
click at [1043, 382] on p "from [GEOGRAPHIC_DATA] just bought a Metallica t-shirt about 4 minutes ago" at bounding box center [1031, 379] width 74 height 17
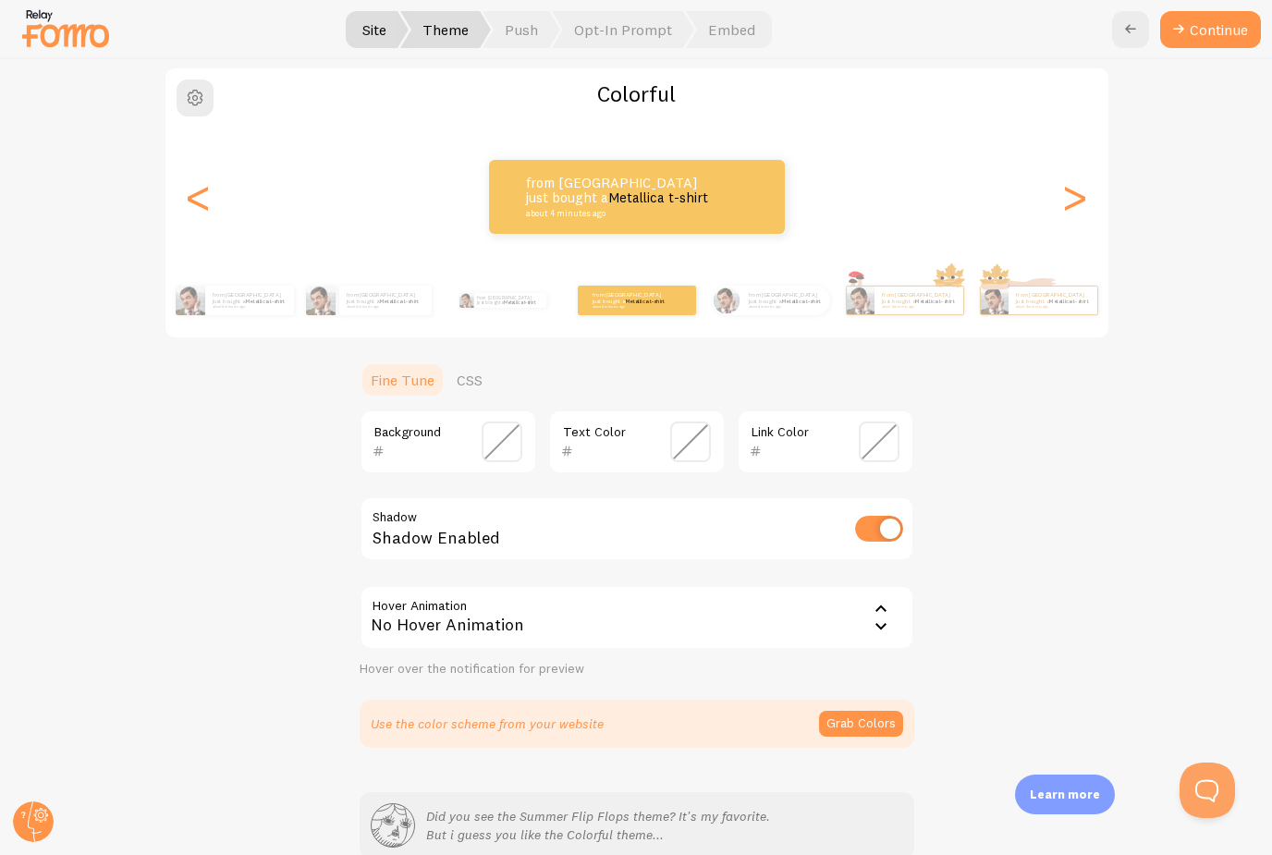
scroll to position [131, 0]
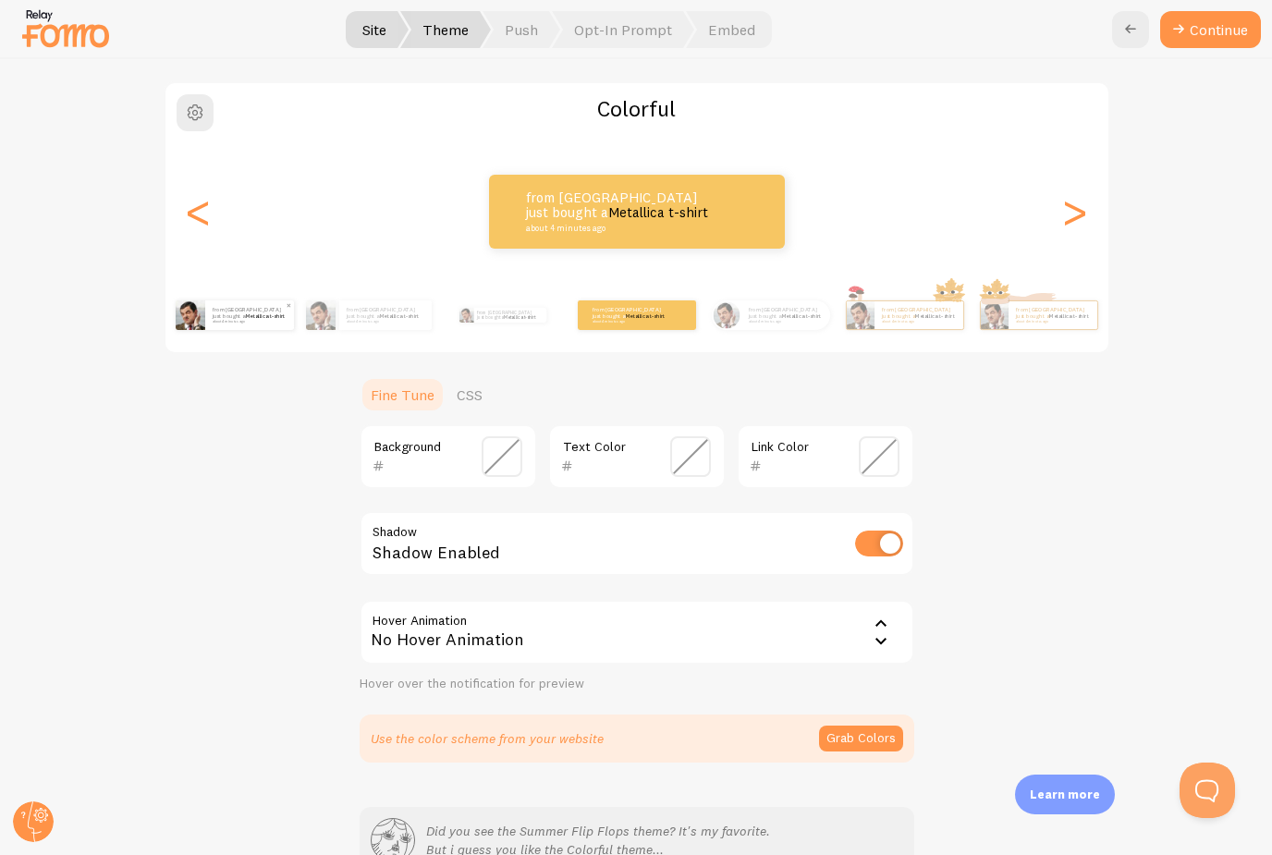
click at [229, 316] on p "from [GEOGRAPHIC_DATA] just bought a Metallica t-shirt about 4 minutes ago" at bounding box center [250, 315] width 74 height 17
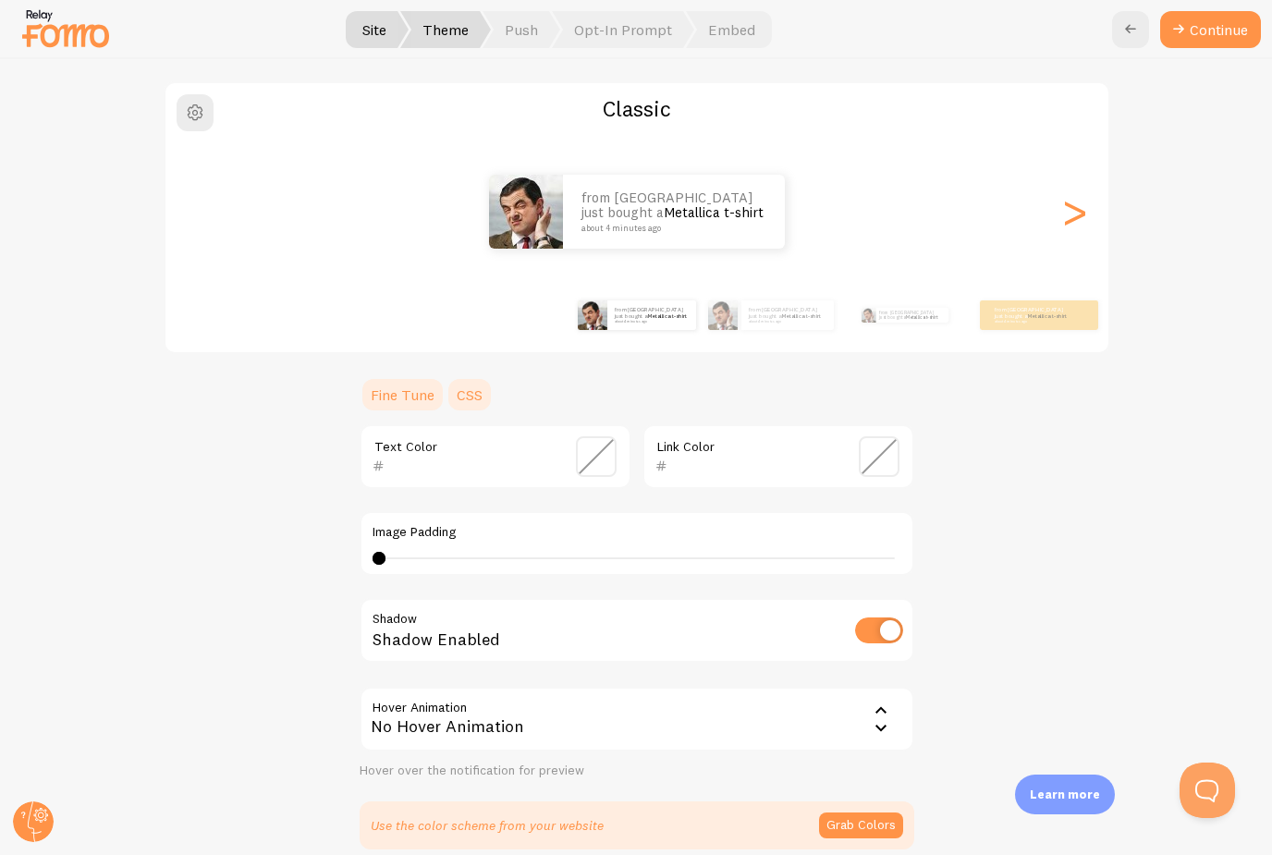
click at [470, 397] on link "CSS" at bounding box center [469, 394] width 48 height 37
